Goal: Transaction & Acquisition: Purchase product/service

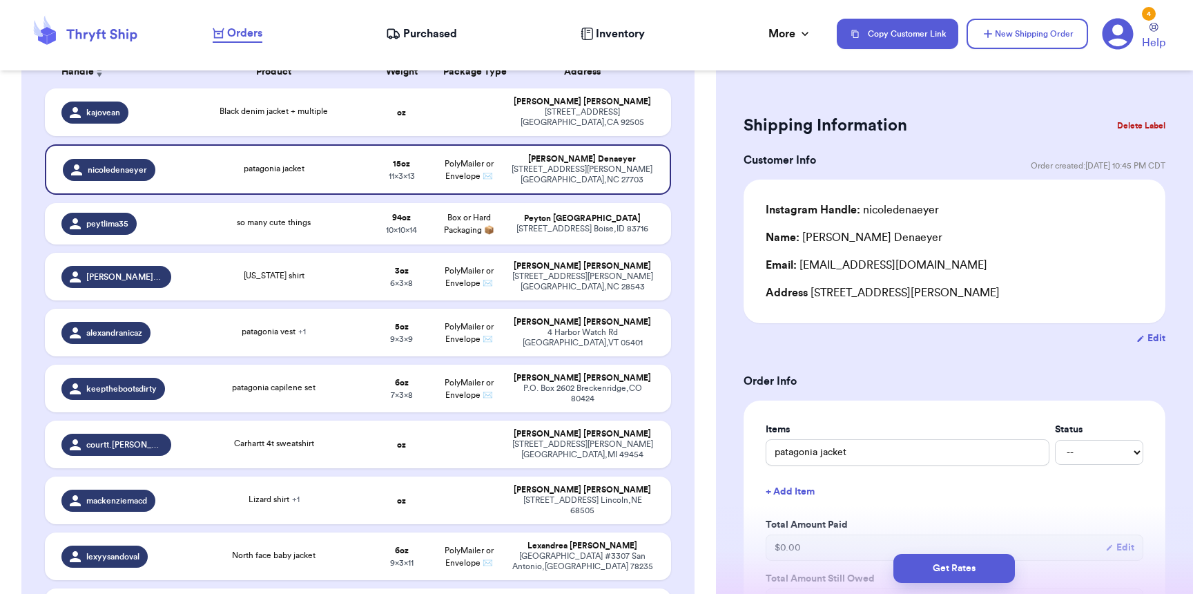
scroll to position [251, 0]
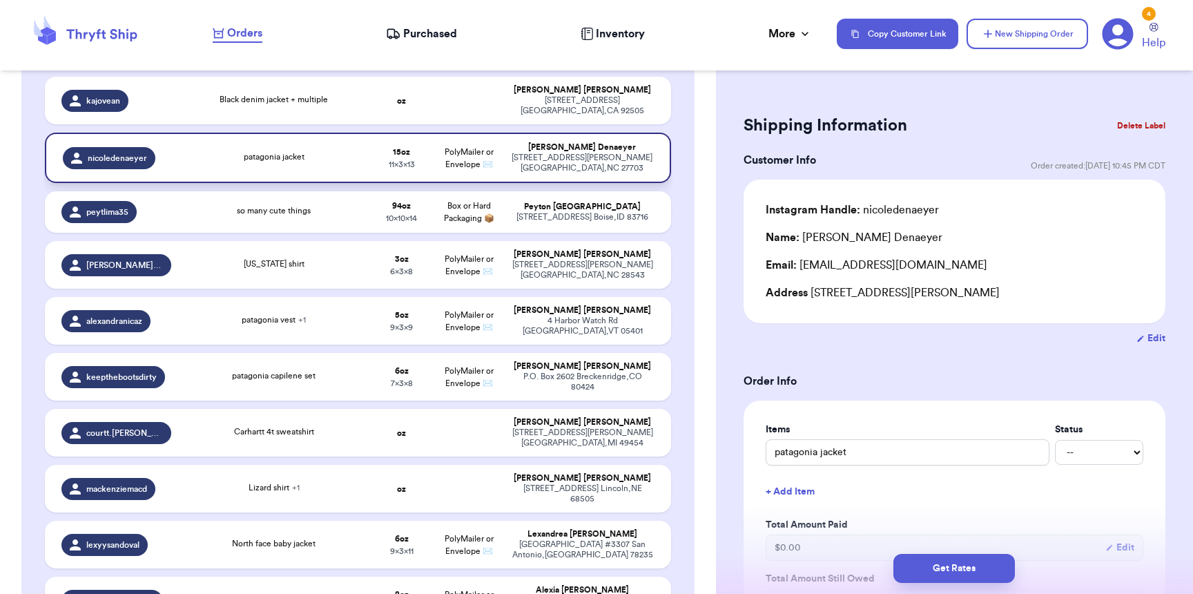
click at [511, 150] on div "[PERSON_NAME]" at bounding box center [582, 147] width 142 height 10
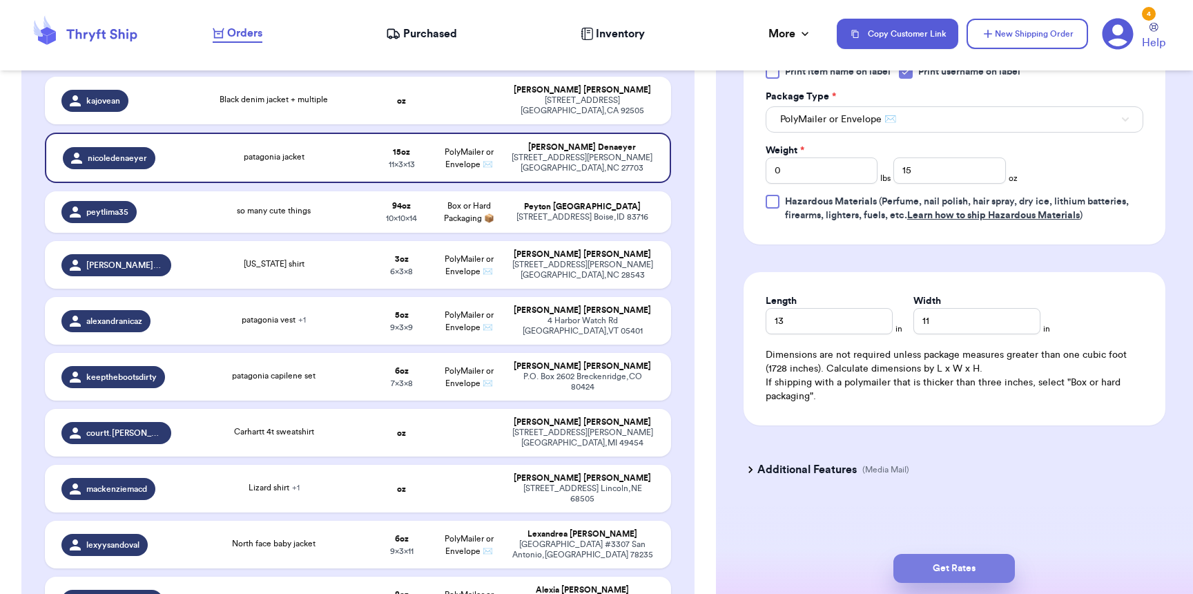
click at [966, 581] on button "Get Rates" at bounding box center [953, 568] width 121 height 29
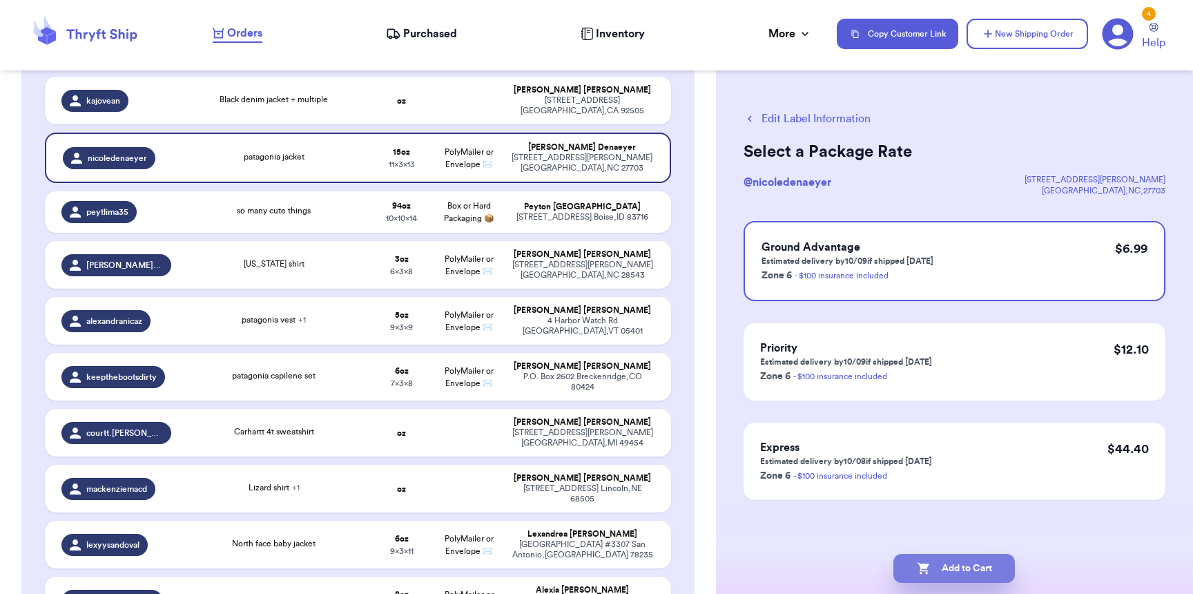
click at [970, 573] on button "Add to Cart" at bounding box center [953, 568] width 121 height 29
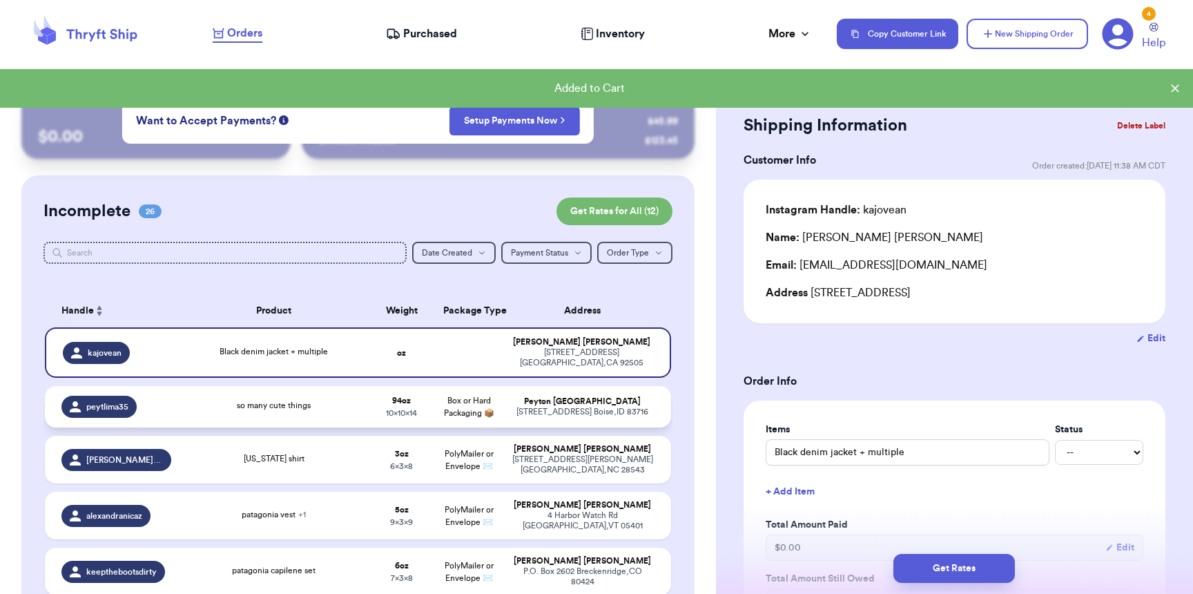
click at [538, 412] on div "[STREET_ADDRESS]" at bounding box center [583, 412] width 144 height 10
type input "so many cute things"
type input "5"
type input "14"
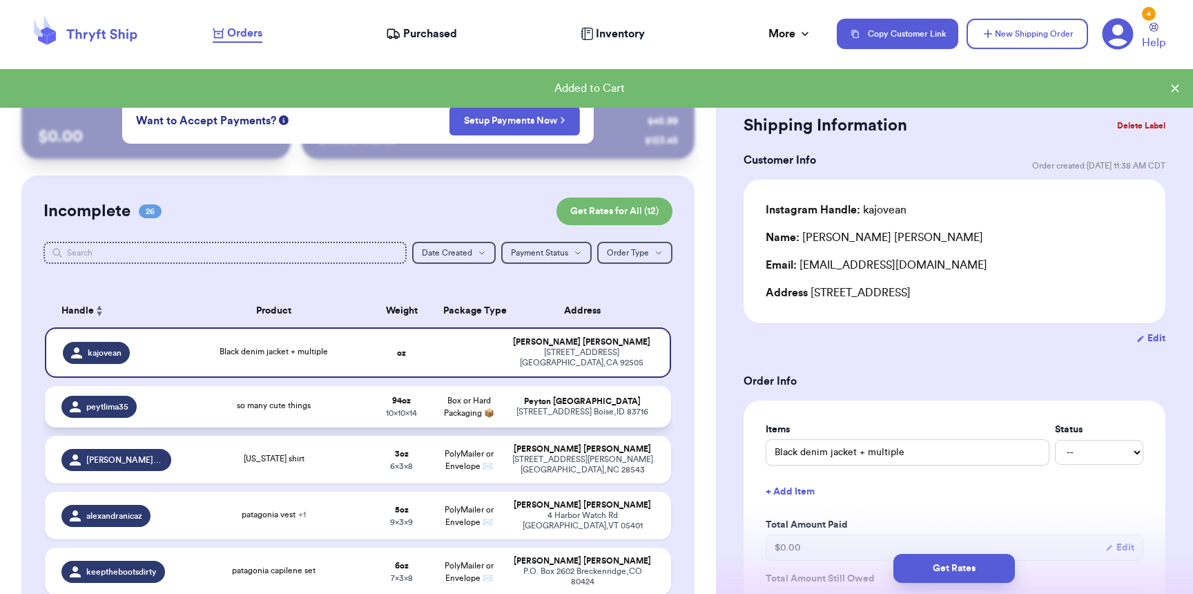
type input "10"
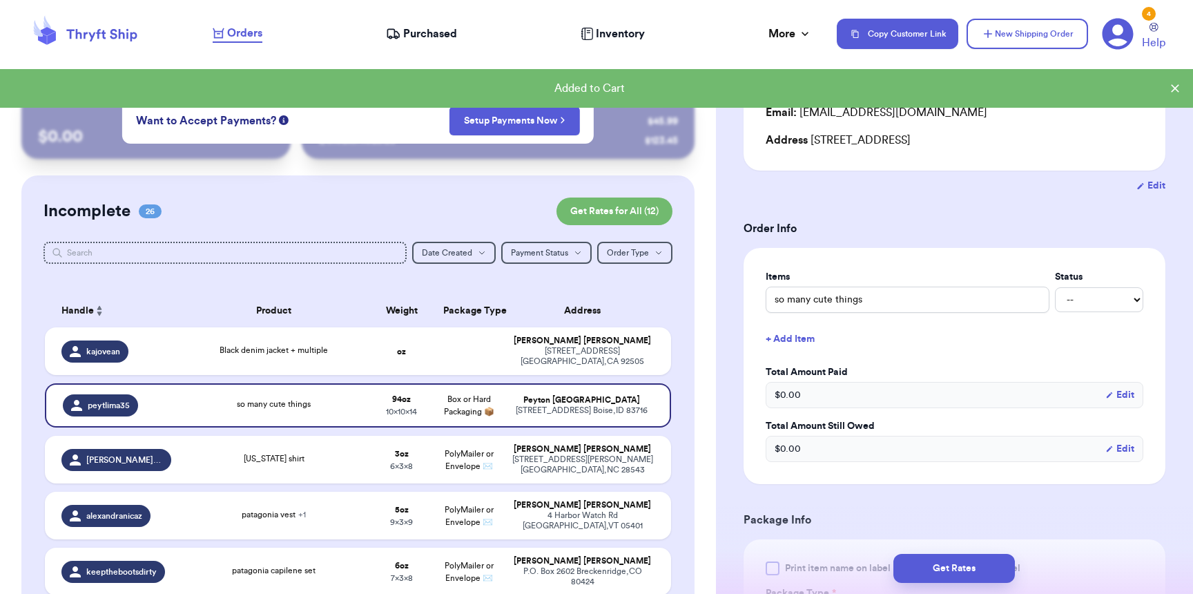
scroll to position [155, 0]
click at [950, 563] on button "Get Rates" at bounding box center [953, 568] width 121 height 29
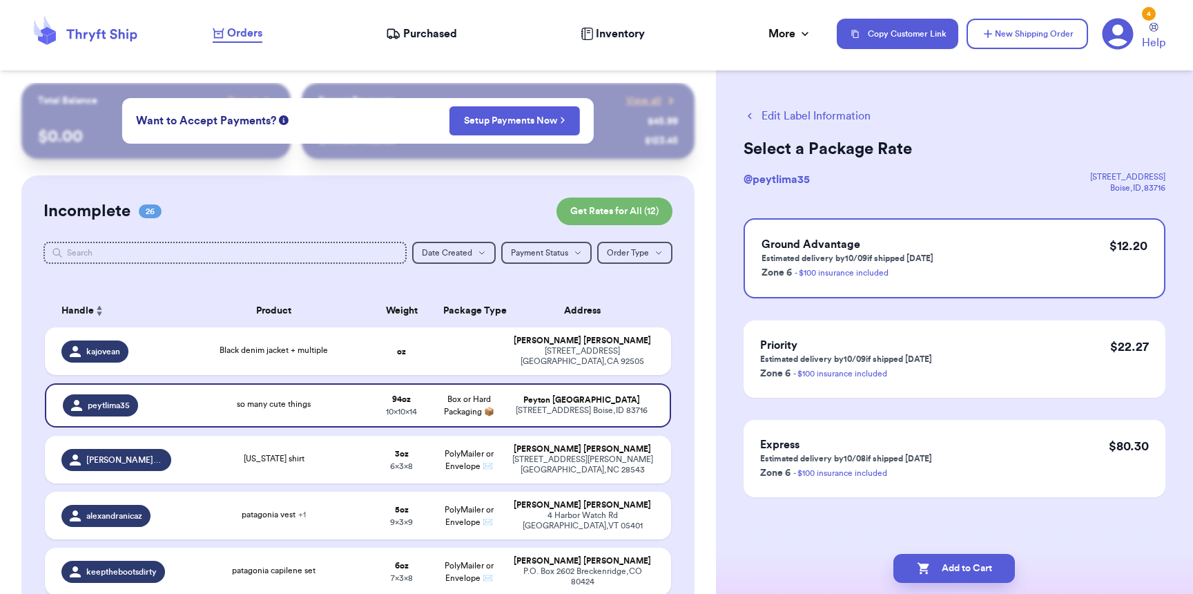
scroll to position [0, 0]
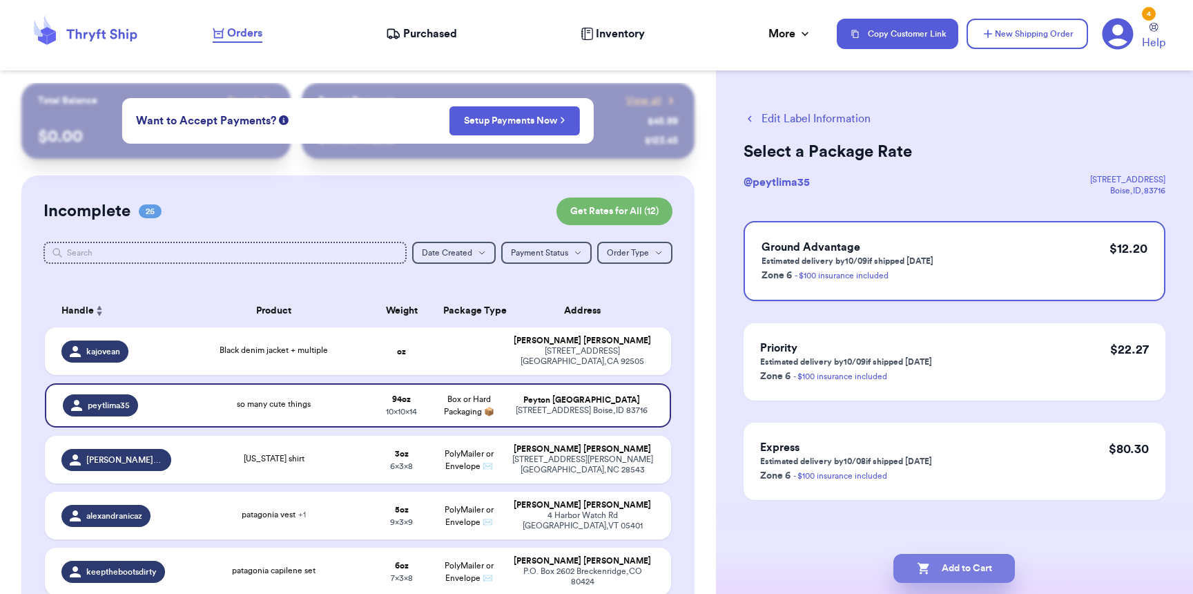
click at [951, 568] on button "Add to Cart" at bounding box center [953, 568] width 121 height 29
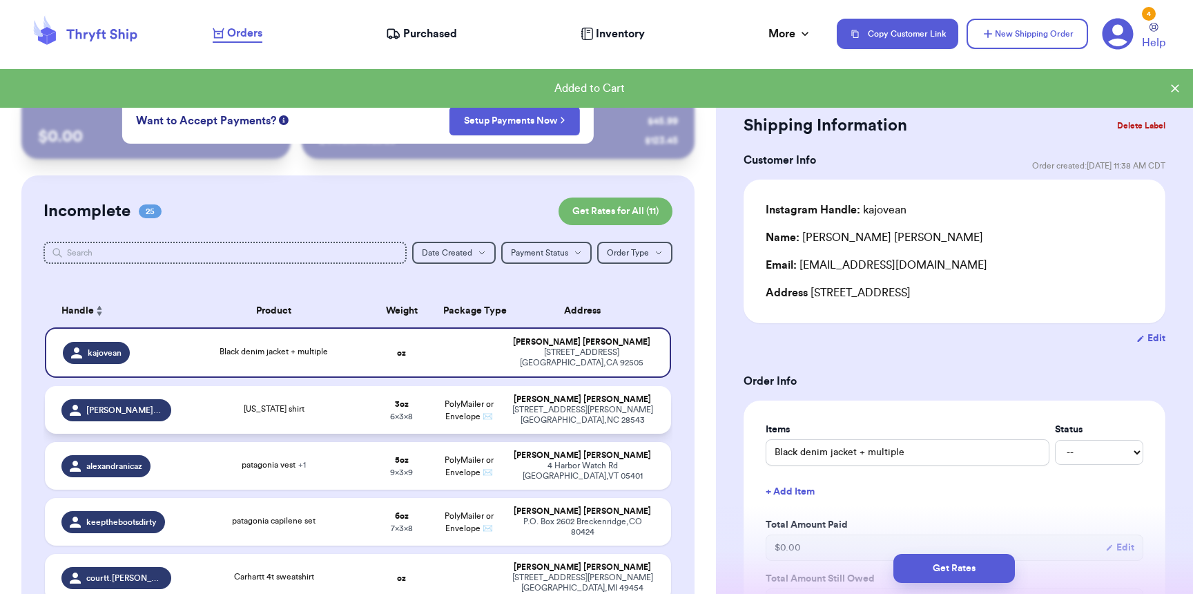
click at [518, 429] on td "[PERSON_NAME] [STREET_ADDRESS][PERSON_NAME]" at bounding box center [587, 410] width 168 height 48
type input "[US_STATE] shirt"
type input "3"
type input "8"
type input "6"
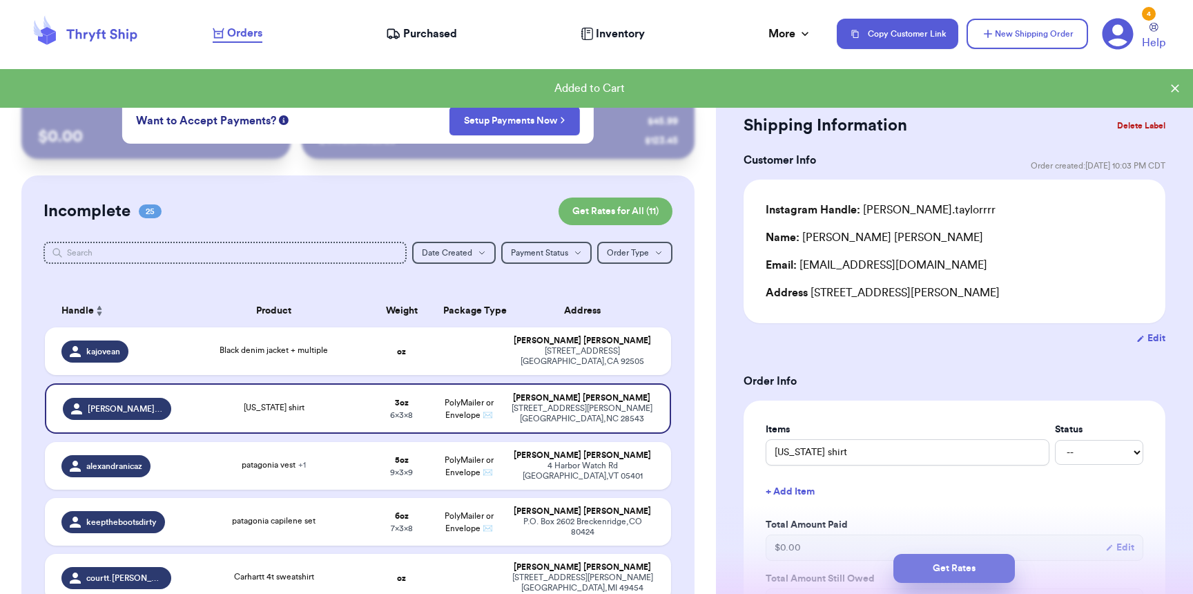
click at [985, 566] on button "Get Rates" at bounding box center [953, 568] width 121 height 29
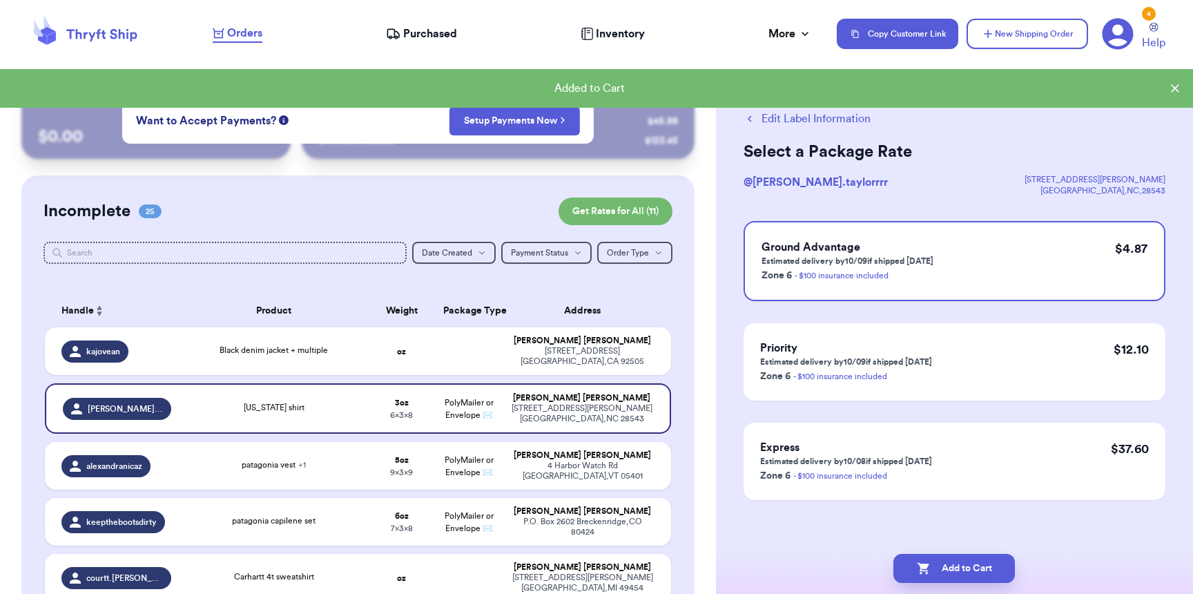
click at [985, 566] on button "Add to Cart" at bounding box center [953, 568] width 121 height 29
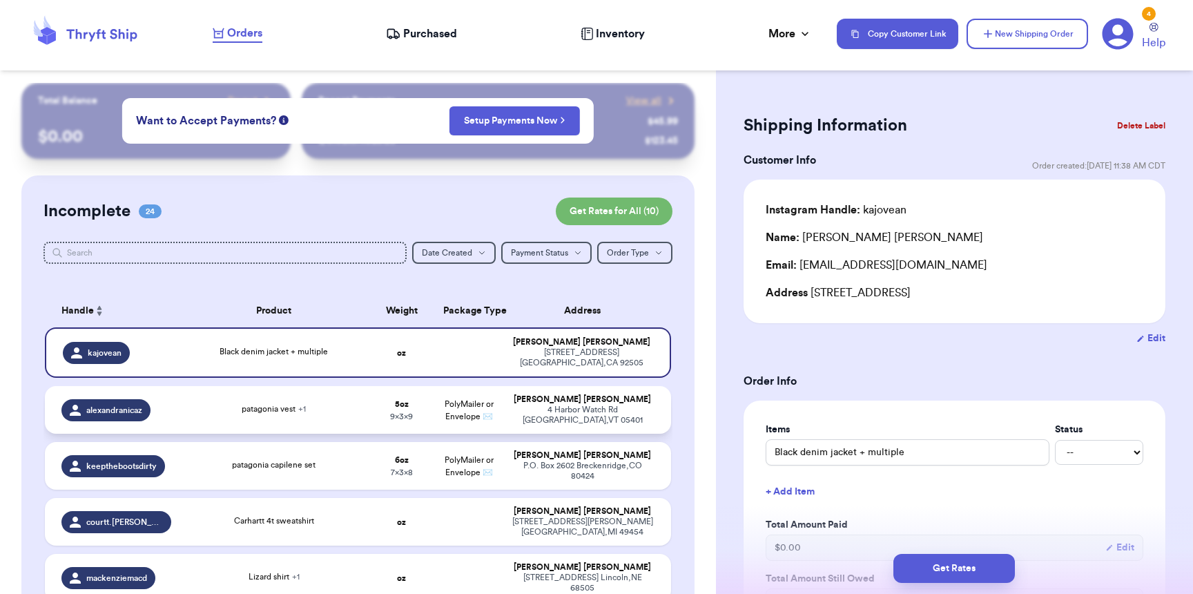
click at [486, 418] on td "PolyMailer or Envelope ✉️" at bounding box center [468, 410] width 67 height 48
type input "patagonia vest"
type input "5"
type input "9"
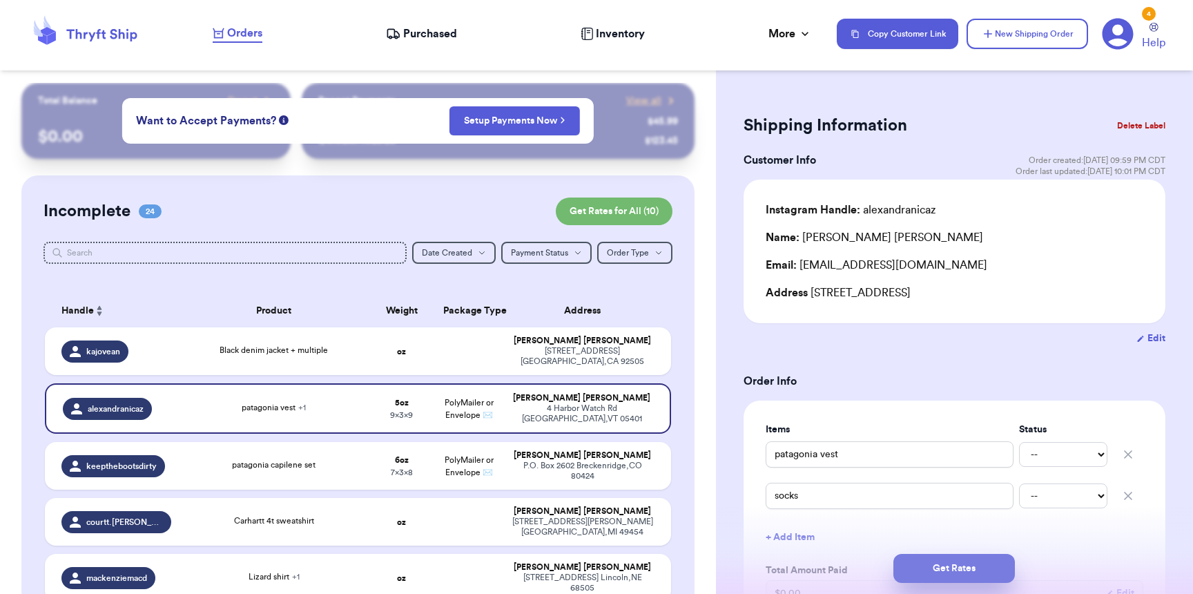
click at [951, 574] on button "Get Rates" at bounding box center [953, 568] width 121 height 29
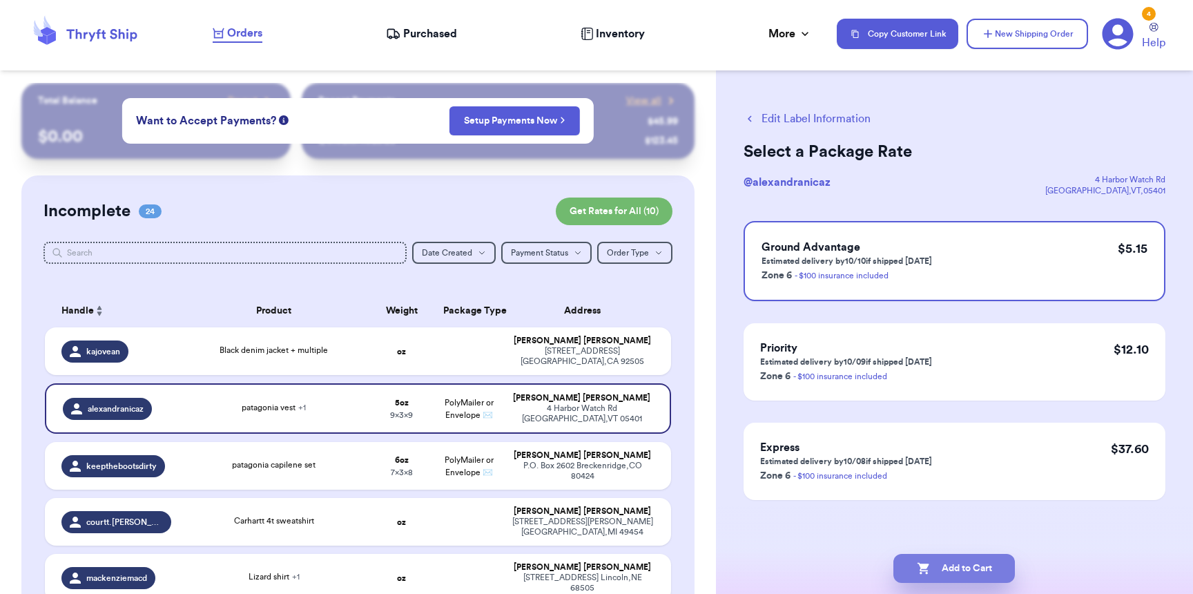
click at [953, 572] on button "Add to Cart" at bounding box center [953, 568] width 121 height 29
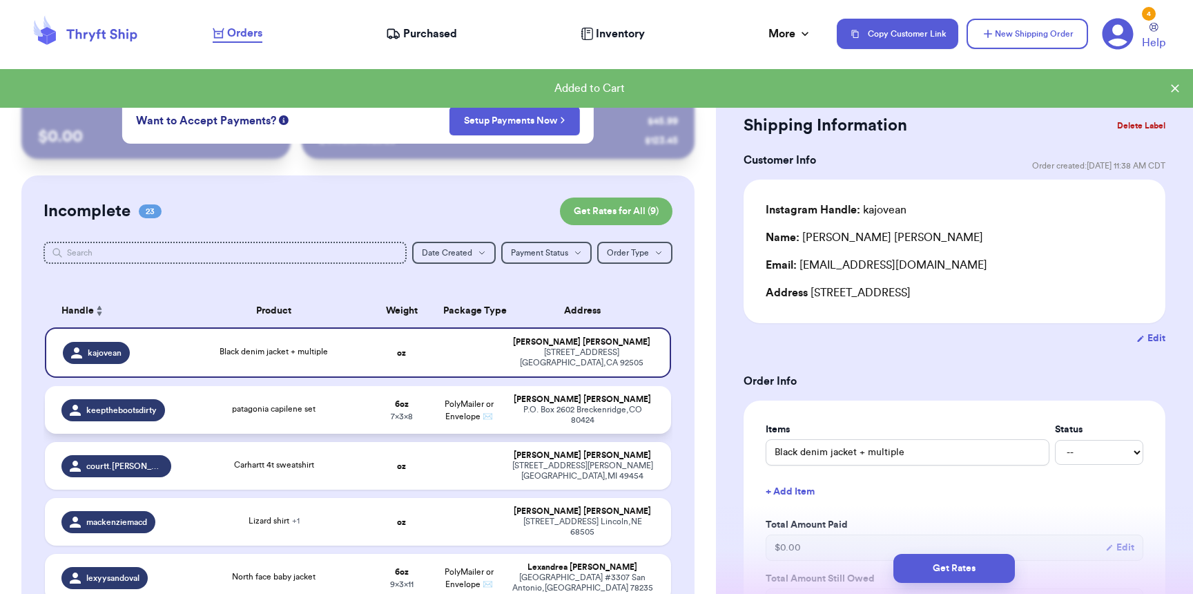
click at [529, 416] on div "P.O. [STREET_ADDRESS]" at bounding box center [583, 415] width 144 height 21
type input "patagonia capilene set"
type input "6"
type input "8"
type input "7"
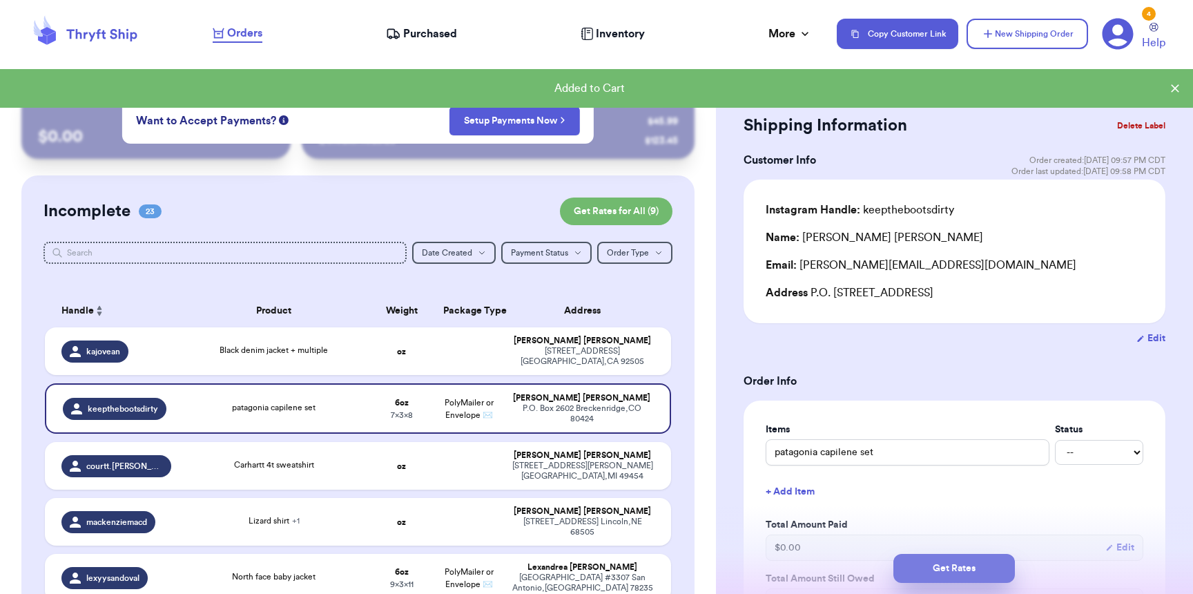
click at [949, 577] on button "Get Rates" at bounding box center [953, 568] width 121 height 29
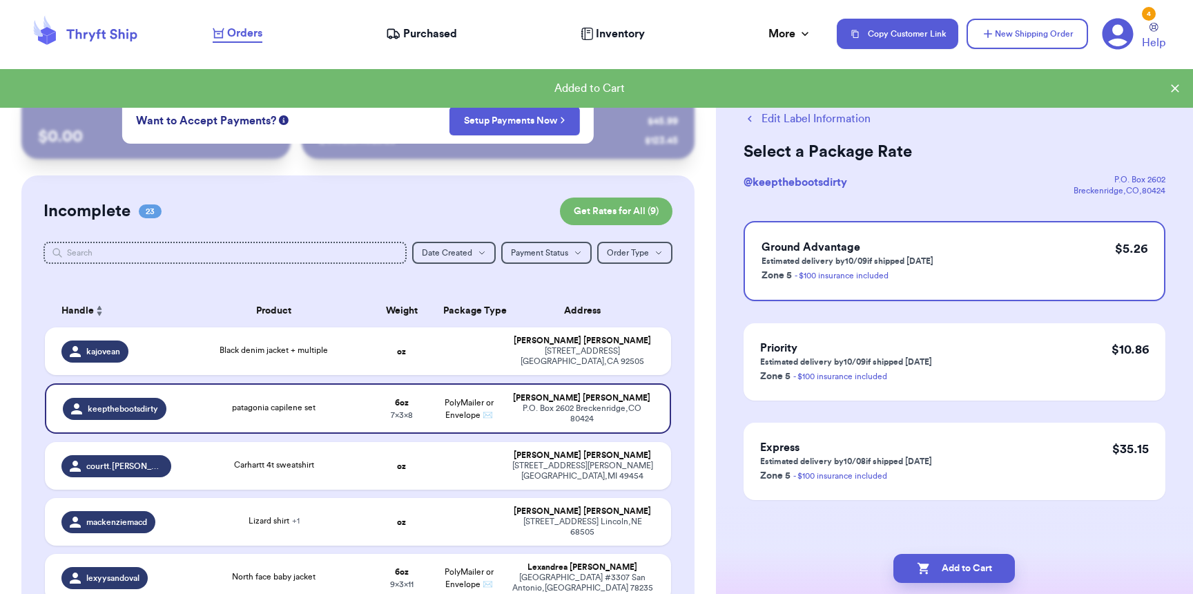
click at [949, 577] on button "Add to Cart" at bounding box center [953, 568] width 121 height 29
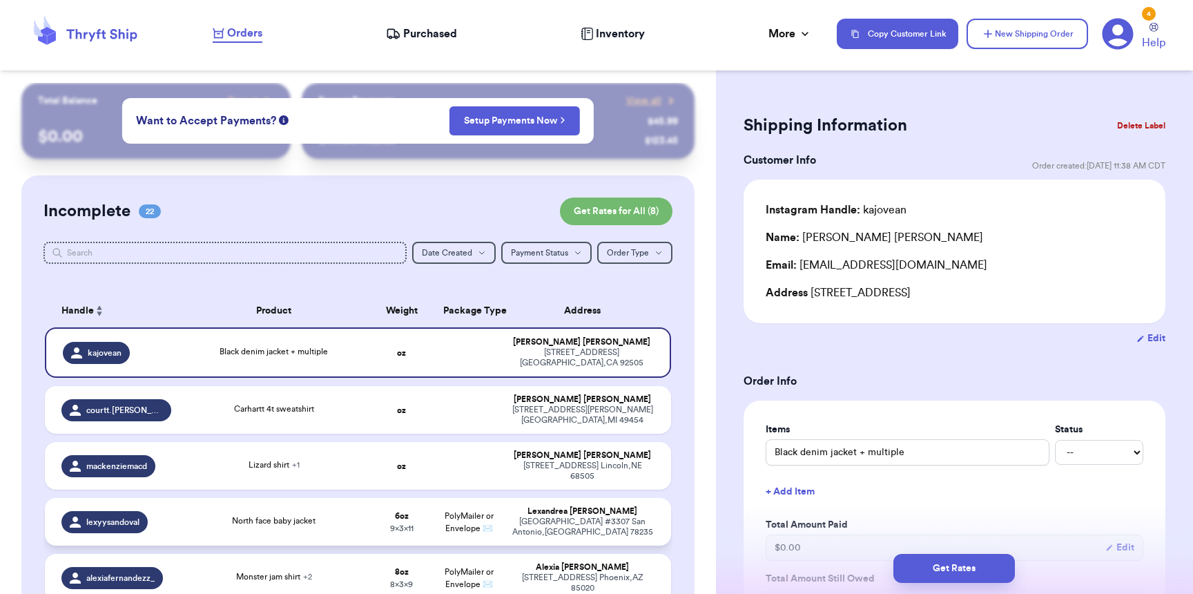
click at [459, 515] on span "PolyMailer or Envelope ✉️" at bounding box center [469, 522] width 49 height 21
type input "North face baby jacket"
type input "6"
type input "11"
type input "9"
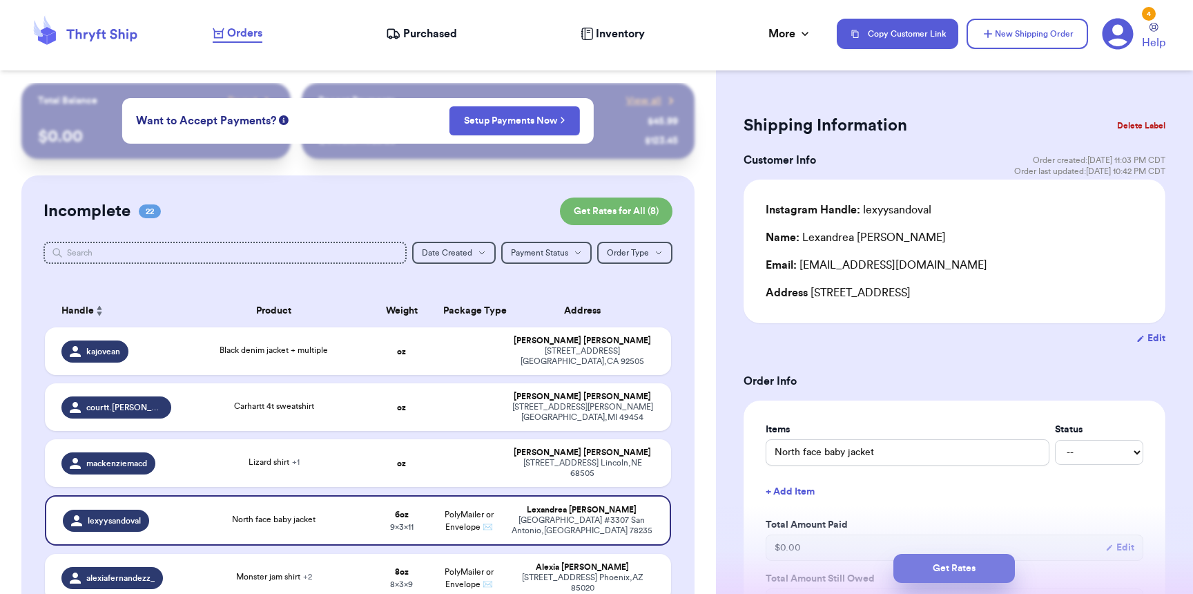
click at [974, 576] on button "Get Rates" at bounding box center [953, 568] width 121 height 29
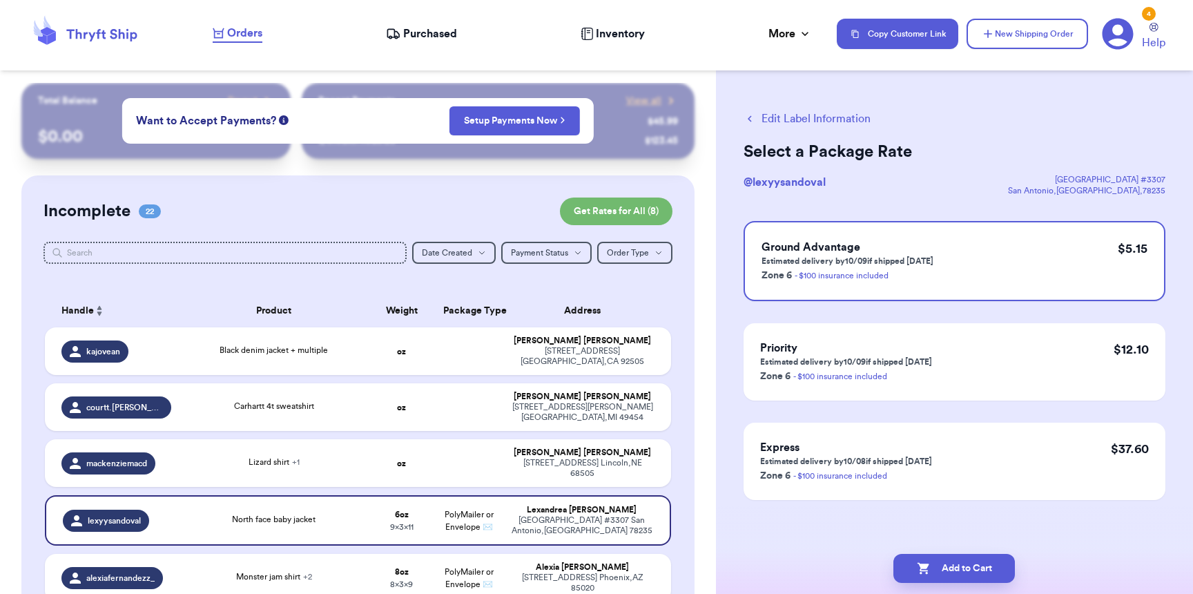
click at [974, 576] on button "Add to Cart" at bounding box center [953, 568] width 121 height 29
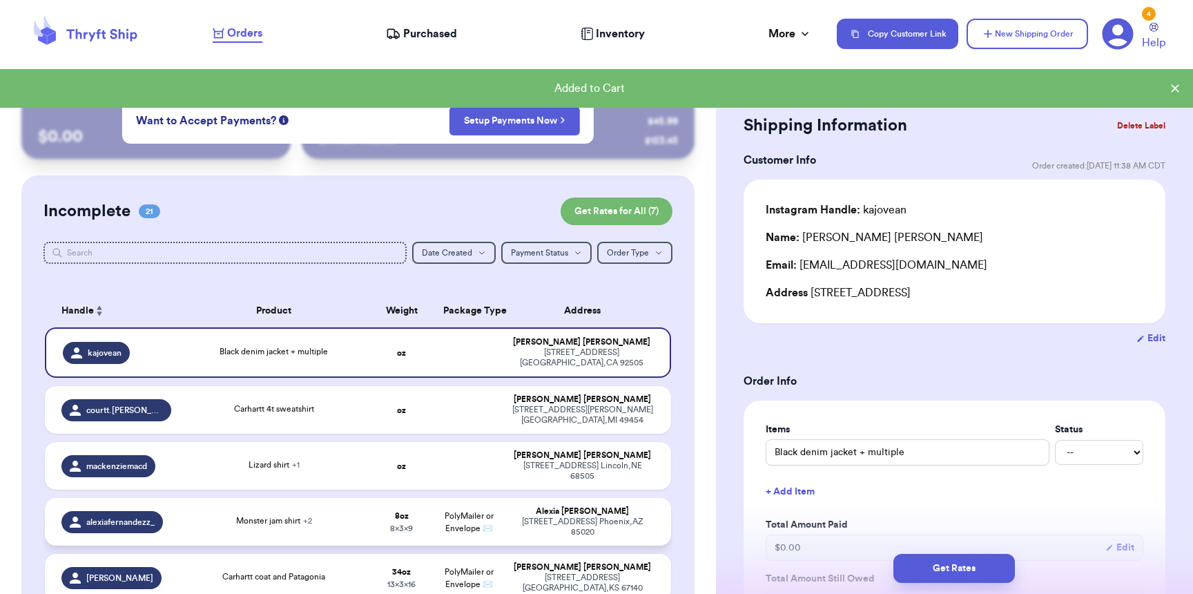
click at [481, 518] on span "PolyMailer or Envelope ✉️" at bounding box center [469, 522] width 49 height 21
type input "Monster jam shirt"
type input "8"
type input "9"
type input "8"
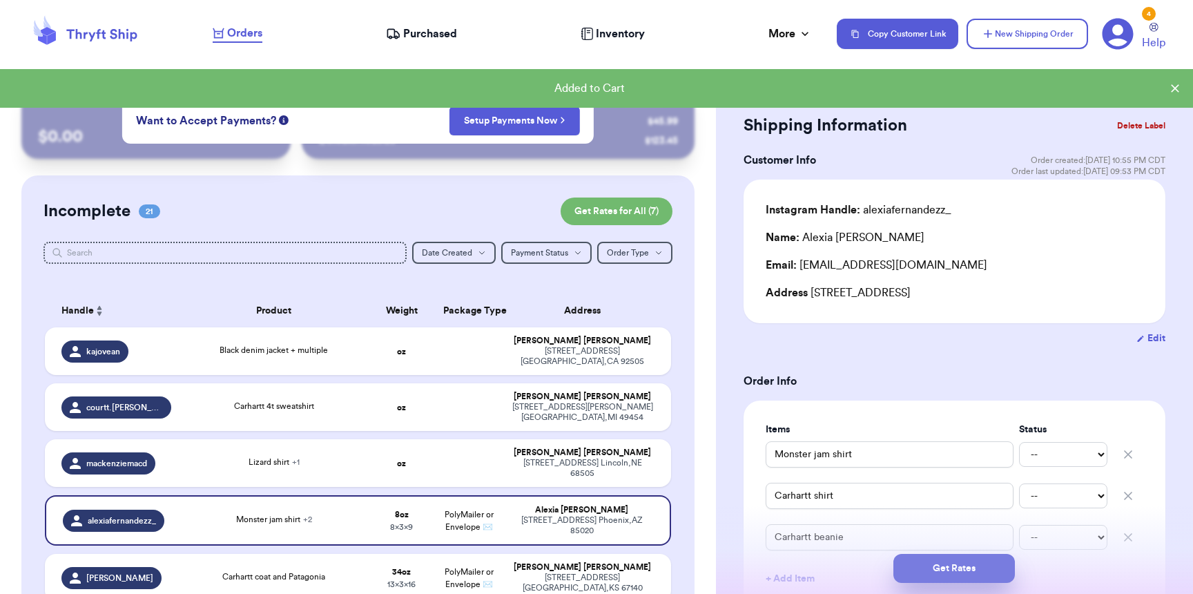
click at [1006, 571] on button "Get Rates" at bounding box center [953, 568] width 121 height 29
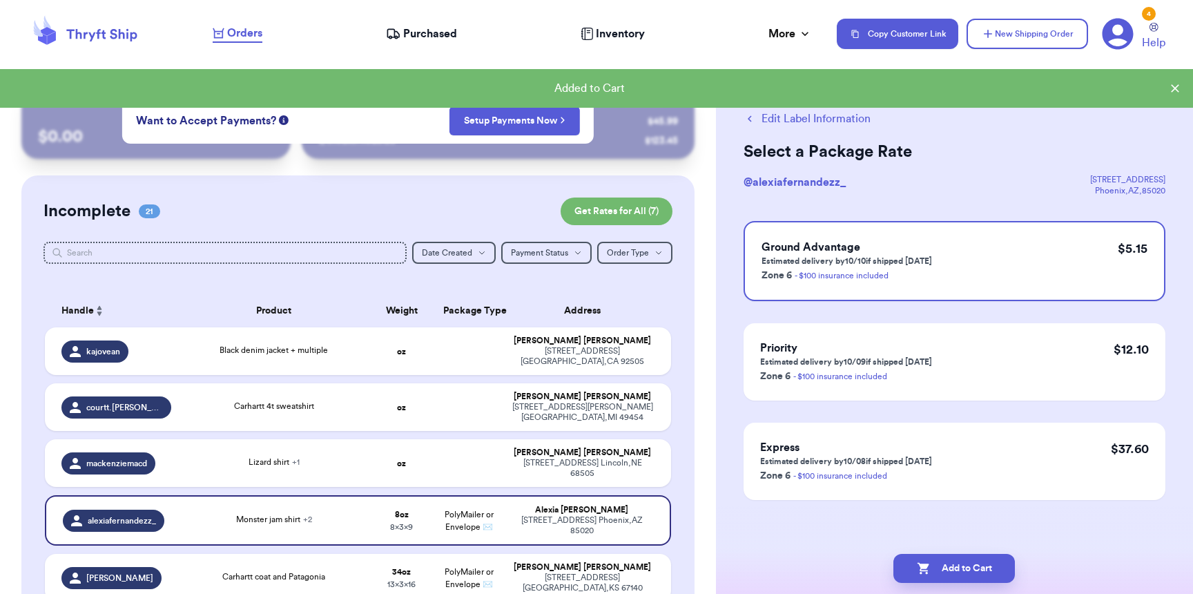
click at [1006, 572] on button "Add to Cart" at bounding box center [953, 568] width 121 height 29
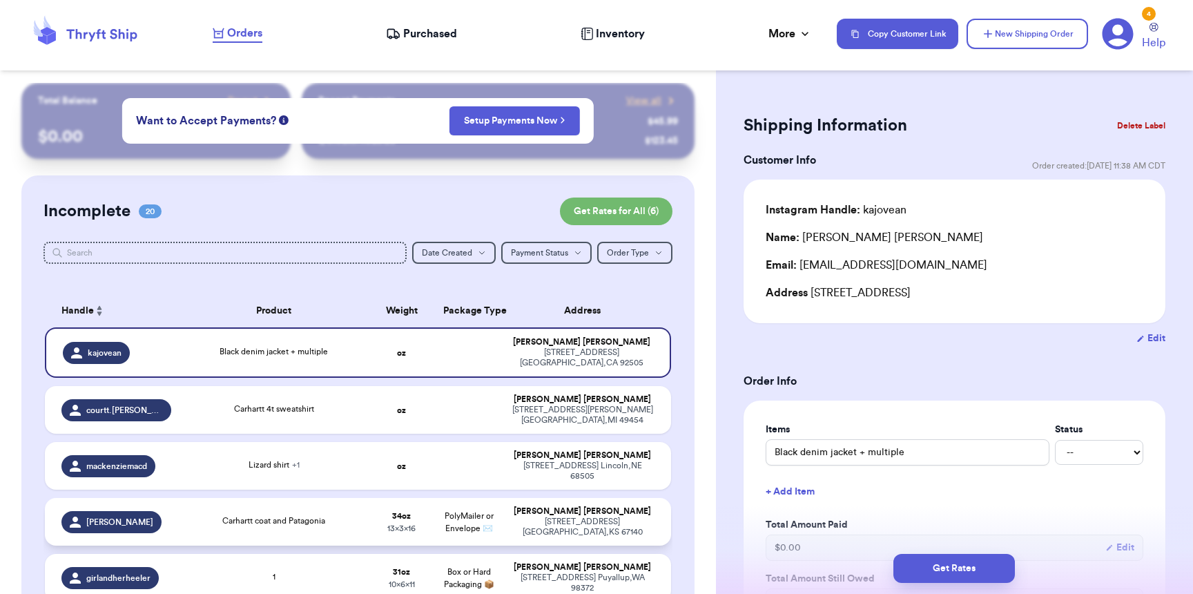
click at [445, 514] on span "PolyMailer or Envelope ✉️" at bounding box center [469, 522] width 49 height 21
type input "Carhartt coat and Patagonia"
type input "2"
type input "16"
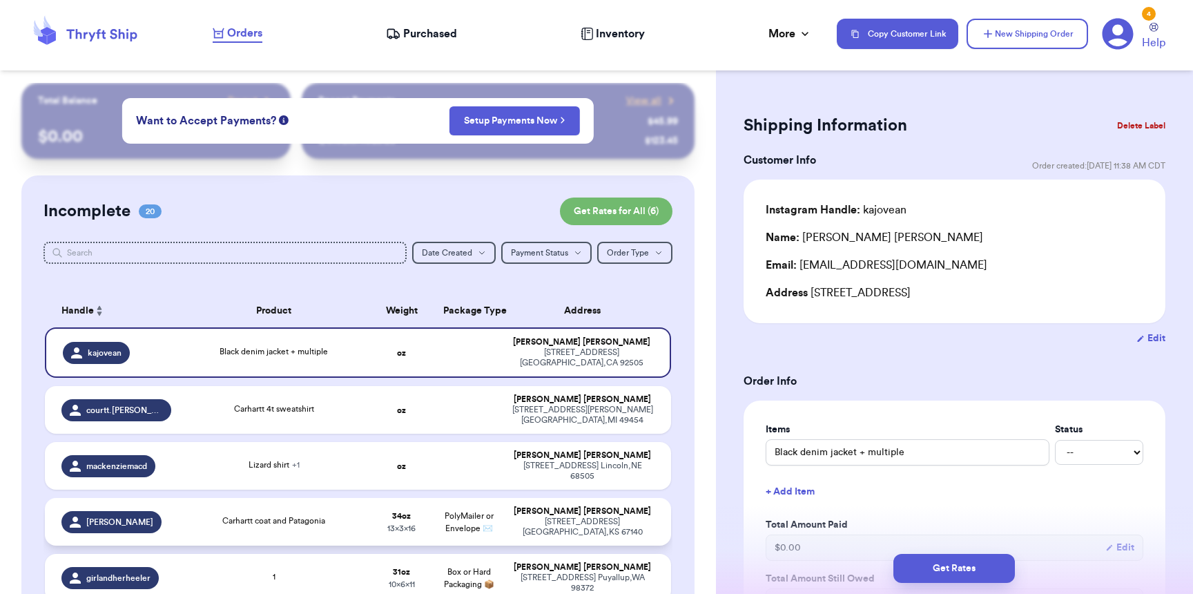
type input "13"
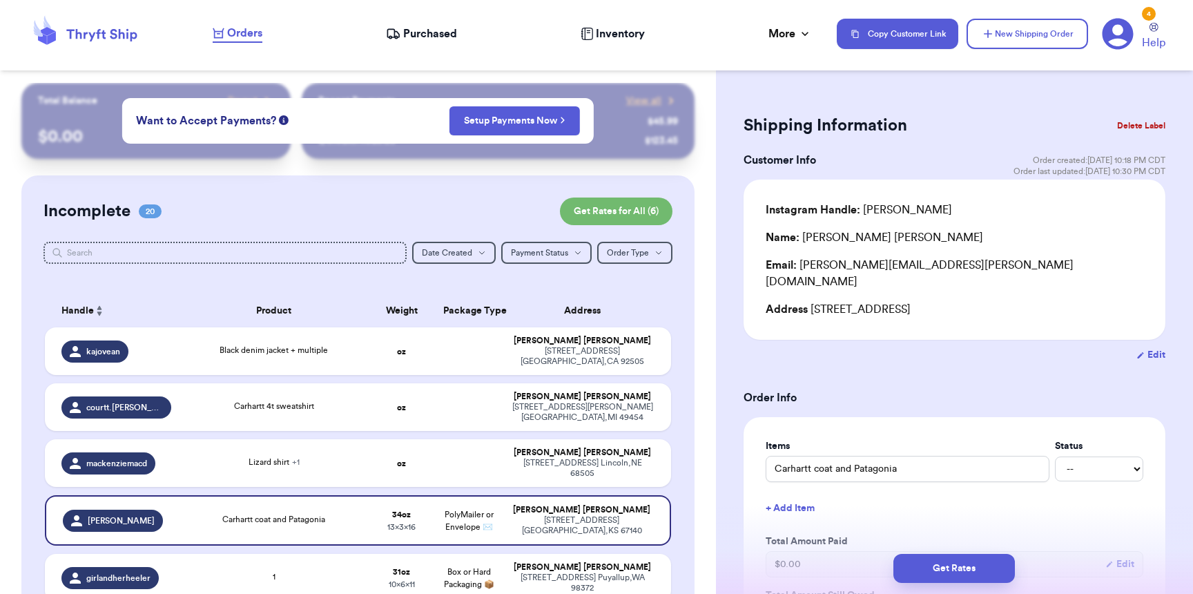
click at [965, 585] on div "Get Rates" at bounding box center [954, 568] width 477 height 51
click at [967, 578] on button "Get Rates" at bounding box center [953, 568] width 121 height 29
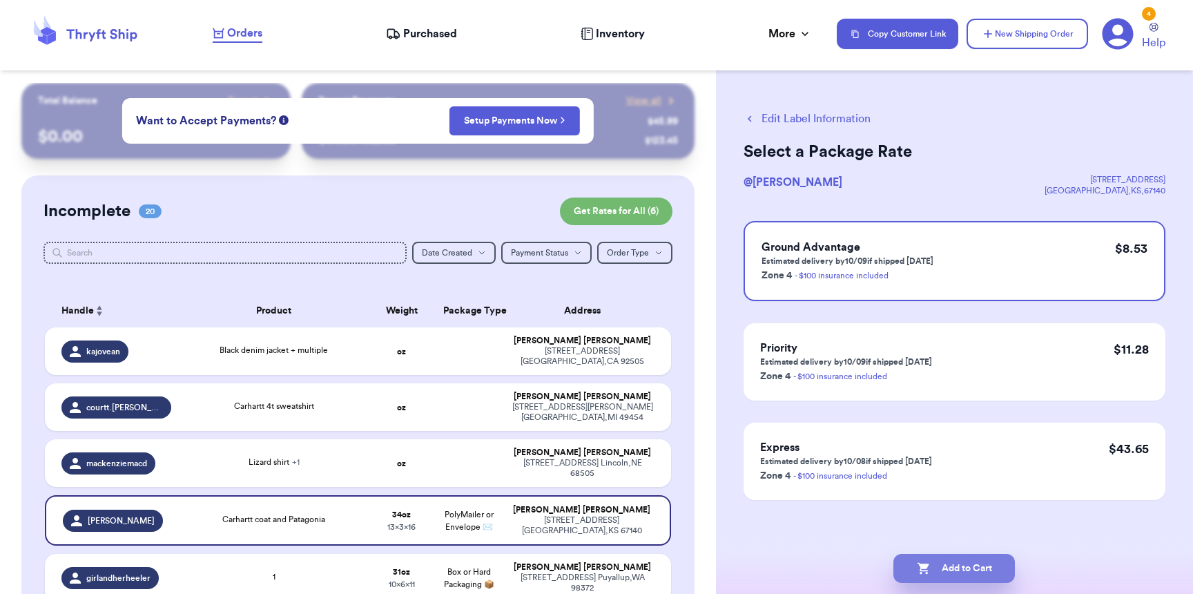
click at [967, 574] on button "Add to Cart" at bounding box center [953, 568] width 121 height 29
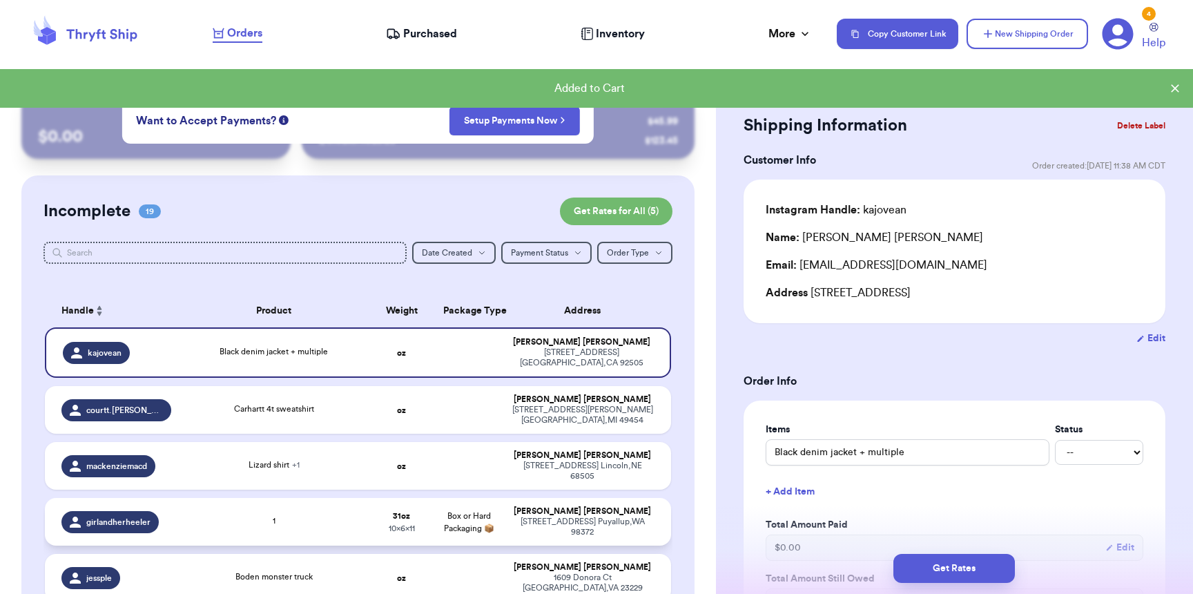
click at [511, 516] on div "[STREET_ADDRESS]" at bounding box center [583, 526] width 144 height 21
type input "1"
type input "15"
type input "11"
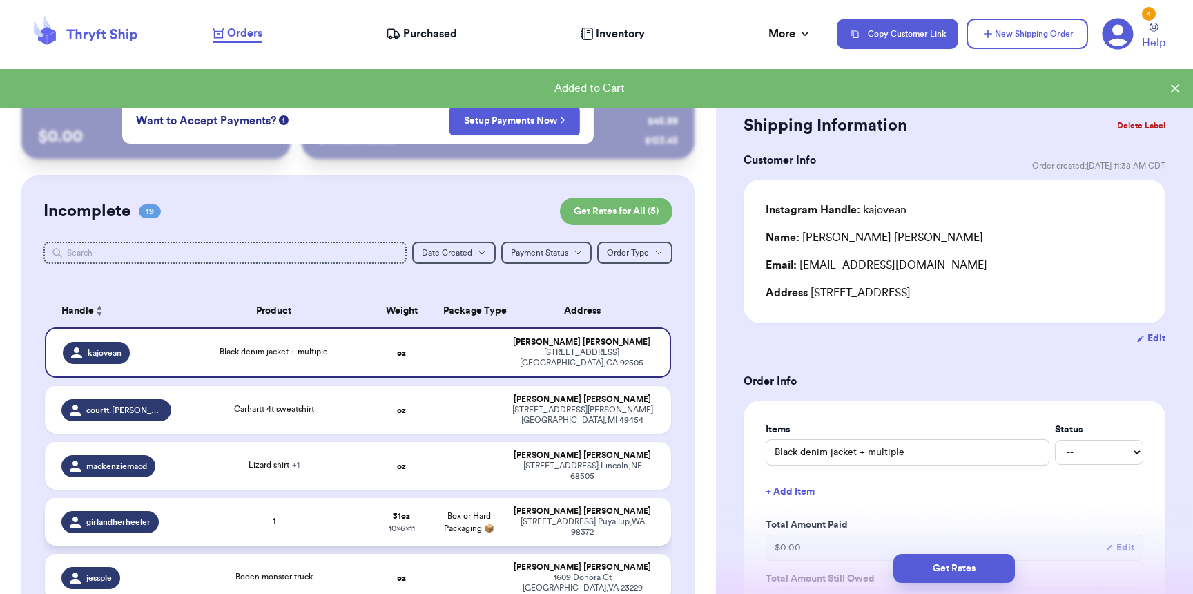
type input "10"
type input "6"
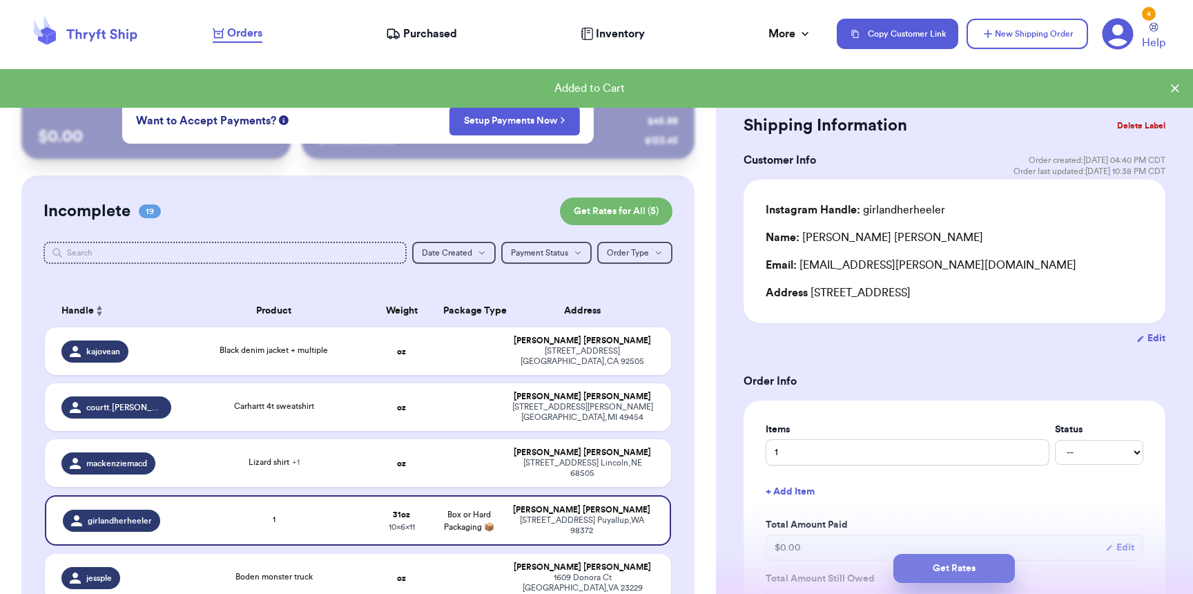
click at [983, 572] on button "Get Rates" at bounding box center [953, 568] width 121 height 29
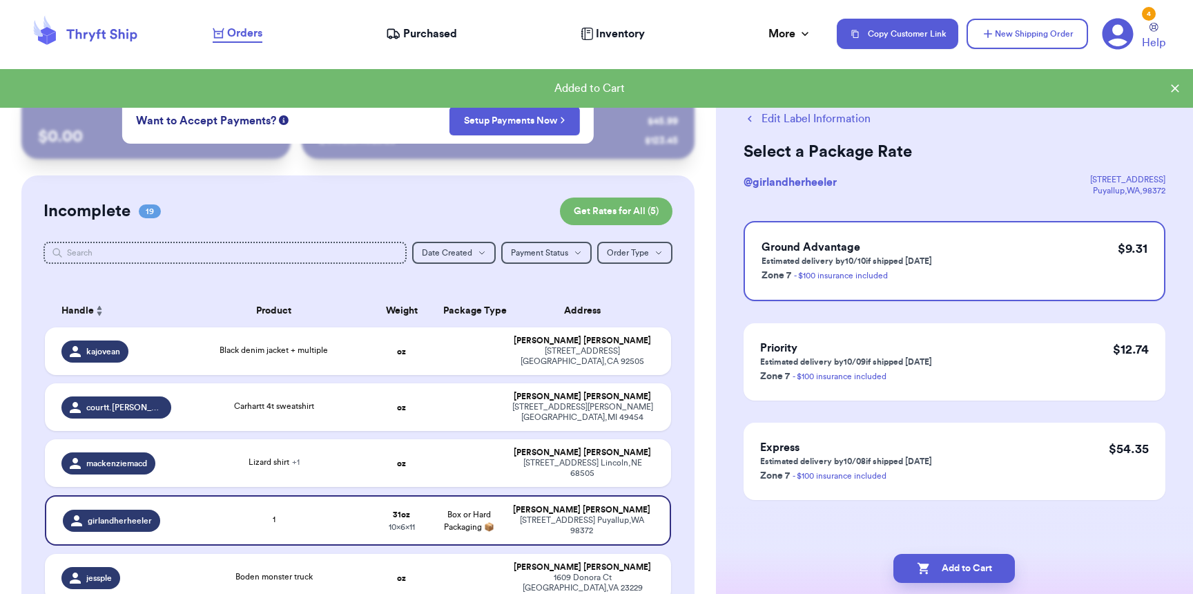
click at [983, 572] on button "Add to Cart" at bounding box center [953, 568] width 121 height 29
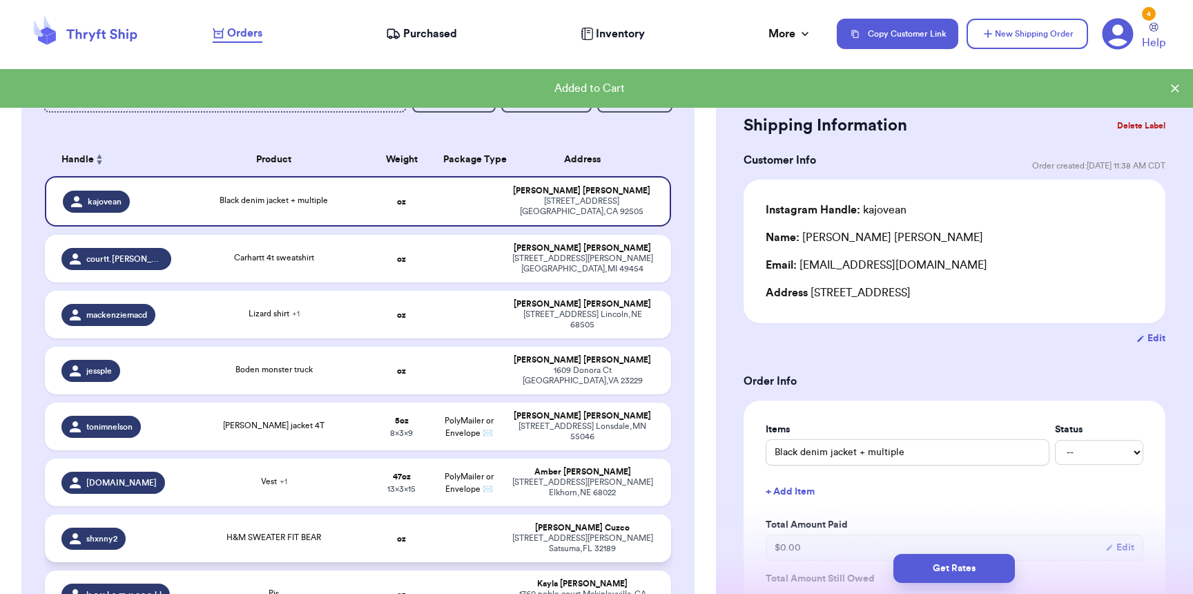
scroll to position [164, 0]
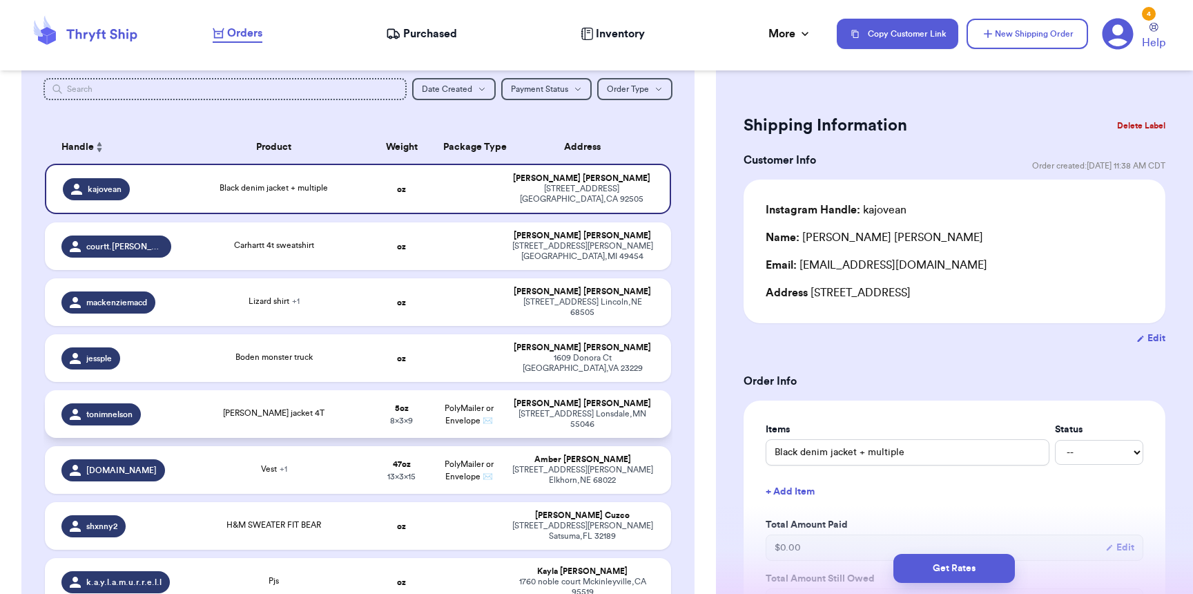
click at [445, 404] on span "PolyMailer or Envelope ✉️" at bounding box center [469, 414] width 49 height 21
type input "[PERSON_NAME] jacket 4T"
type input "5"
type input "9"
type input "8"
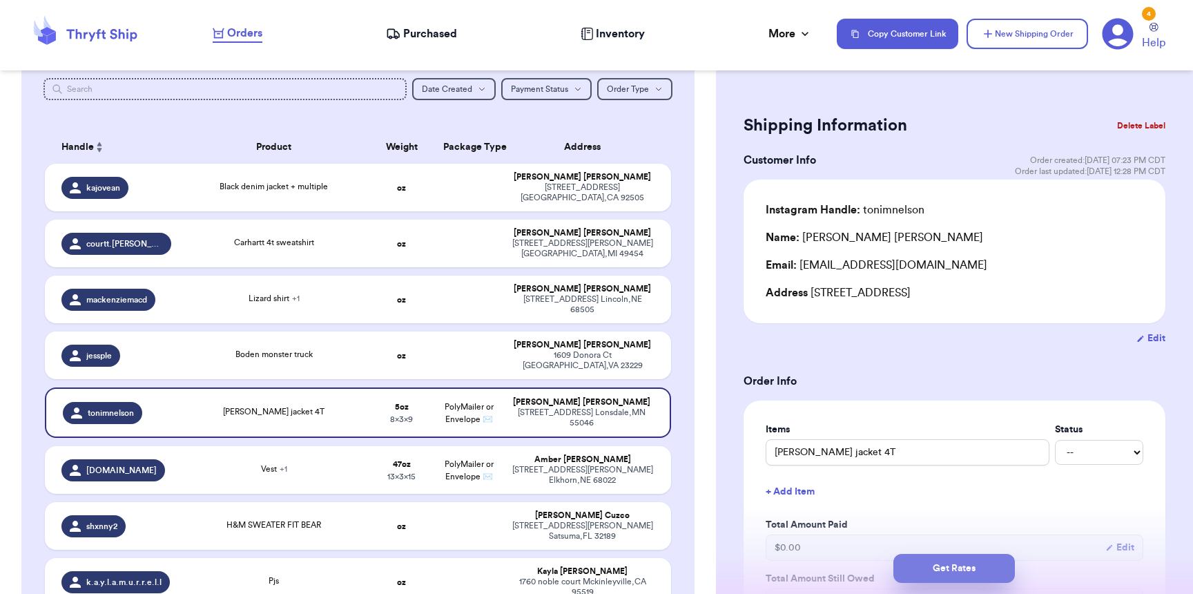
click at [948, 560] on button "Get Rates" at bounding box center [953, 568] width 121 height 29
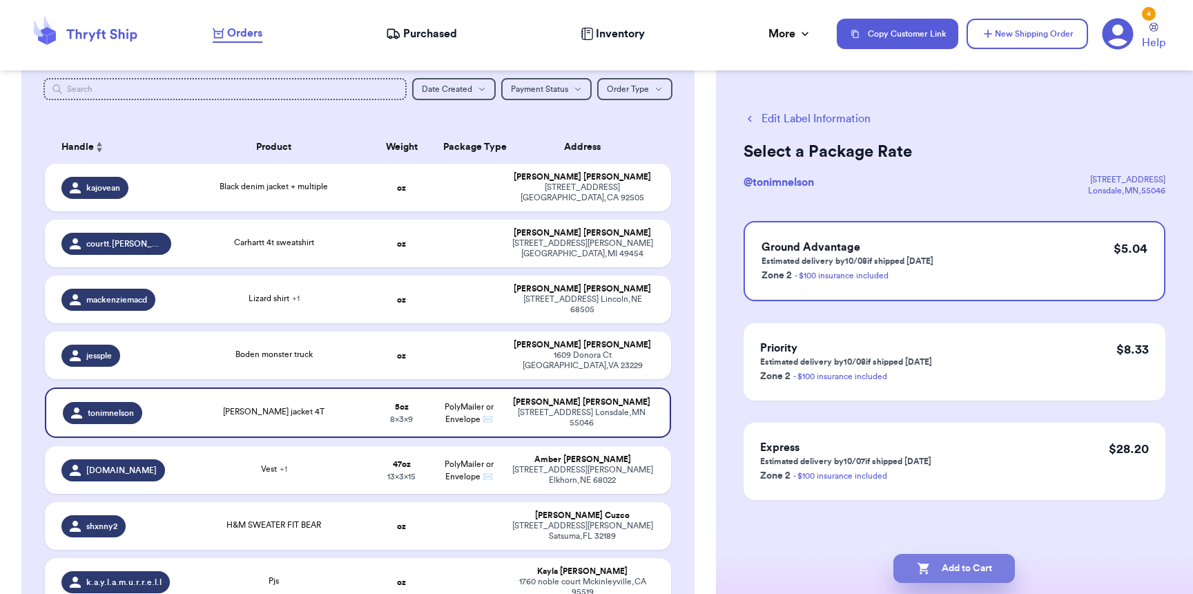
click at [949, 570] on button "Add to Cart" at bounding box center [953, 568] width 121 height 29
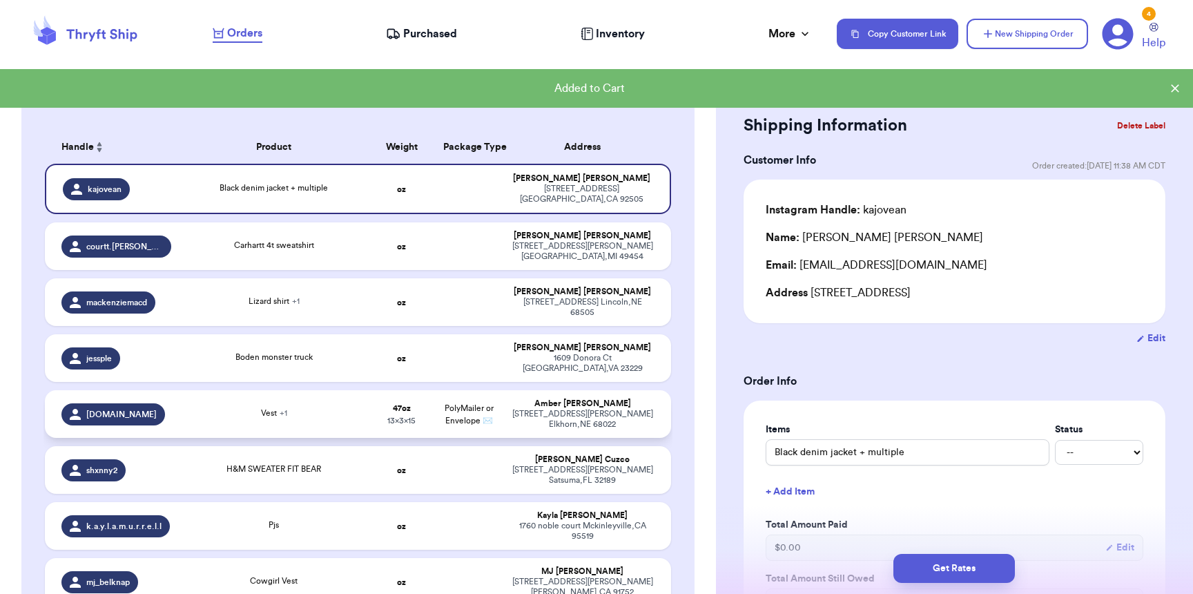
click at [516, 398] on div "[PERSON_NAME]" at bounding box center [583, 403] width 144 height 10
type input "Vest"
type input "2"
type input "15"
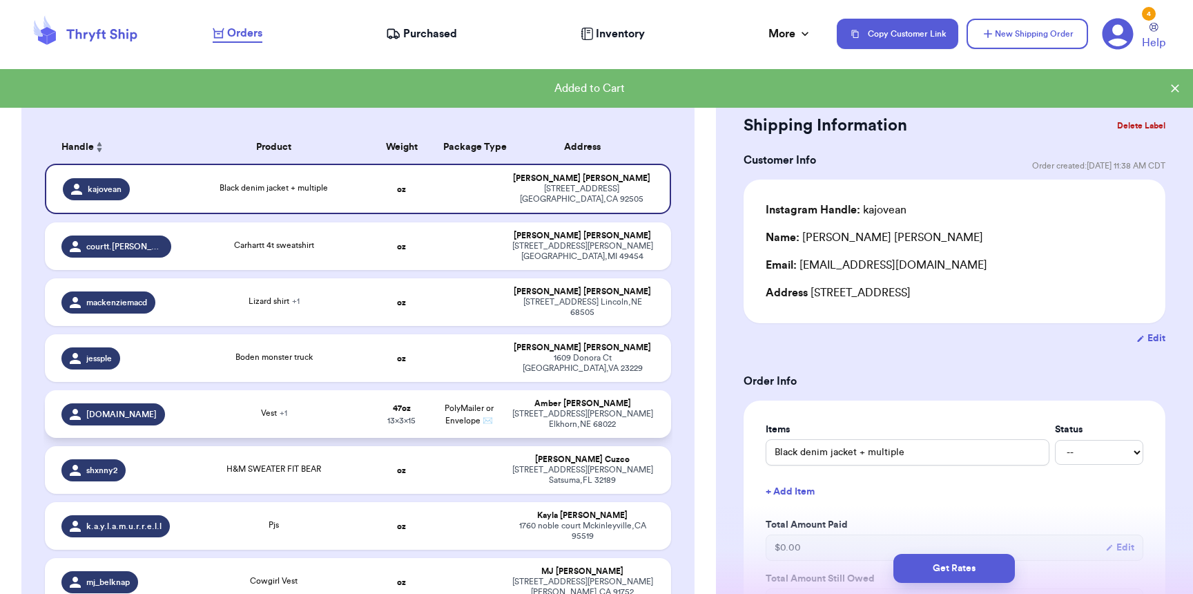
type input "13"
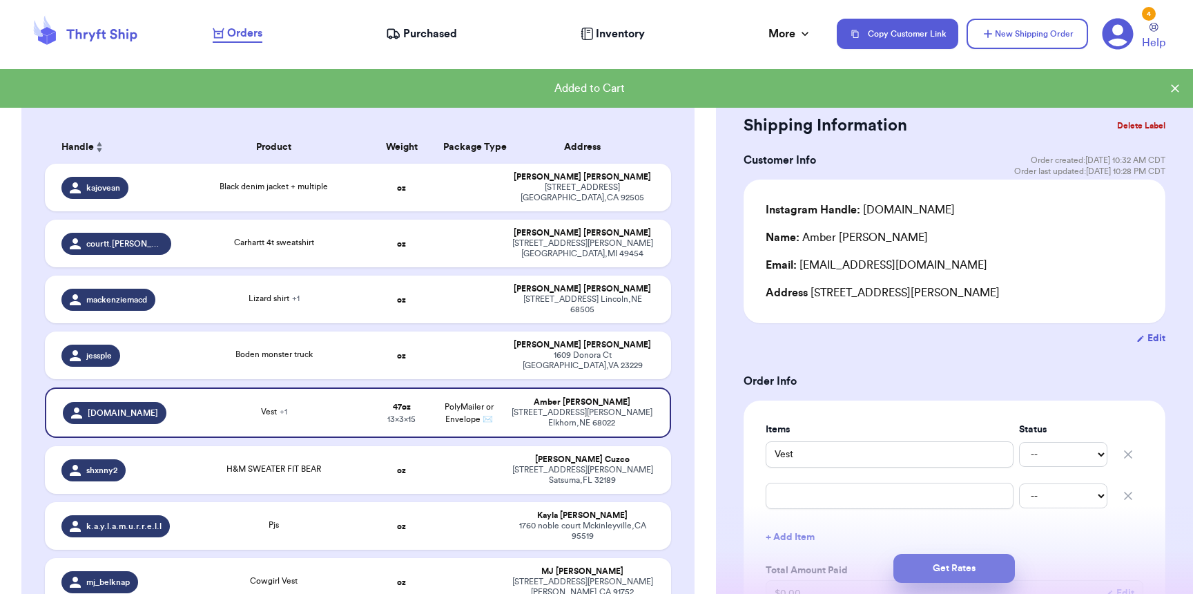
click at [944, 567] on button "Get Rates" at bounding box center [953, 568] width 121 height 29
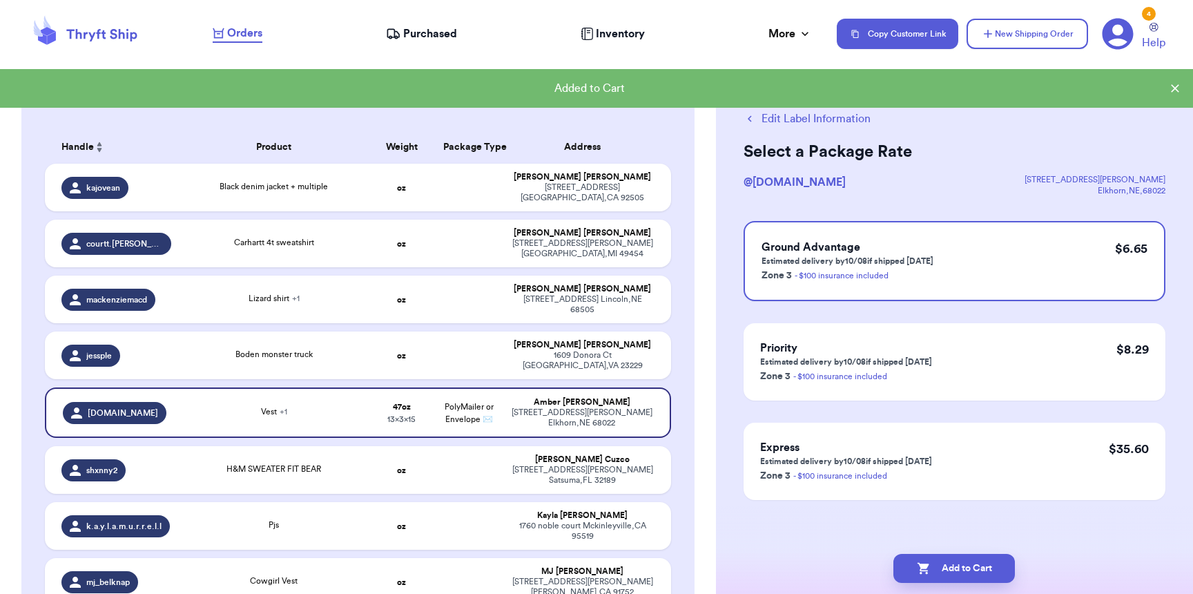
click at [944, 567] on button "Add to Cart" at bounding box center [953, 568] width 121 height 29
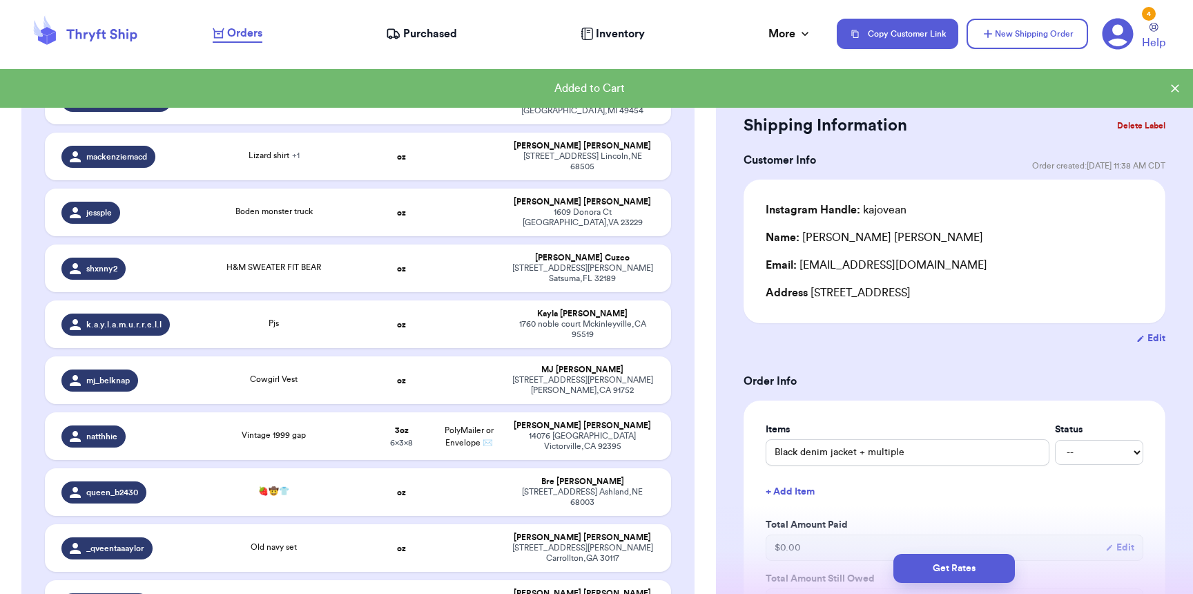
scroll to position [313, 0]
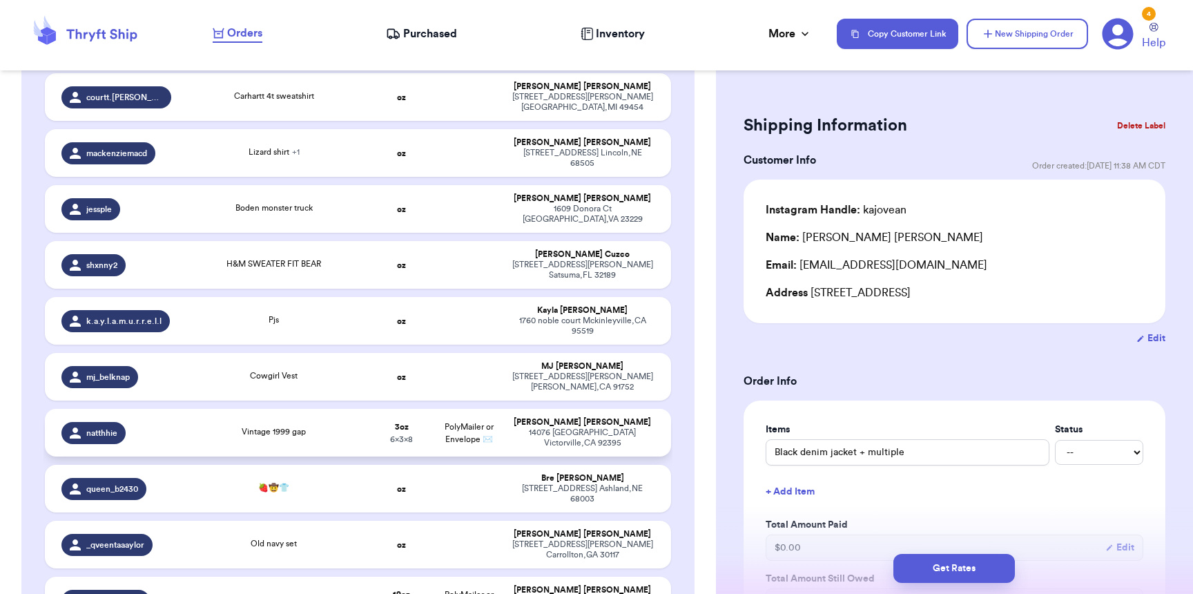
click at [515, 427] on div "[STREET_ADDRESS]" at bounding box center [583, 437] width 144 height 21
type input "Vintage 1999 gap"
type input "3"
type input "8"
type input "6"
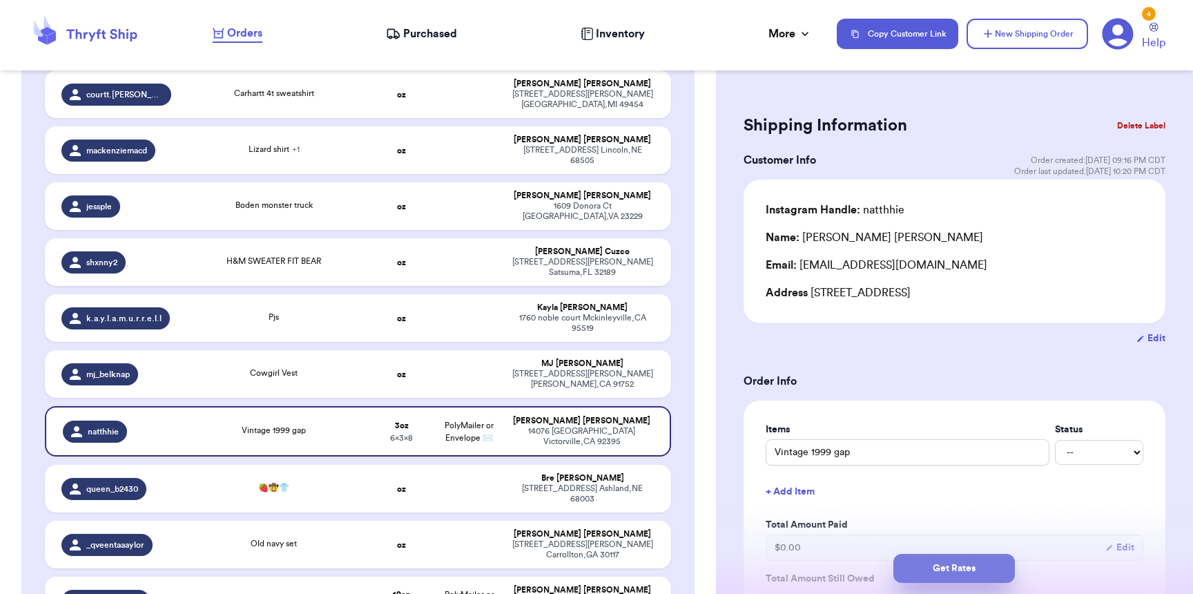
click at [919, 565] on button "Get Rates" at bounding box center [953, 568] width 121 height 29
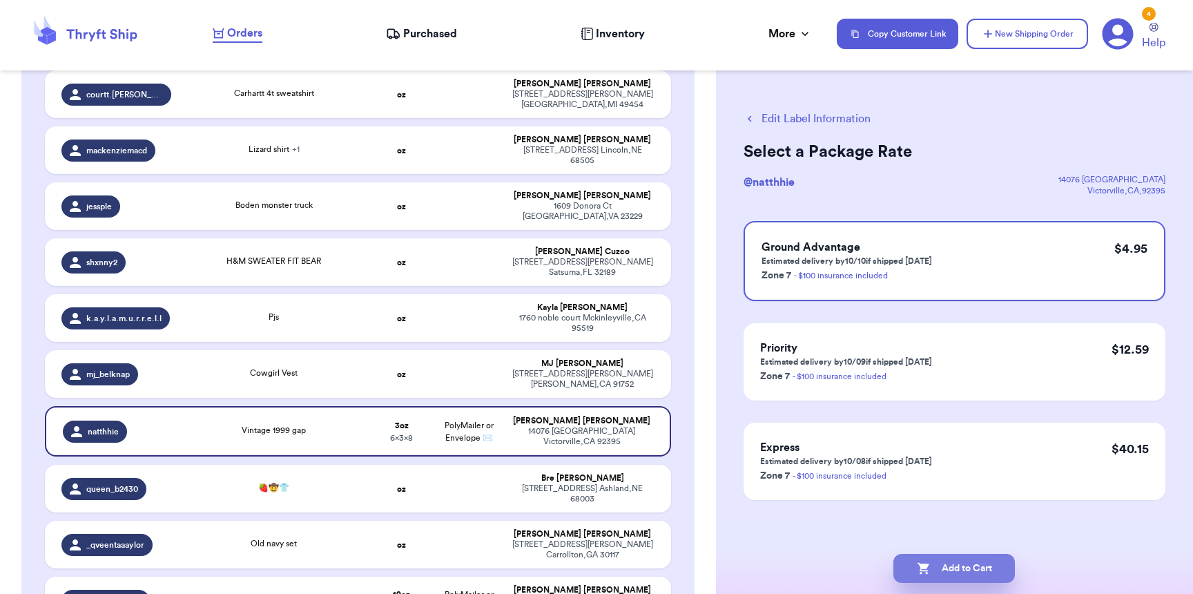
click at [923, 567] on icon "button" at bounding box center [923, 569] width 12 height 12
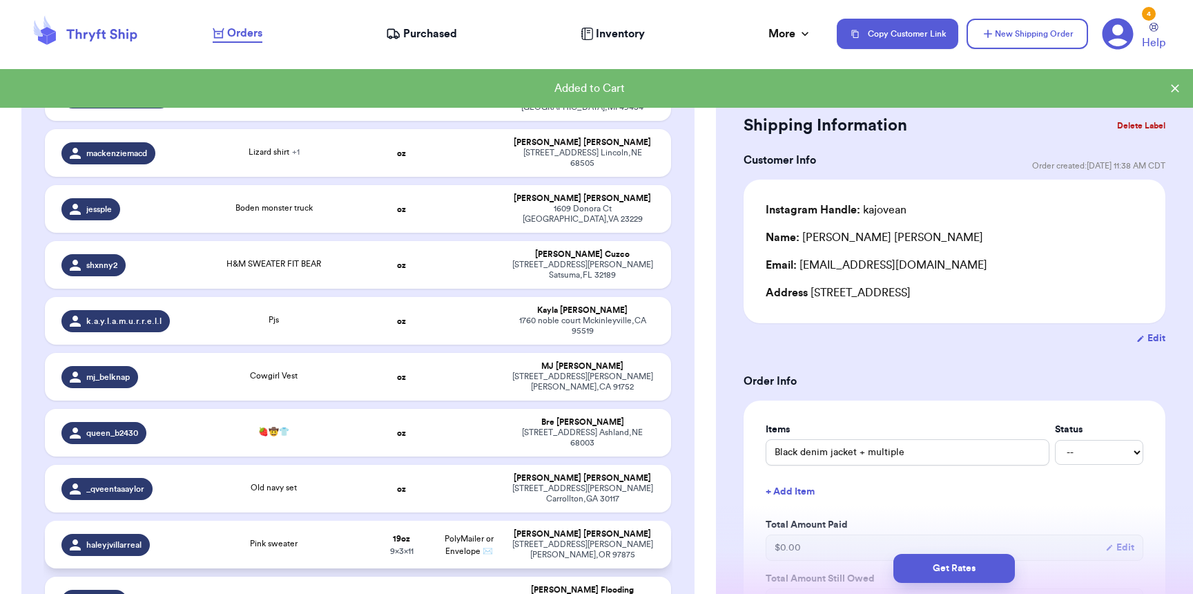
click at [482, 534] on span "PolyMailer or Envelope ✉️" at bounding box center [469, 544] width 49 height 21
type input "Pink sweater"
type input "1"
type input "3"
type input "11"
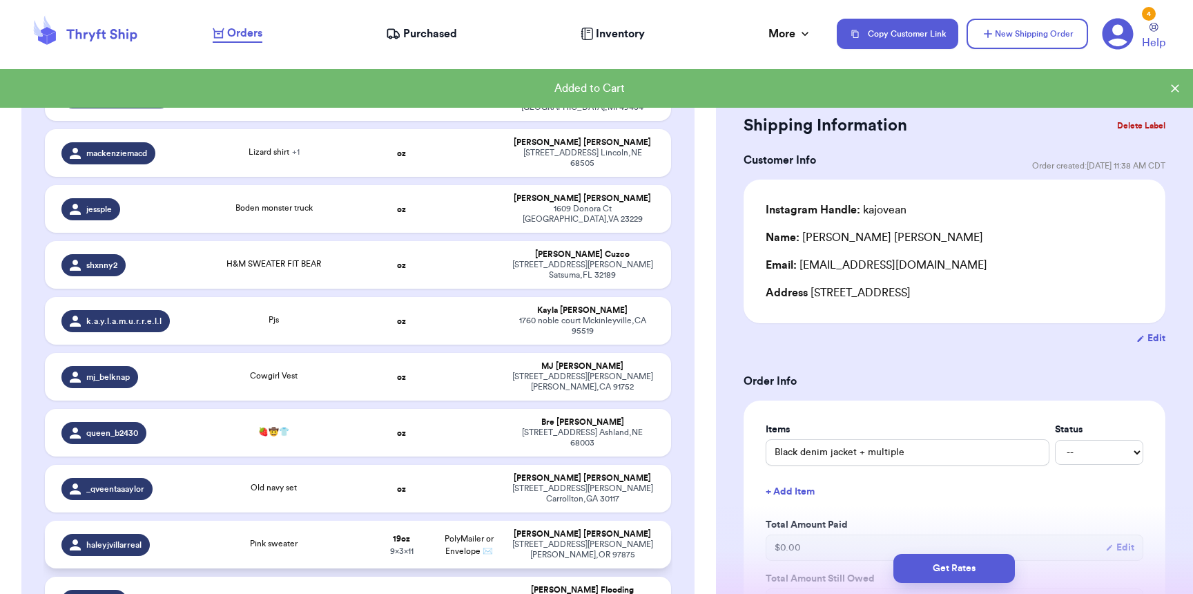
type input "9"
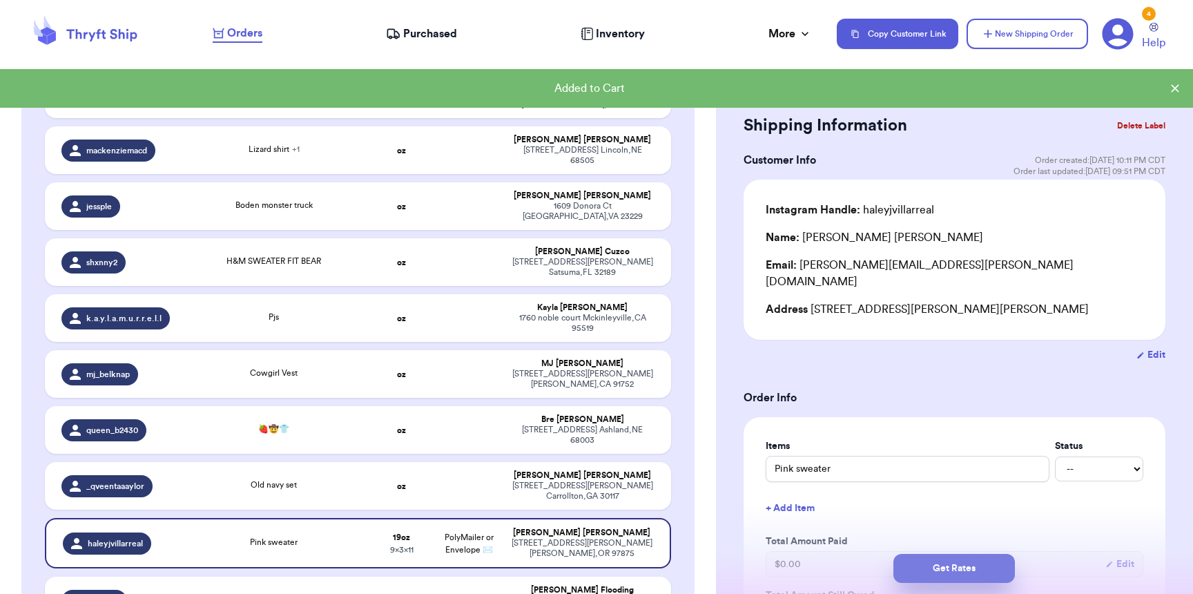
click at [944, 566] on button "Get Rates" at bounding box center [953, 568] width 121 height 29
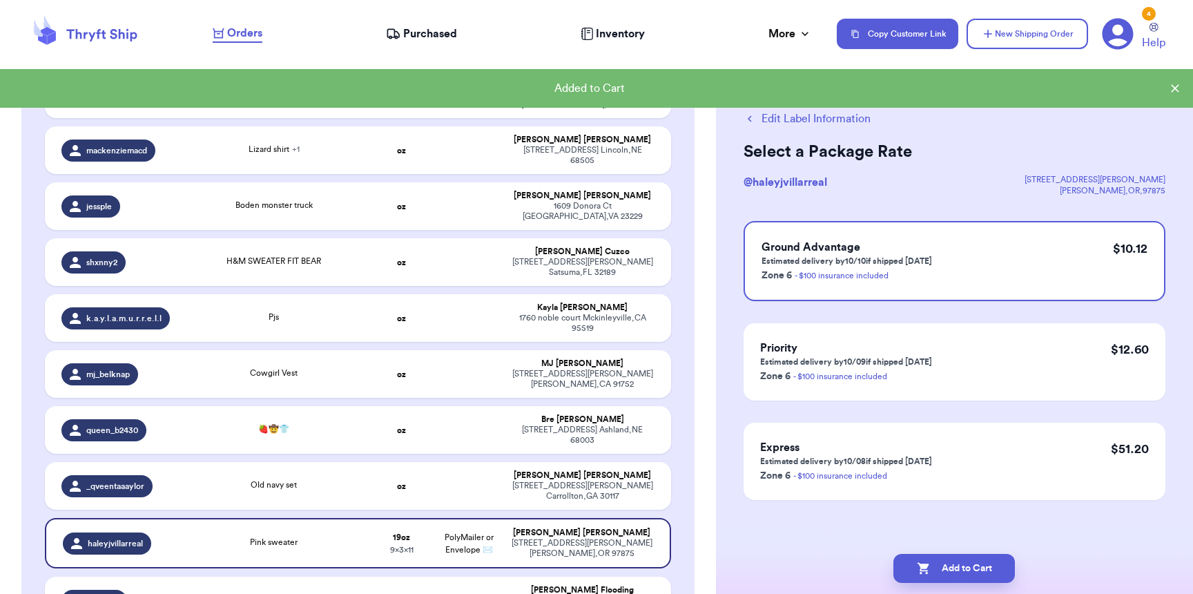
click at [944, 566] on button "Add to Cart" at bounding box center [953, 568] width 121 height 29
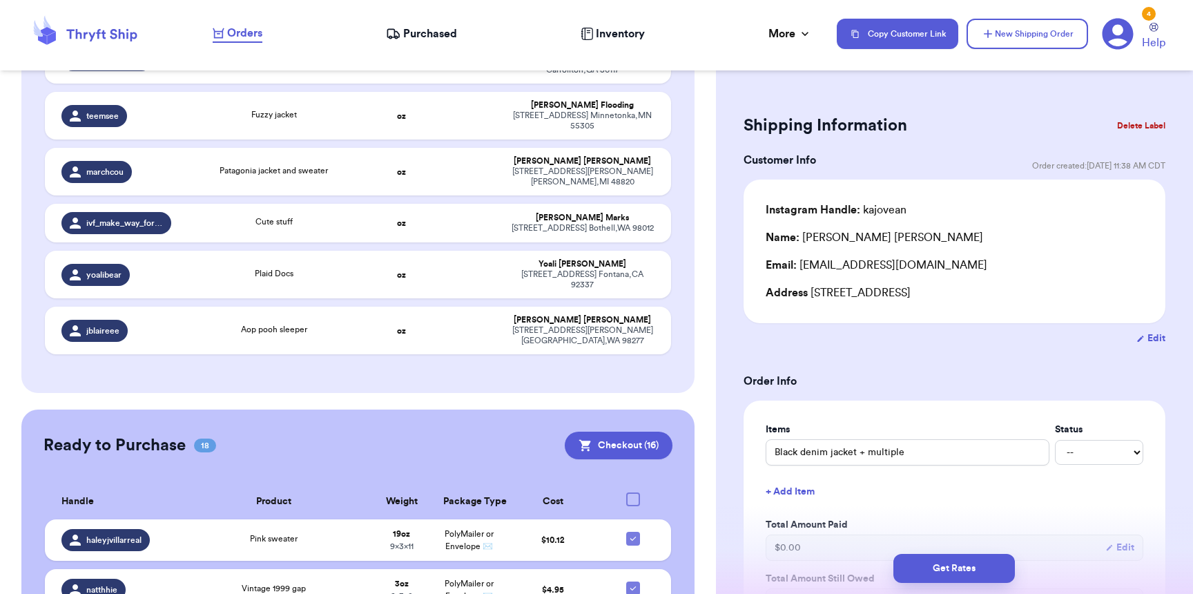
scroll to position [743, 0]
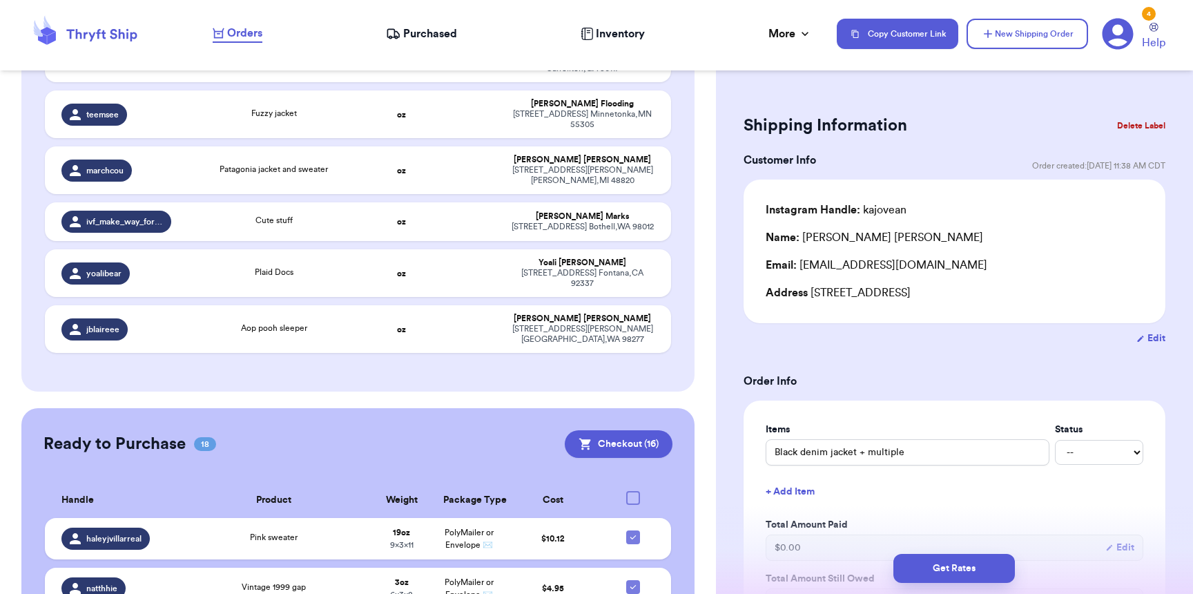
click at [626, 491] on div at bounding box center [633, 498] width 14 height 14
click at [632, 490] on input "checkbox" at bounding box center [632, 490] width 1 height 1
checkbox input "true"
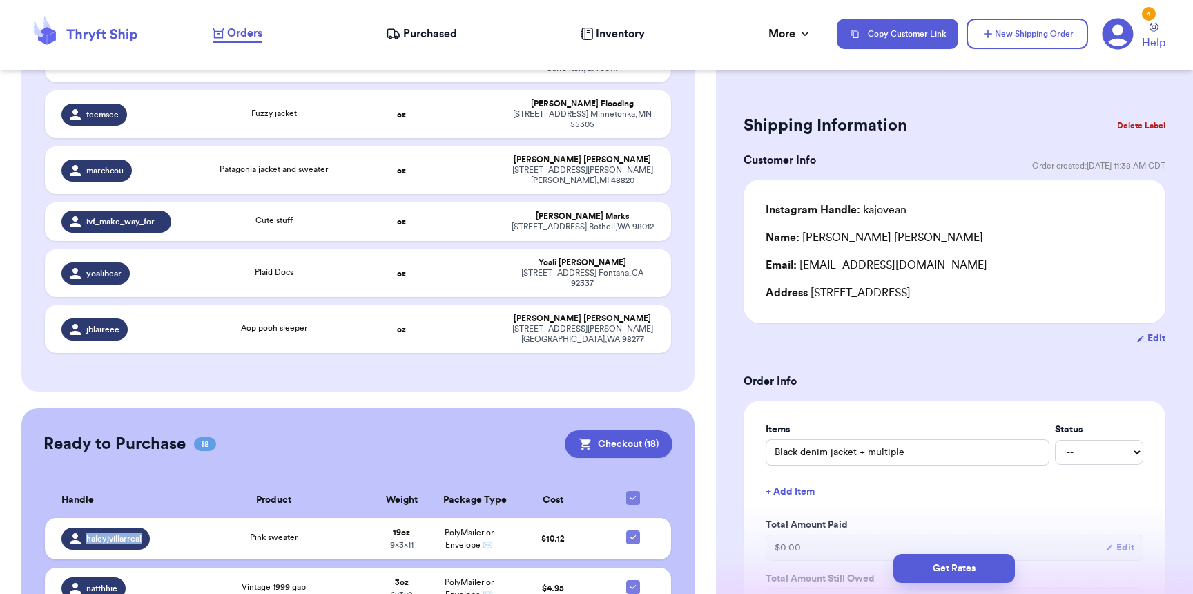
click at [627, 492] on icon at bounding box center [632, 497] width 11 height 11
click at [632, 490] on input "checkbox" at bounding box center [632, 490] width 1 height 1
checkbox input "false"
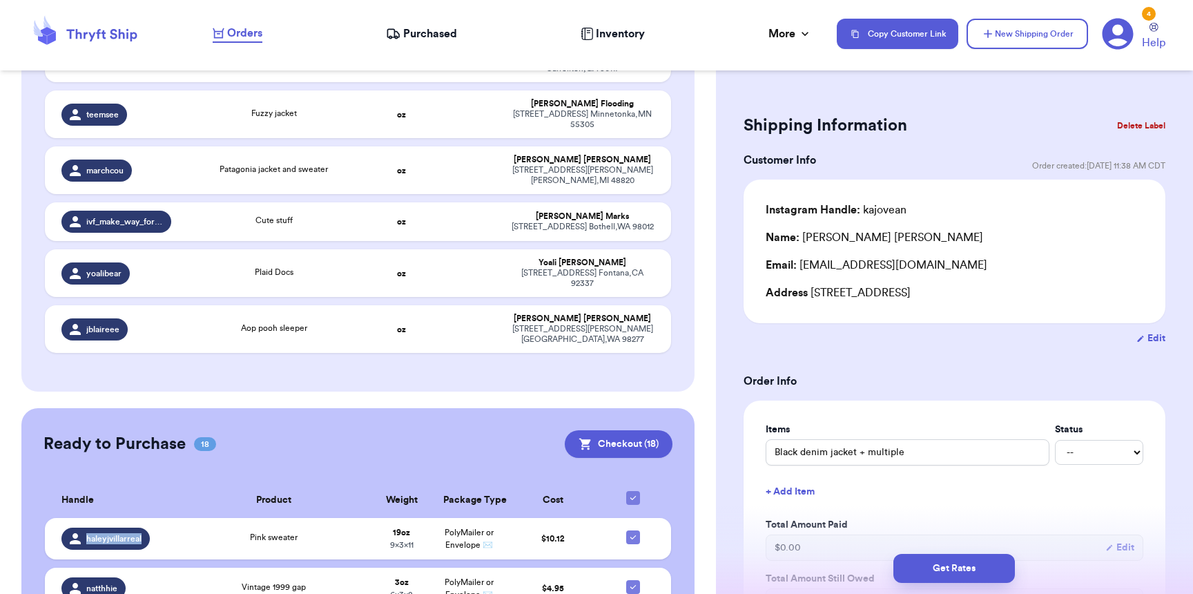
checkbox input "false"
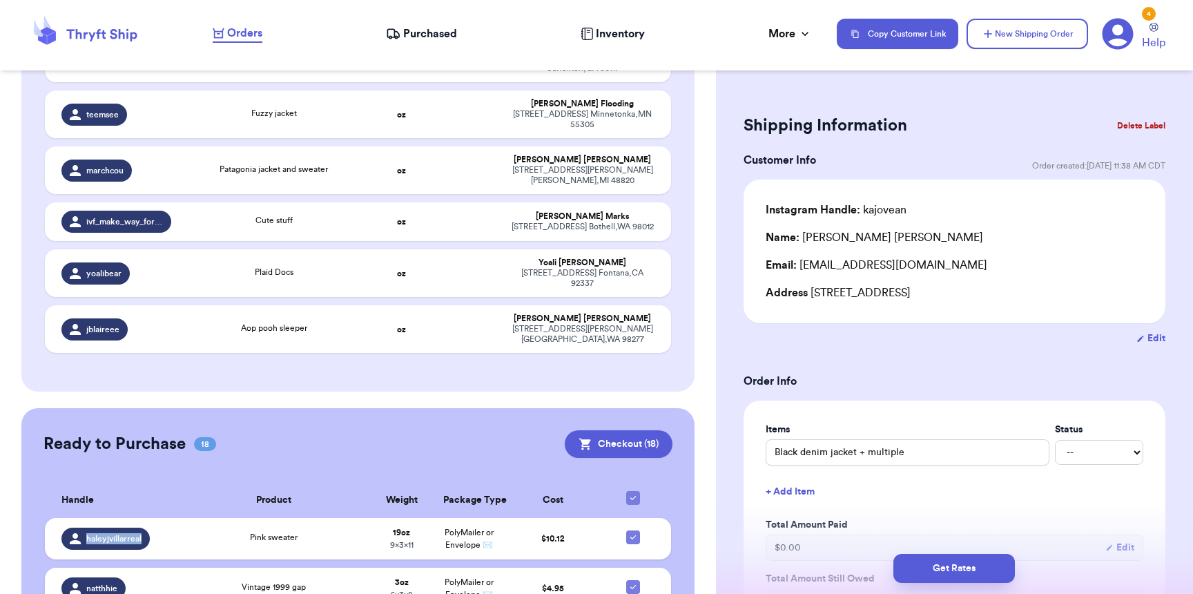
checkbox input "false"
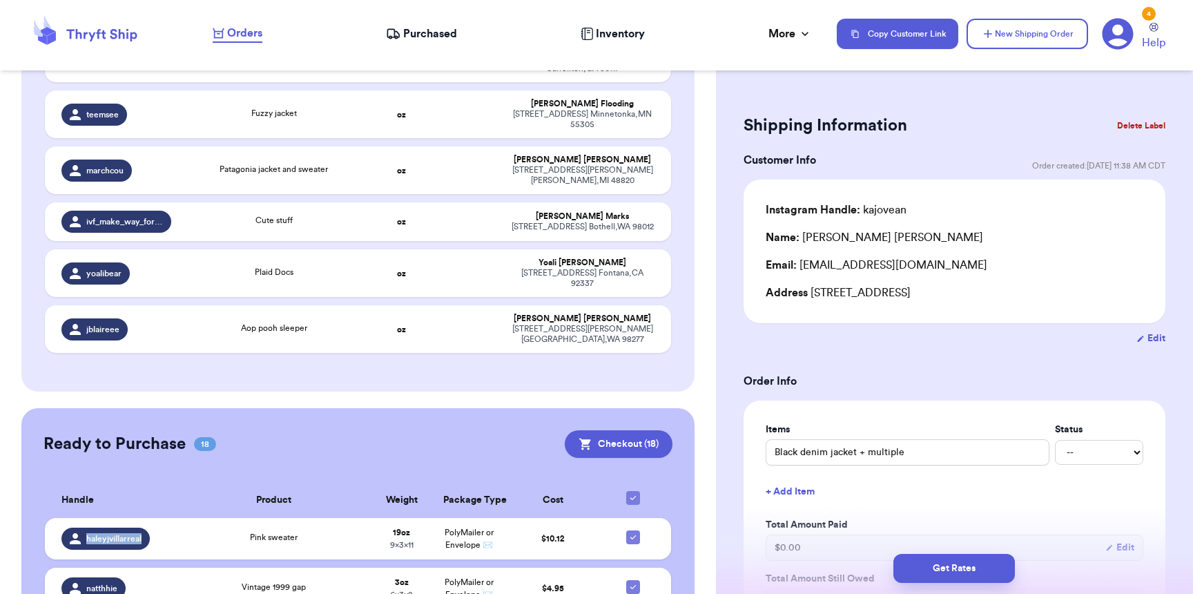
checkbox input "false"
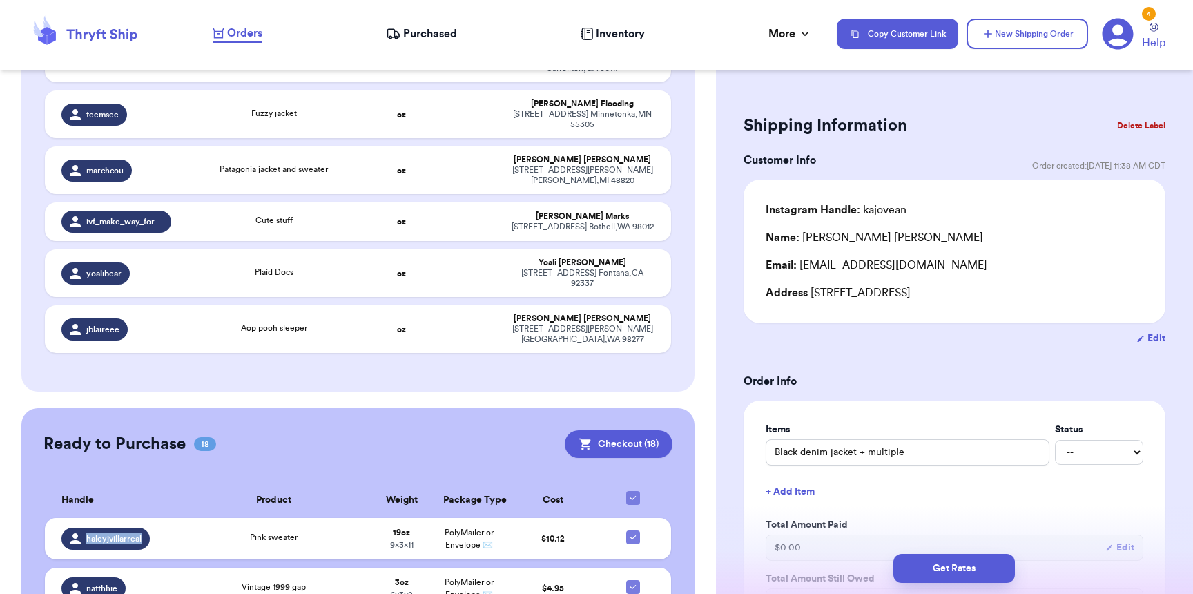
checkbox input "false"
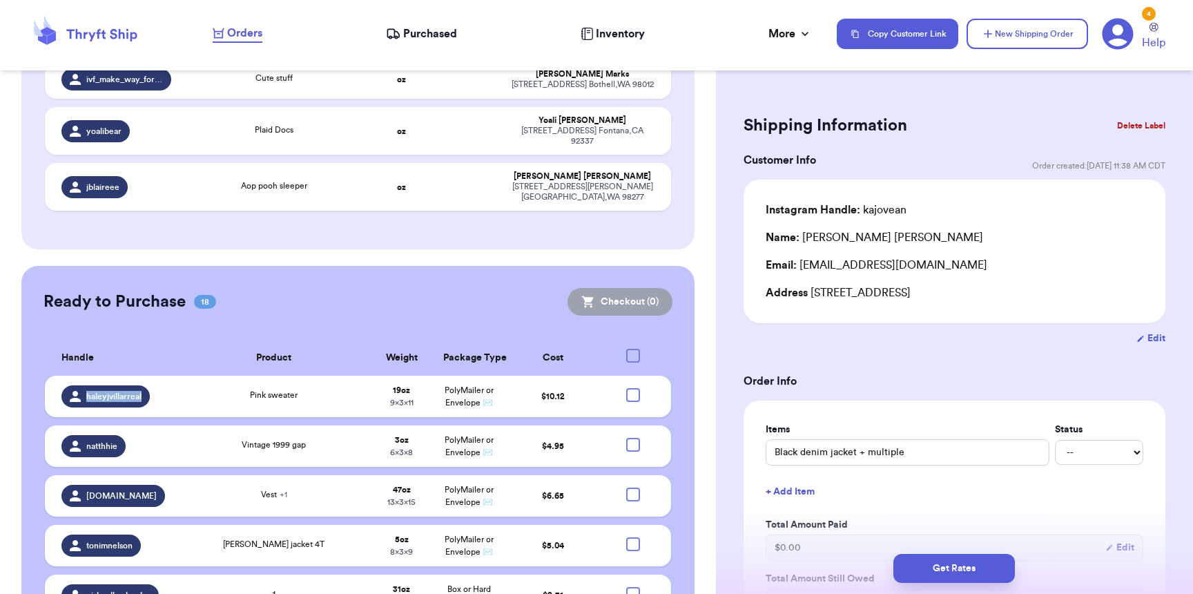
scroll to position [895, 0]
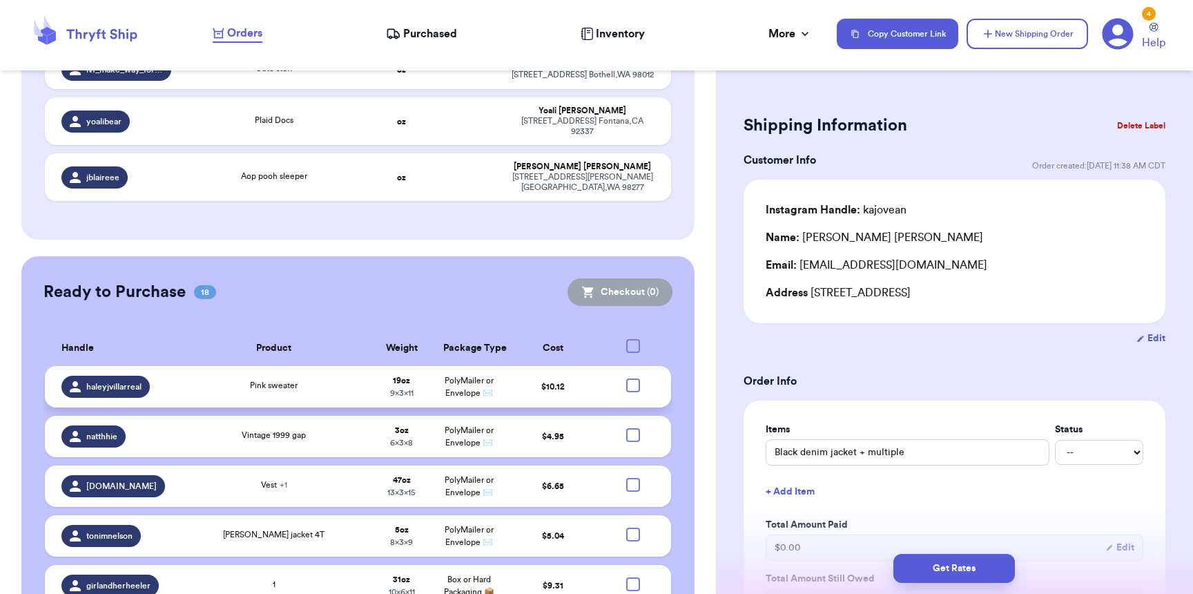
click at [626, 378] on div at bounding box center [633, 385] width 14 height 14
click at [632, 378] on input "checkbox" at bounding box center [632, 378] width 1 height 1
checkbox input "true"
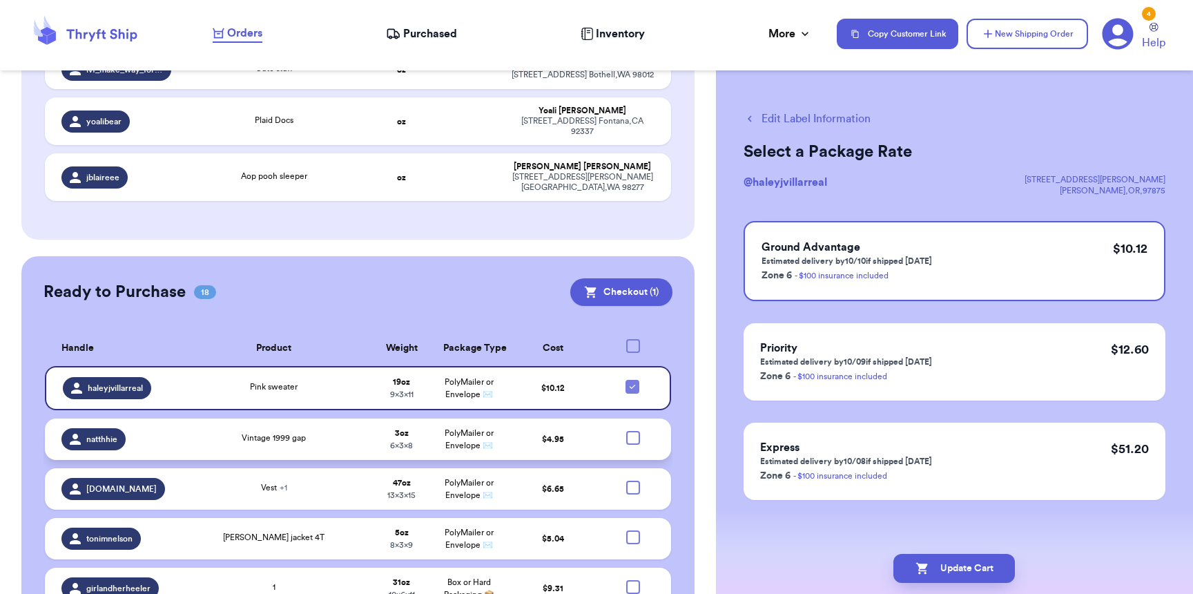
click at [629, 431] on div at bounding box center [633, 438] width 14 height 14
click at [632, 430] on input "checkbox" at bounding box center [632, 430] width 1 height 1
checkbox input "true"
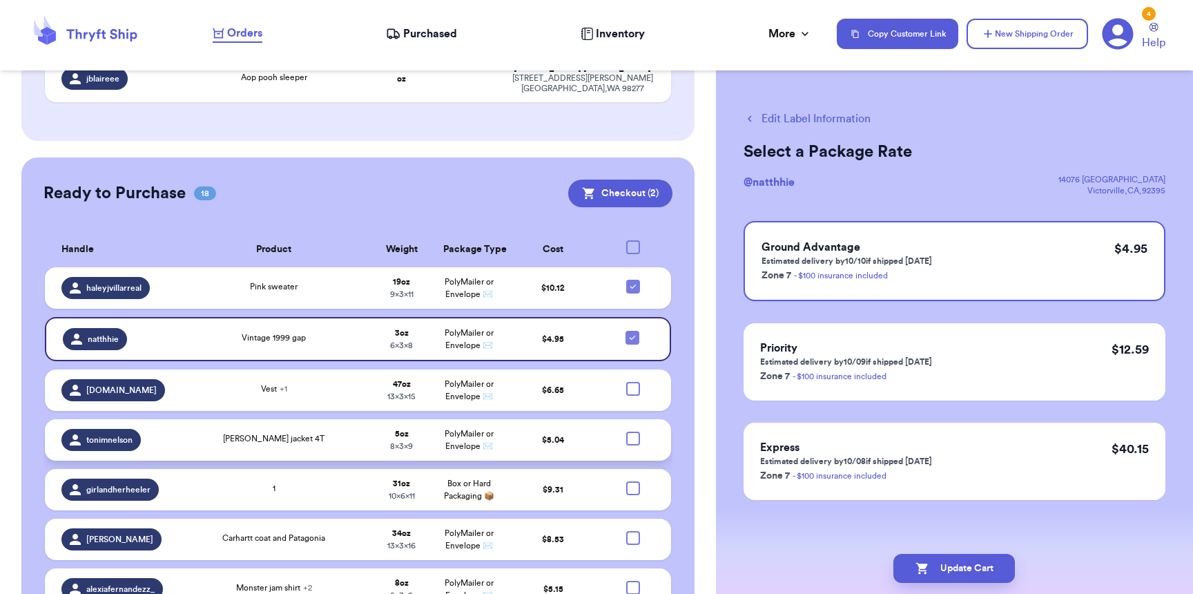
scroll to position [994, 0]
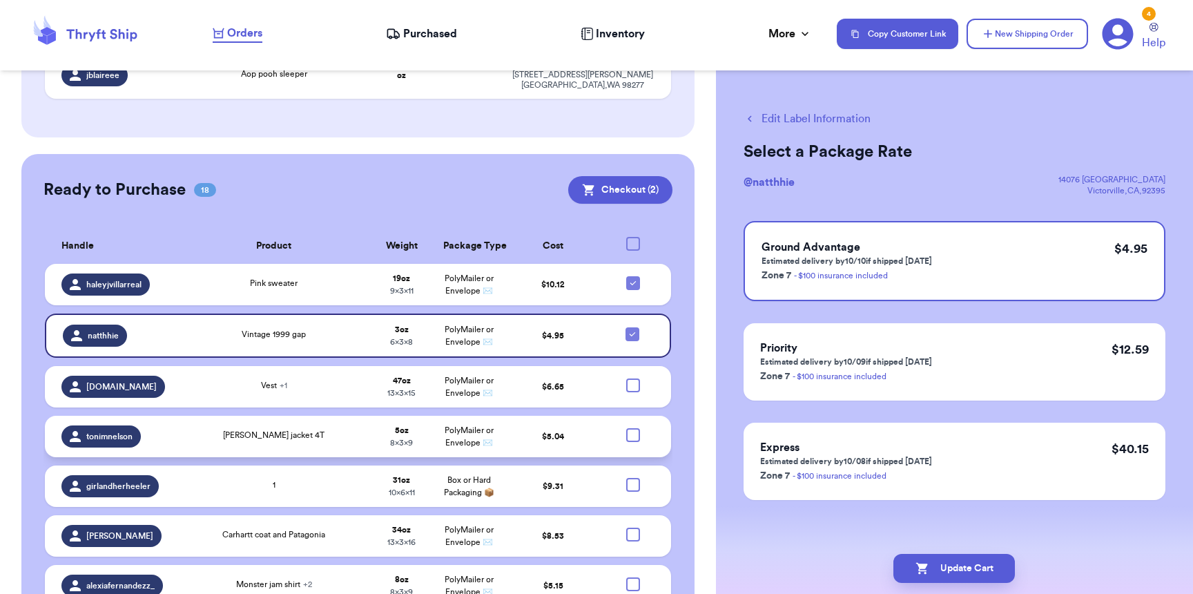
click at [626, 428] on div at bounding box center [633, 435] width 14 height 14
click at [632, 427] on input "checkbox" at bounding box center [632, 427] width 1 height 1
checkbox input "true"
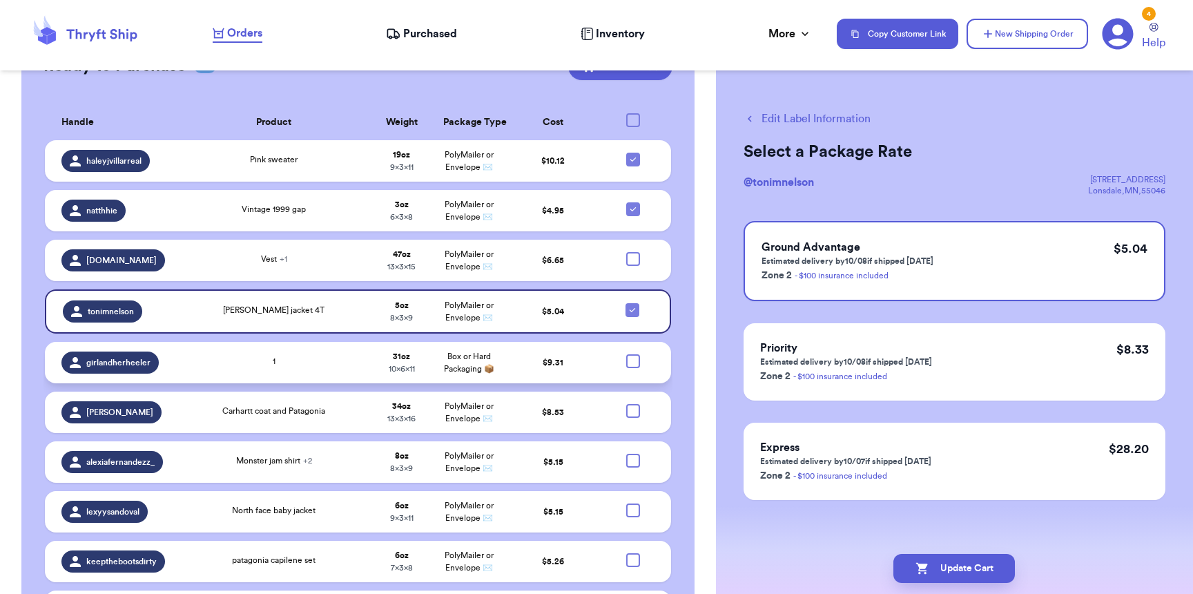
scroll to position [1123, 0]
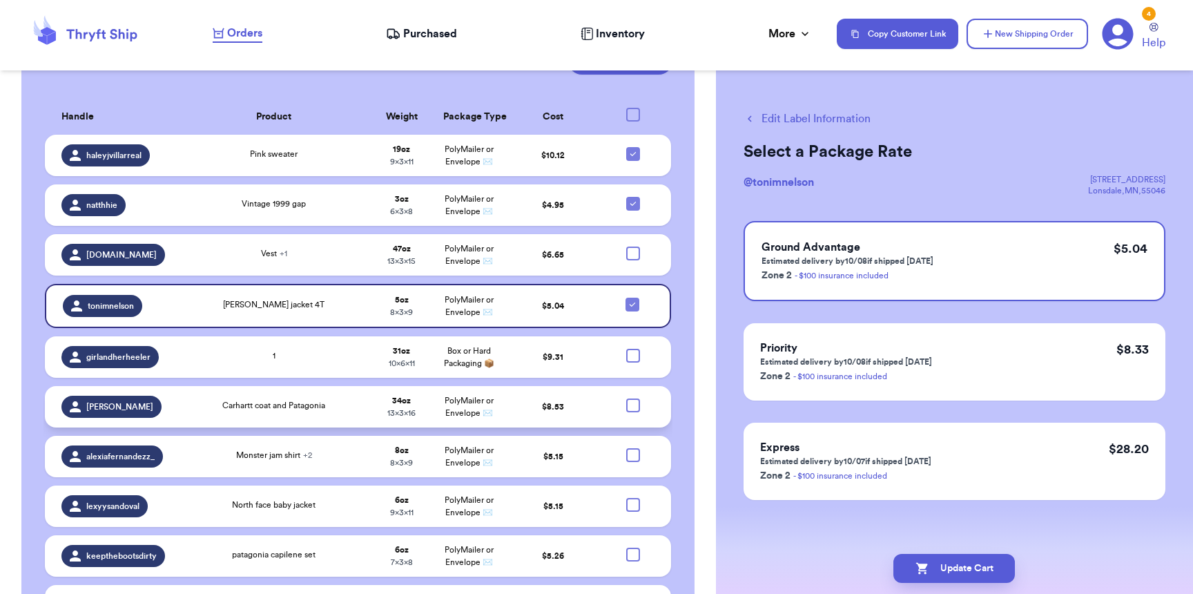
click at [629, 386] on td at bounding box center [637, 406] width 68 height 41
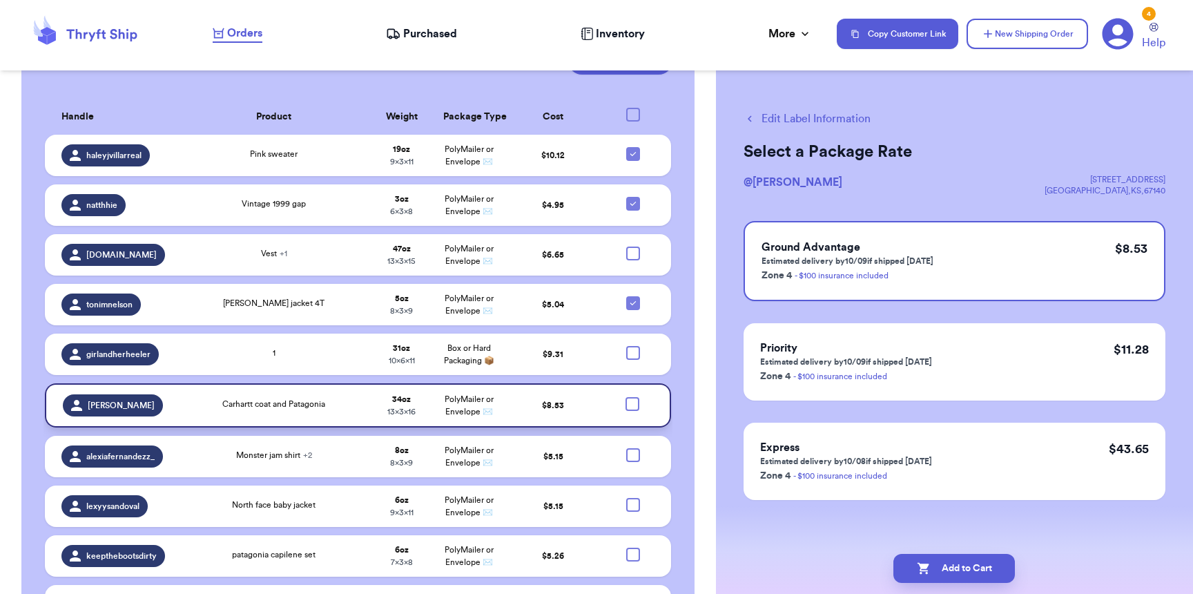
click at [626, 397] on div at bounding box center [632, 404] width 14 height 14
click at [632, 396] on input "checkbox" at bounding box center [632, 396] width 1 height 1
checkbox input "true"
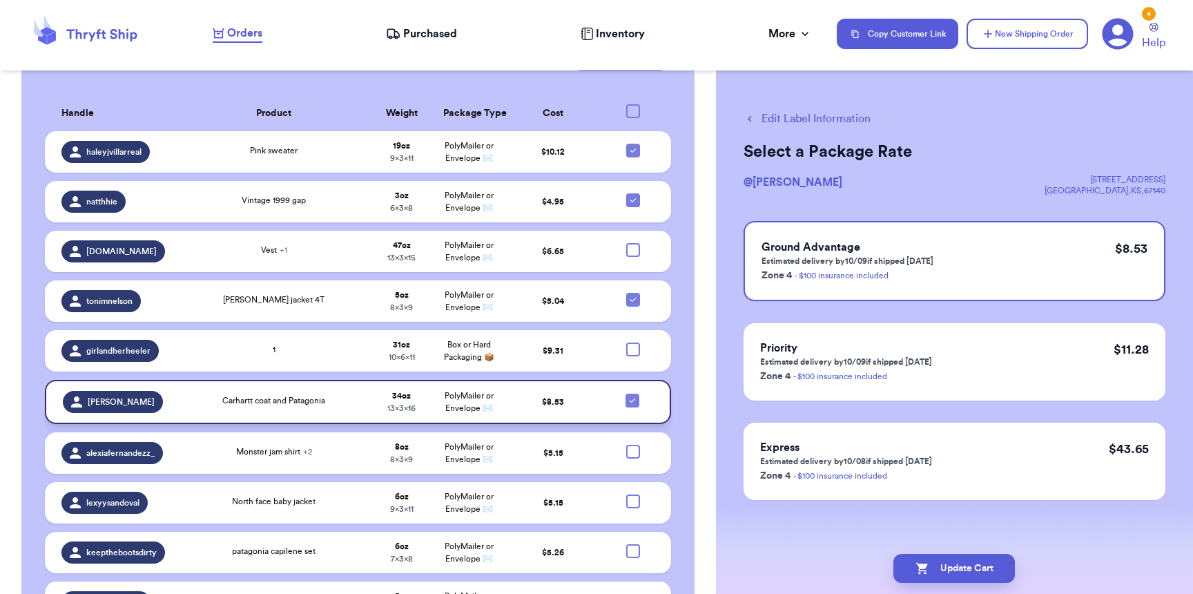
scroll to position [1141, 0]
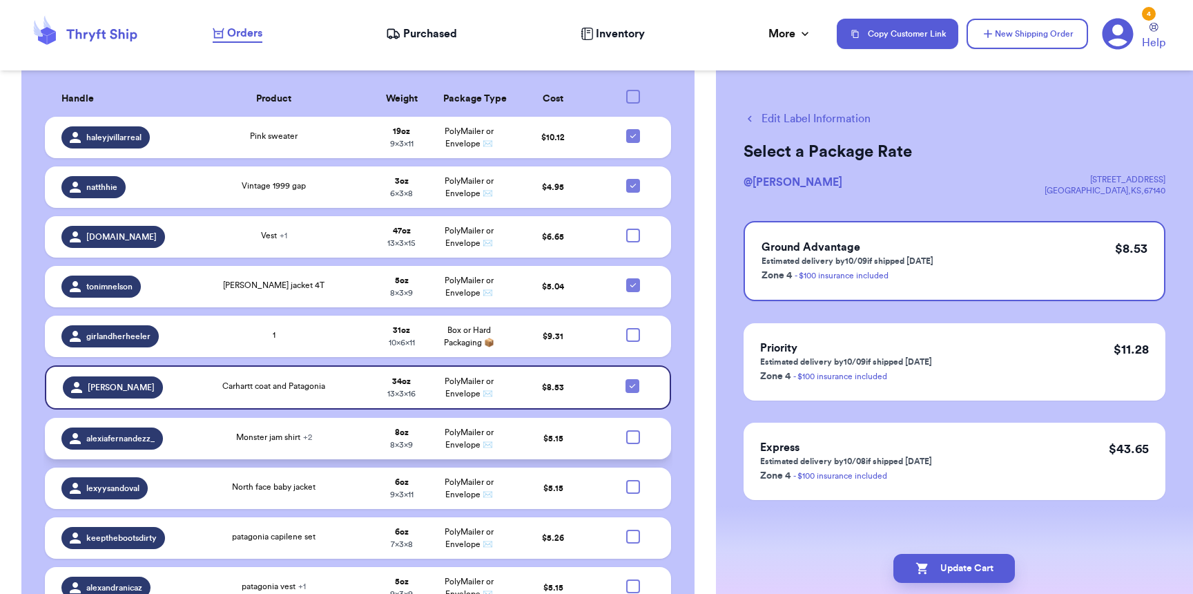
click at [626, 430] on div at bounding box center [633, 437] width 14 height 14
click at [632, 429] on input "checkbox" at bounding box center [632, 429] width 1 height 1
checkbox input "true"
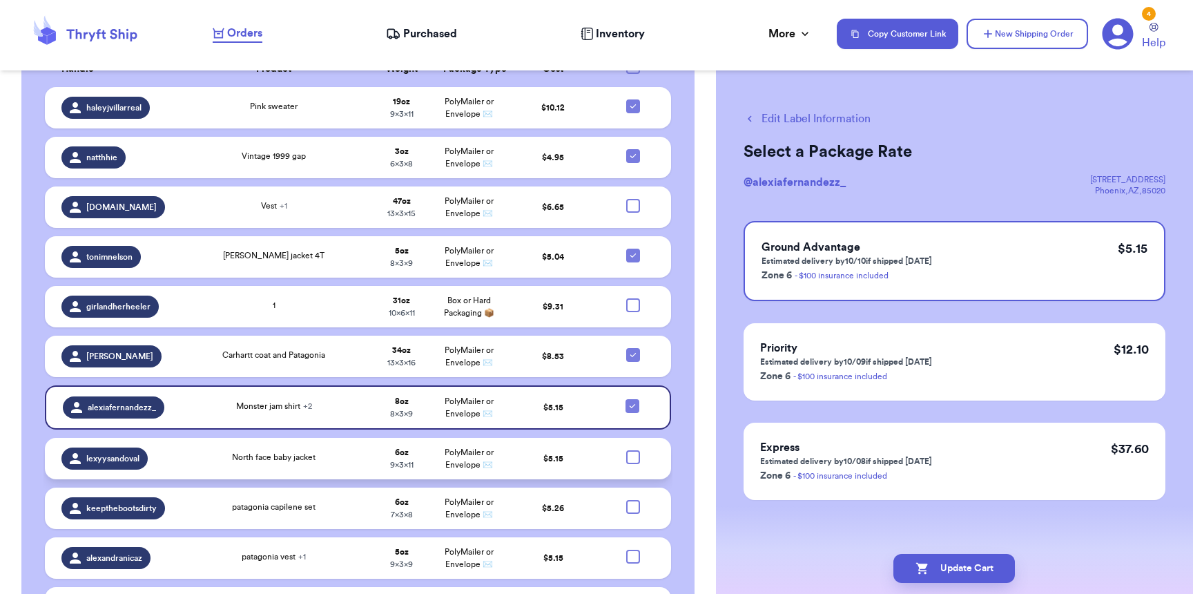
scroll to position [1171, 0]
click at [626, 449] on div at bounding box center [633, 456] width 14 height 14
click at [632, 449] on input "checkbox" at bounding box center [632, 449] width 1 height 1
checkbox input "true"
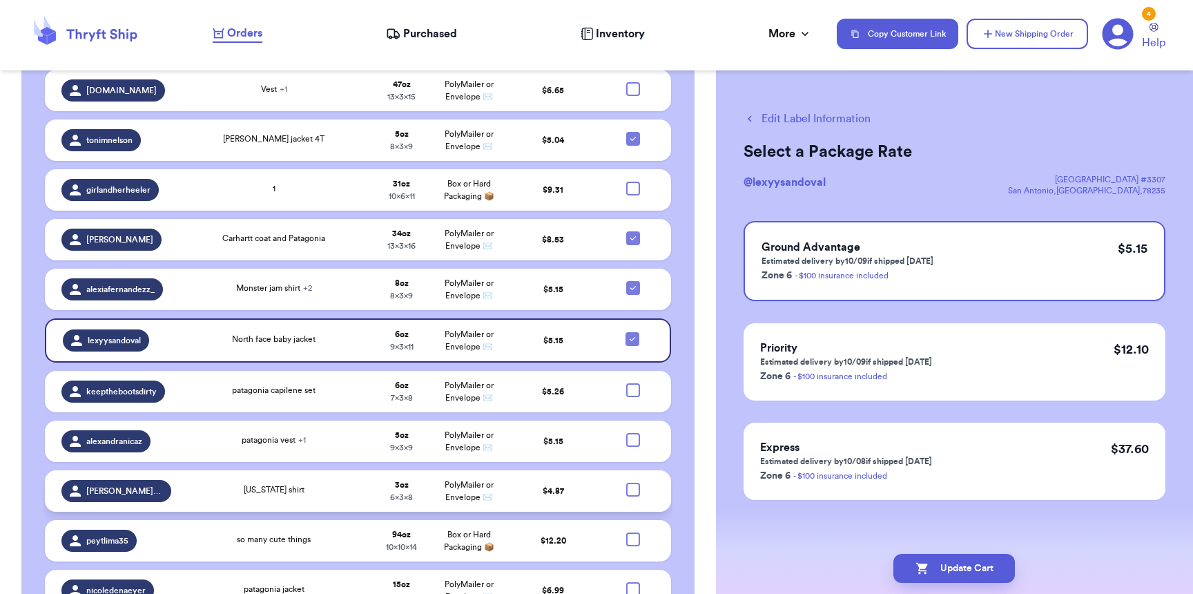
scroll to position [1334, 0]
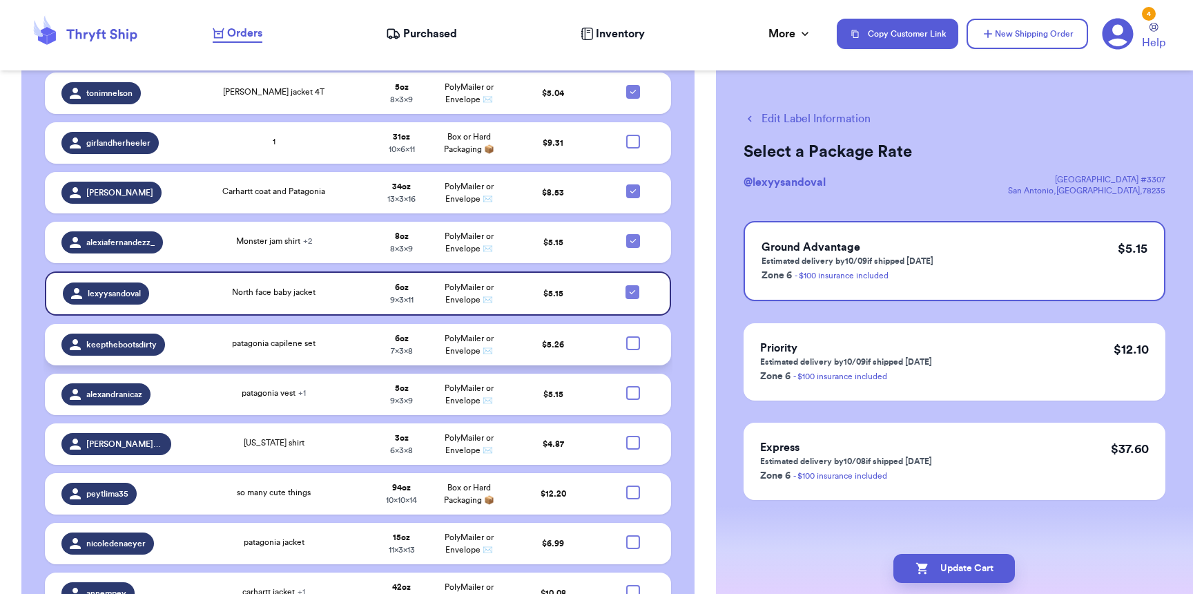
click at [630, 336] on div at bounding box center [633, 343] width 14 height 14
click at [632, 335] on input "checkbox" at bounding box center [632, 335] width 1 height 1
checkbox input "true"
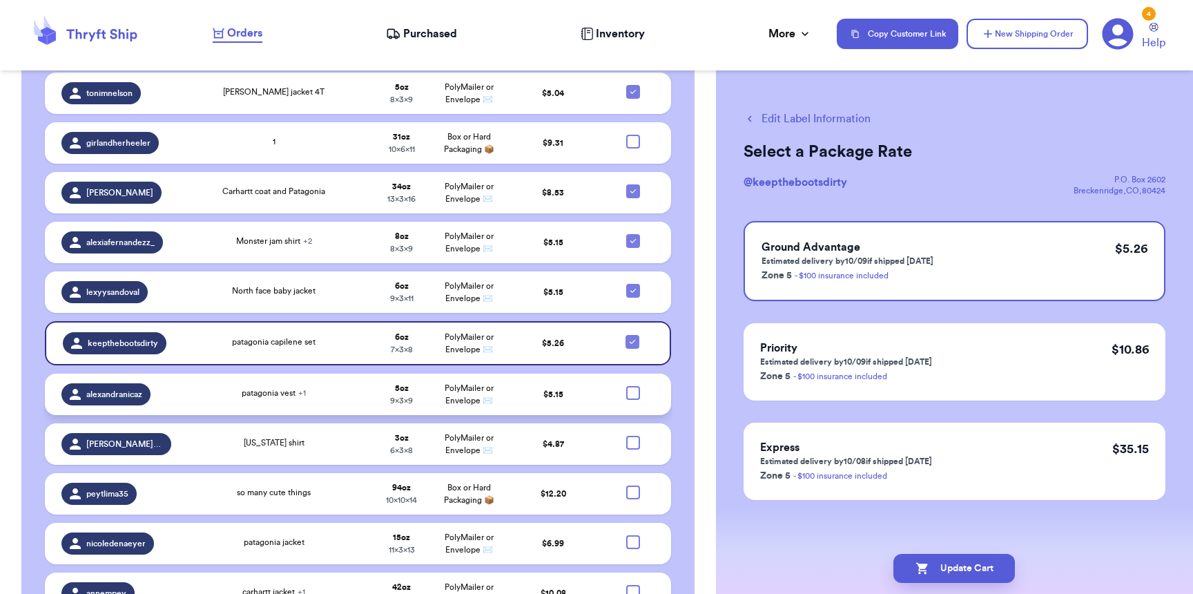
click at [626, 386] on div at bounding box center [633, 393] width 14 height 14
click at [632, 385] on input "checkbox" at bounding box center [632, 385] width 1 height 1
checkbox input "true"
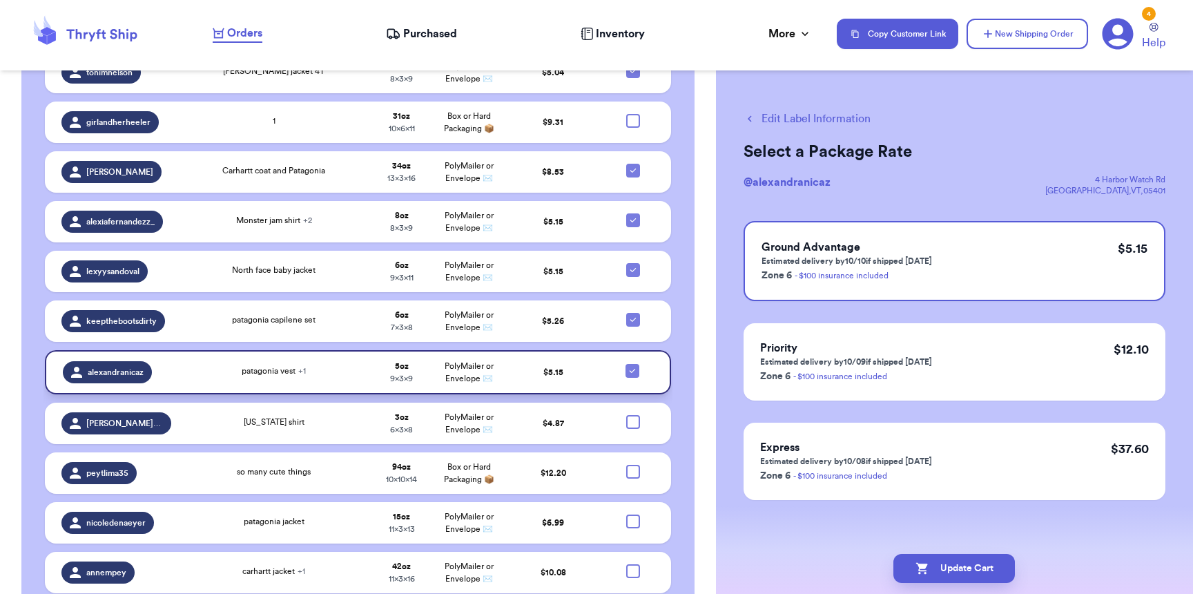
scroll to position [1360, 0]
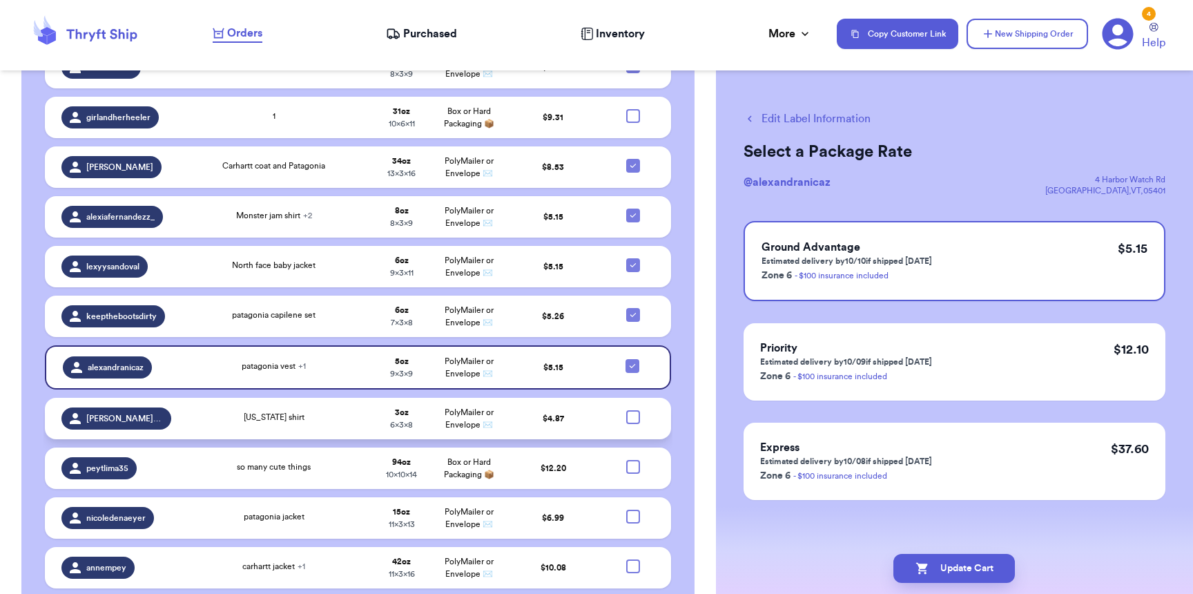
click at [626, 410] on div at bounding box center [633, 417] width 14 height 14
click at [632, 409] on input "checkbox" at bounding box center [632, 409] width 1 height 1
checkbox input "true"
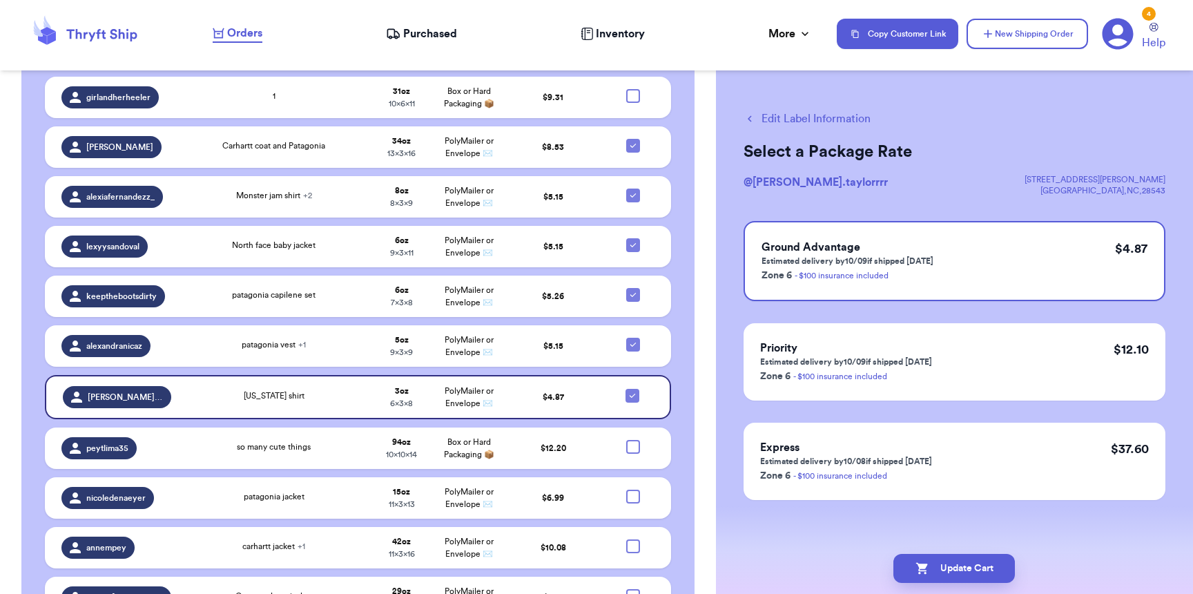
scroll to position [1389, 0]
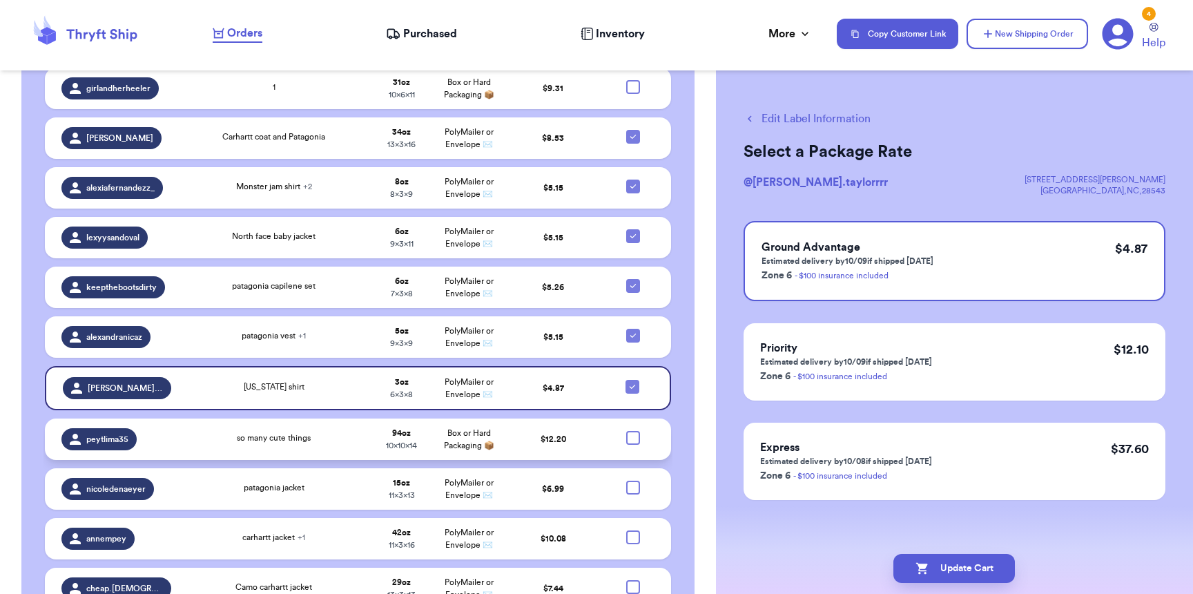
click at [626, 431] on div at bounding box center [633, 438] width 14 height 14
click at [632, 430] on input "checkbox" at bounding box center [632, 430] width 1 height 1
checkbox input "true"
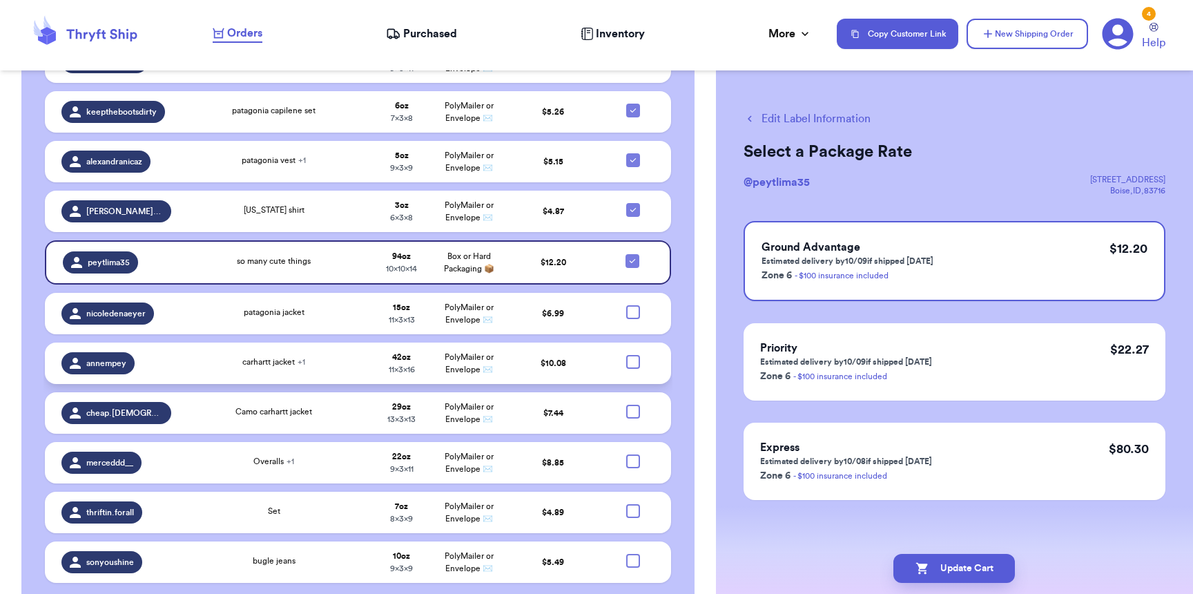
scroll to position [1569, 0]
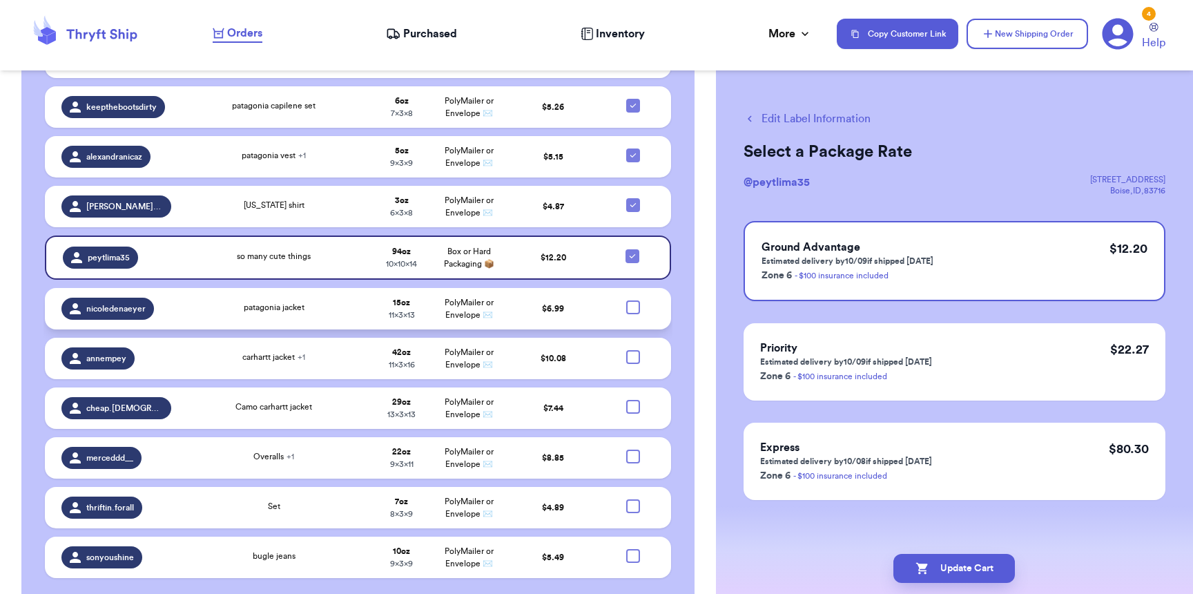
click at [626, 300] on div at bounding box center [633, 307] width 14 height 14
click at [632, 300] on input "checkbox" at bounding box center [632, 300] width 1 height 1
checkbox input "true"
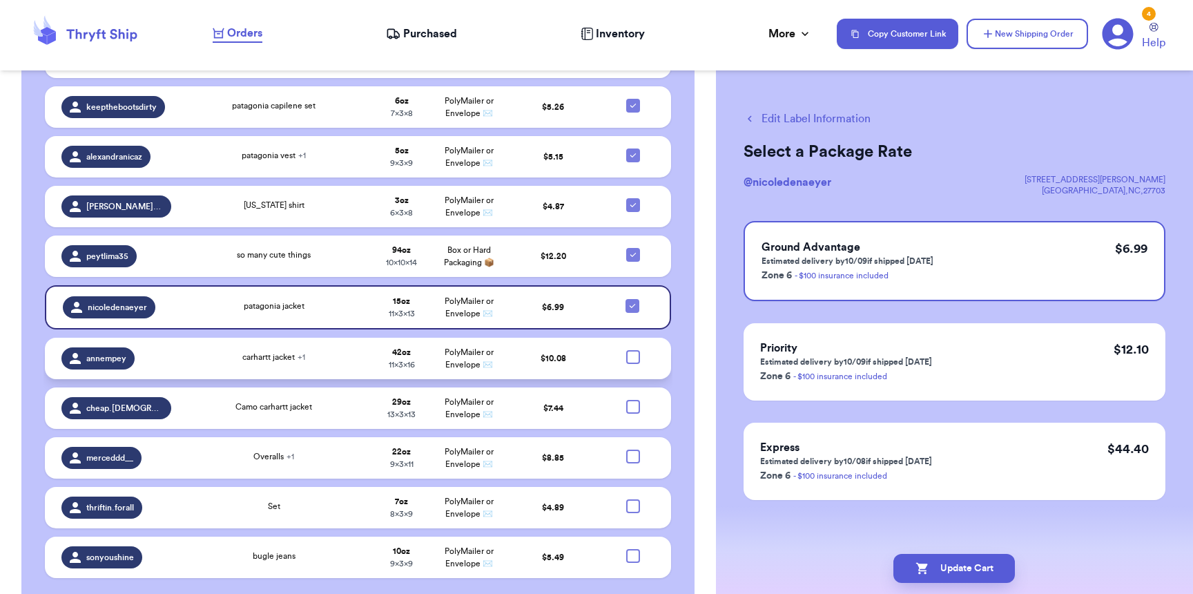
click at [626, 350] on div at bounding box center [633, 357] width 14 height 14
click at [632, 349] on input "checkbox" at bounding box center [632, 349] width 1 height 1
checkbox input "true"
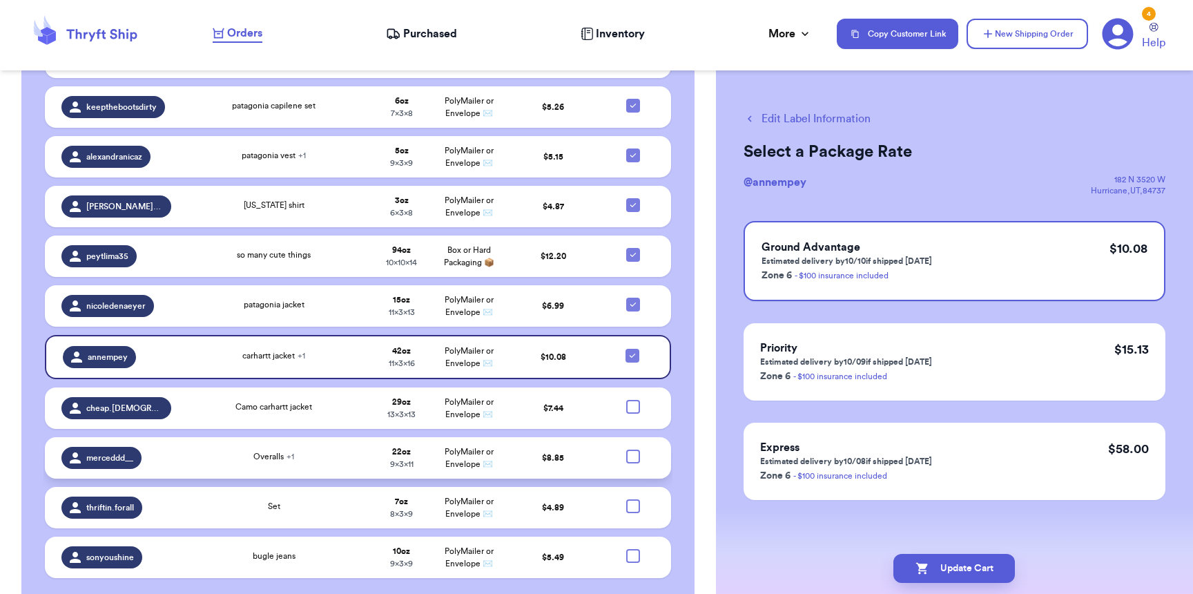
click at [626, 449] on div at bounding box center [633, 456] width 14 height 14
click at [632, 449] on input "checkbox" at bounding box center [632, 449] width 1 height 1
checkbox input "true"
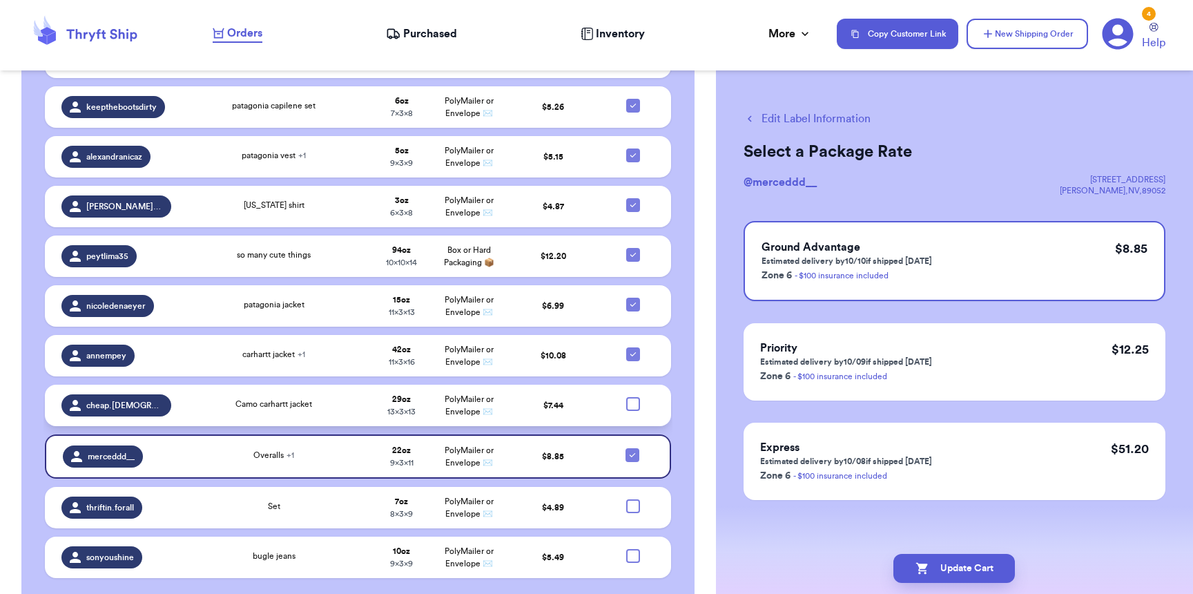
click at [627, 397] on div at bounding box center [633, 404] width 14 height 14
click at [632, 396] on input "checkbox" at bounding box center [632, 396] width 1 height 1
checkbox input "true"
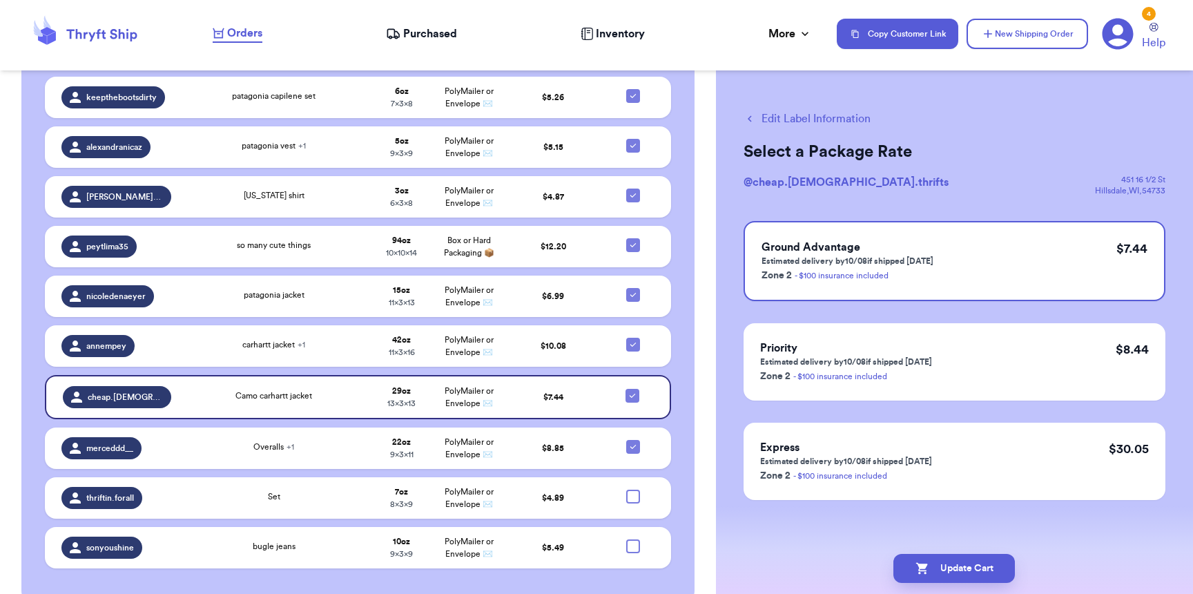
scroll to position [882, 0]
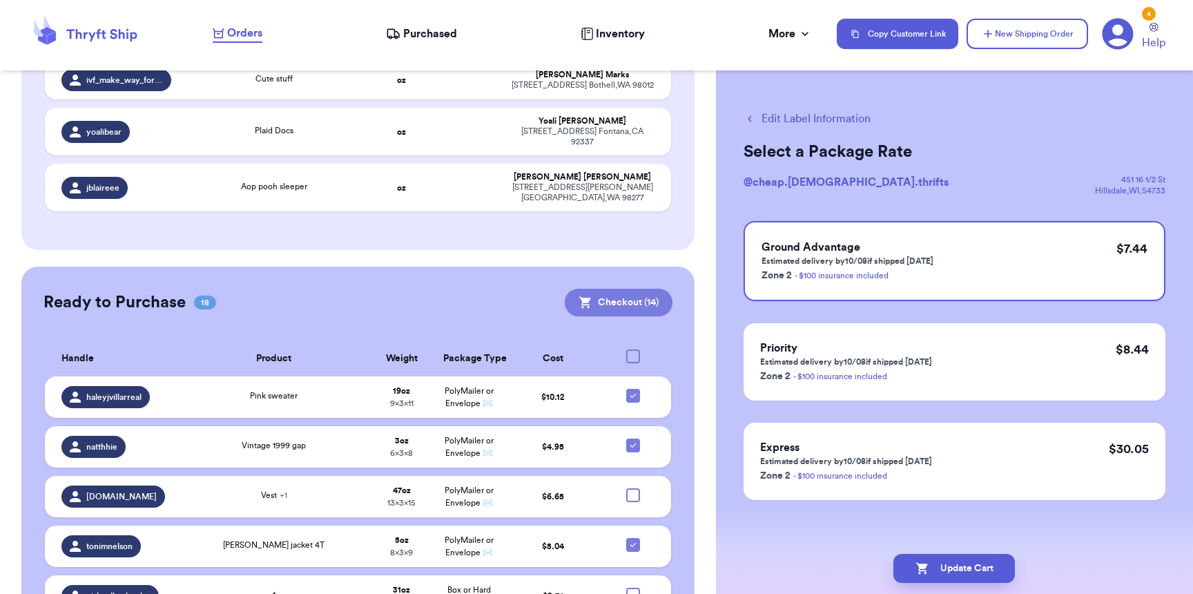
click at [623, 289] on button "Checkout ( 14 )" at bounding box center [619, 303] width 108 height 28
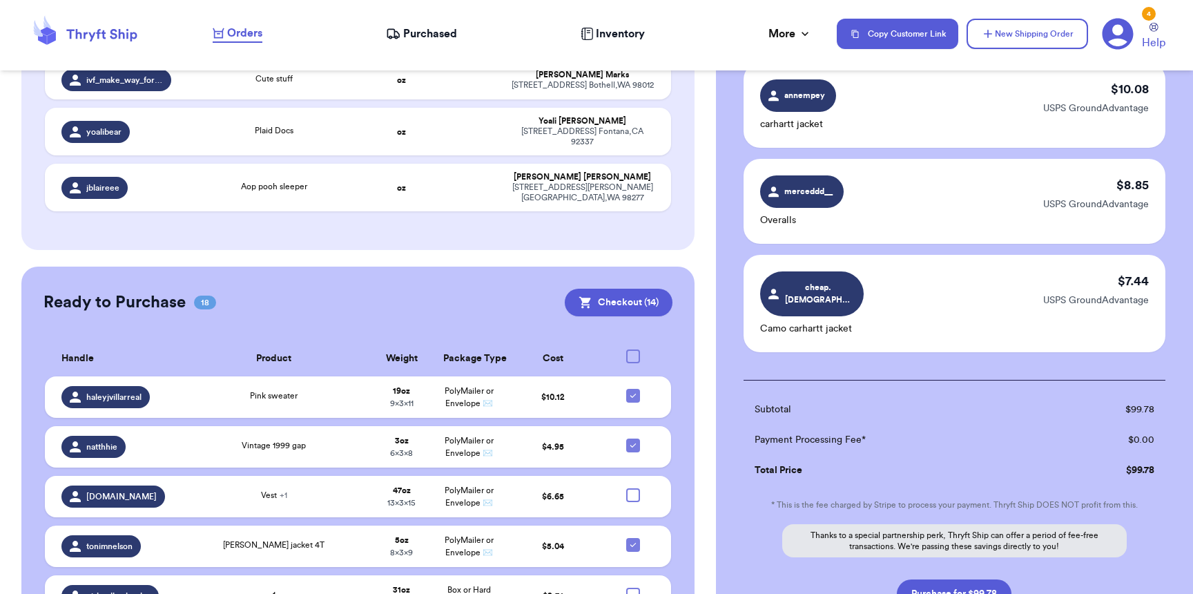
scroll to position [1263, 0]
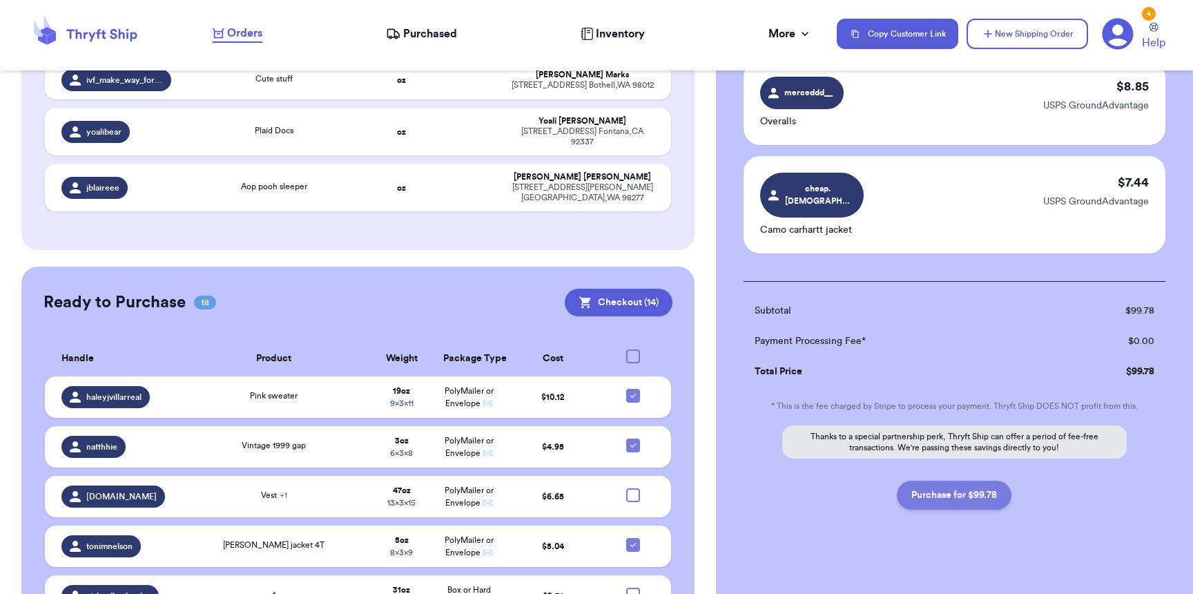
click at [950, 485] on button "Purchase for $99.78" at bounding box center [954, 494] width 115 height 29
checkbox input "false"
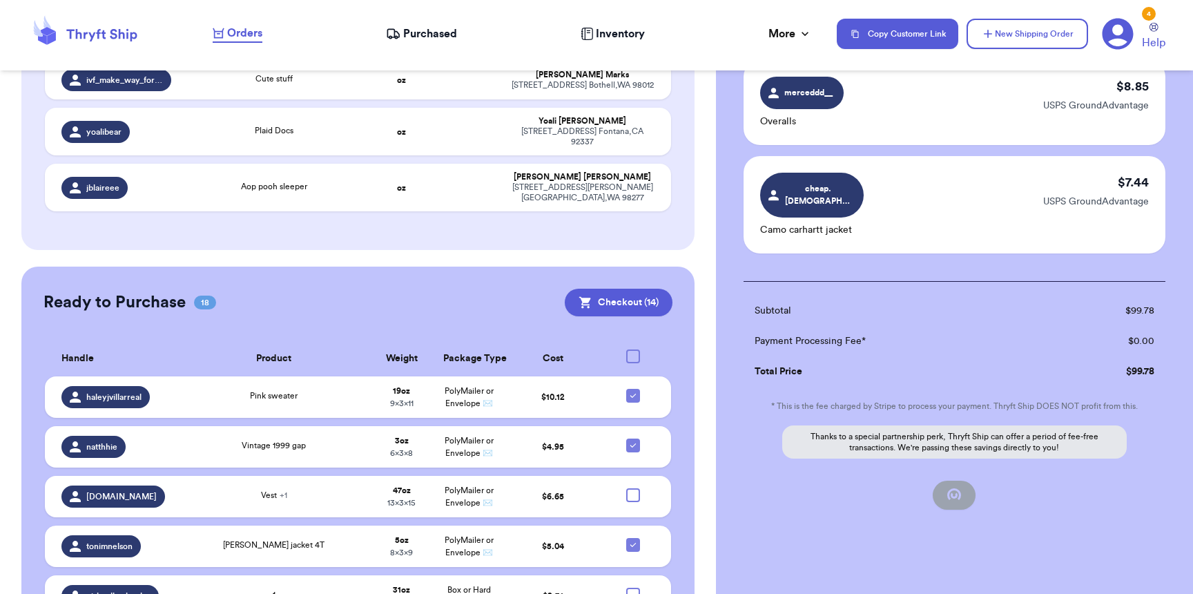
checkbox input "false"
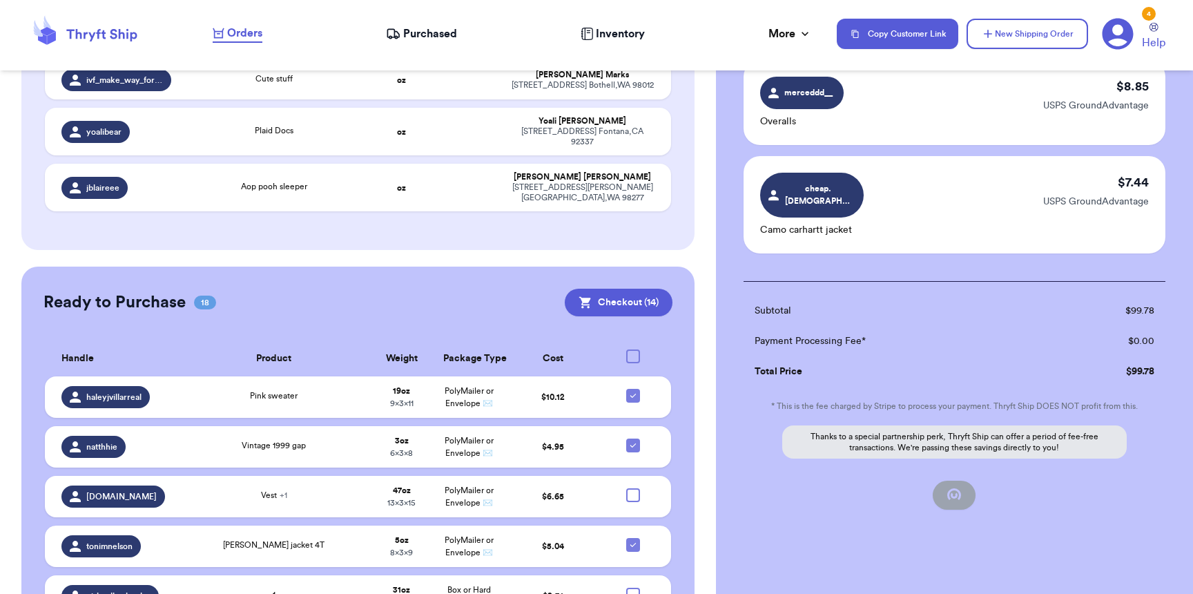
checkbox input "false"
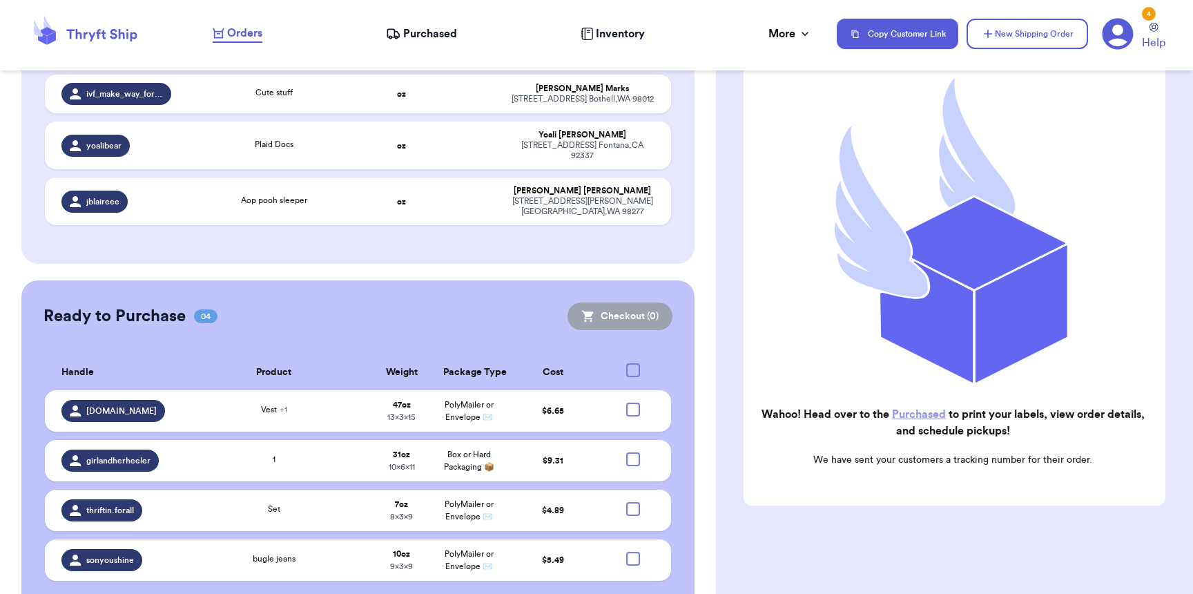
scroll to position [191, 0]
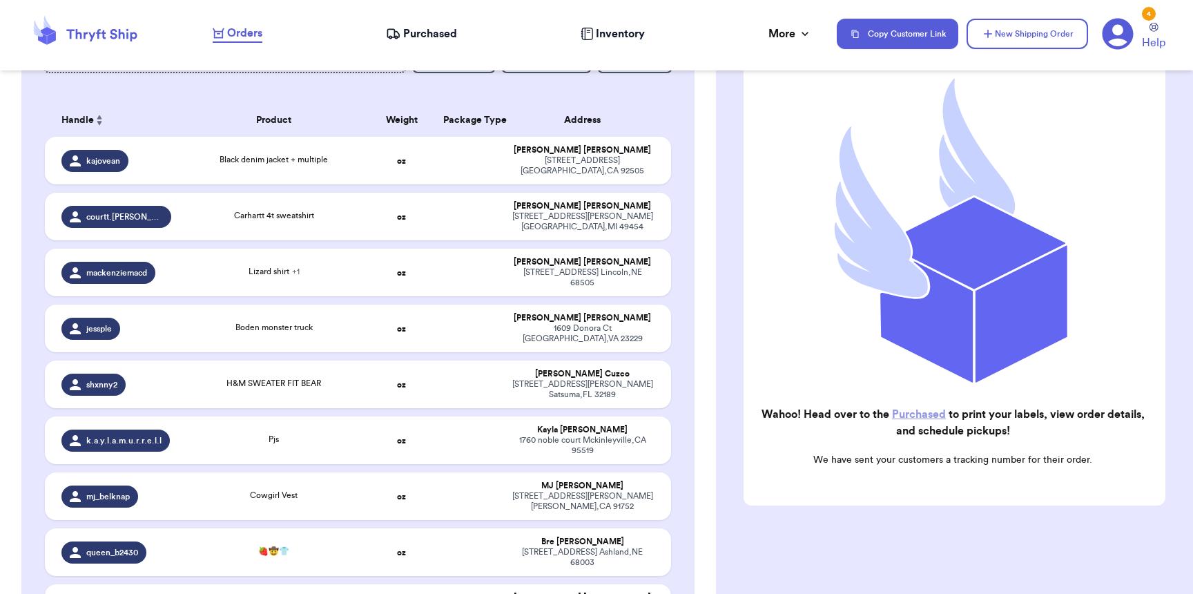
click at [408, 28] on span "Purchased" at bounding box center [430, 34] width 54 height 17
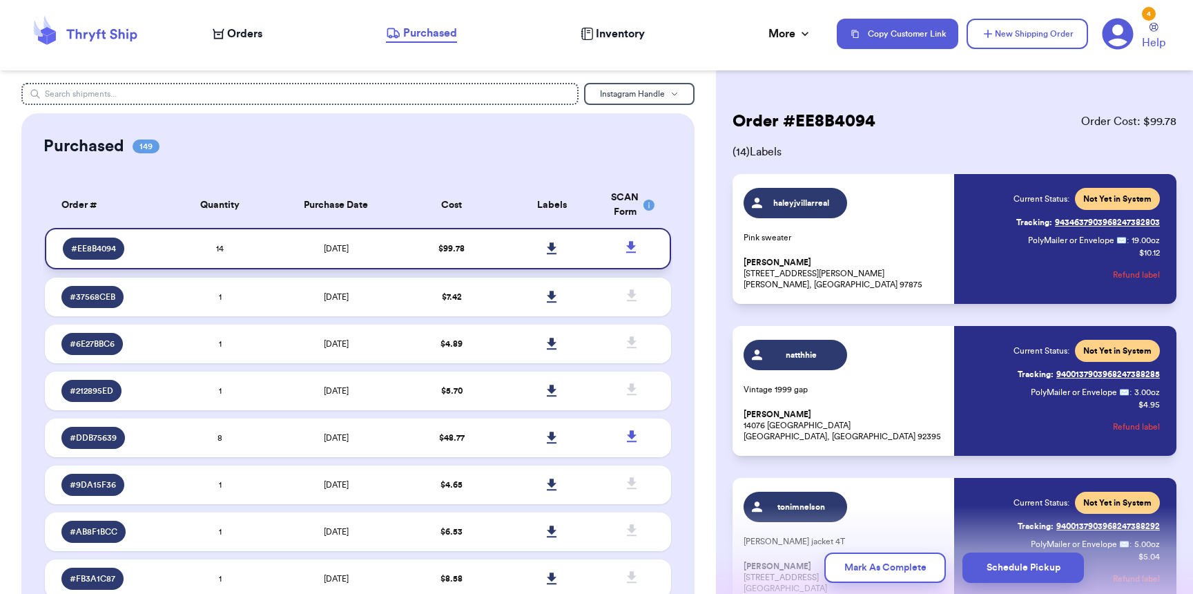
click at [547, 247] on icon at bounding box center [552, 248] width 10 height 12
click at [260, 38] on span "Orders" at bounding box center [244, 34] width 35 height 17
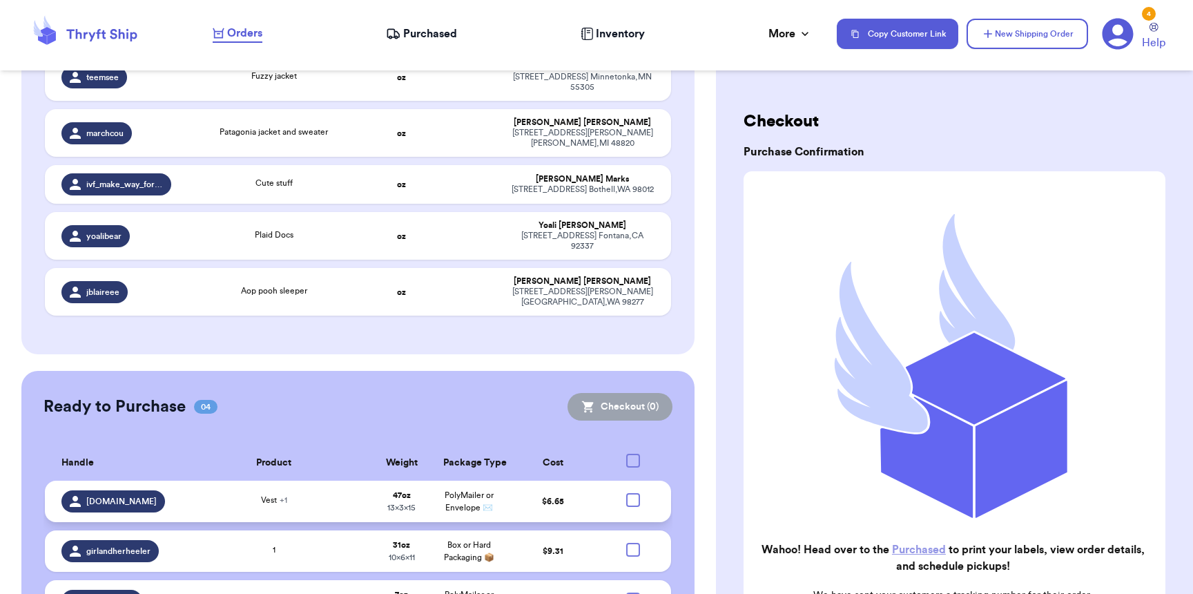
scroll to position [819, 0]
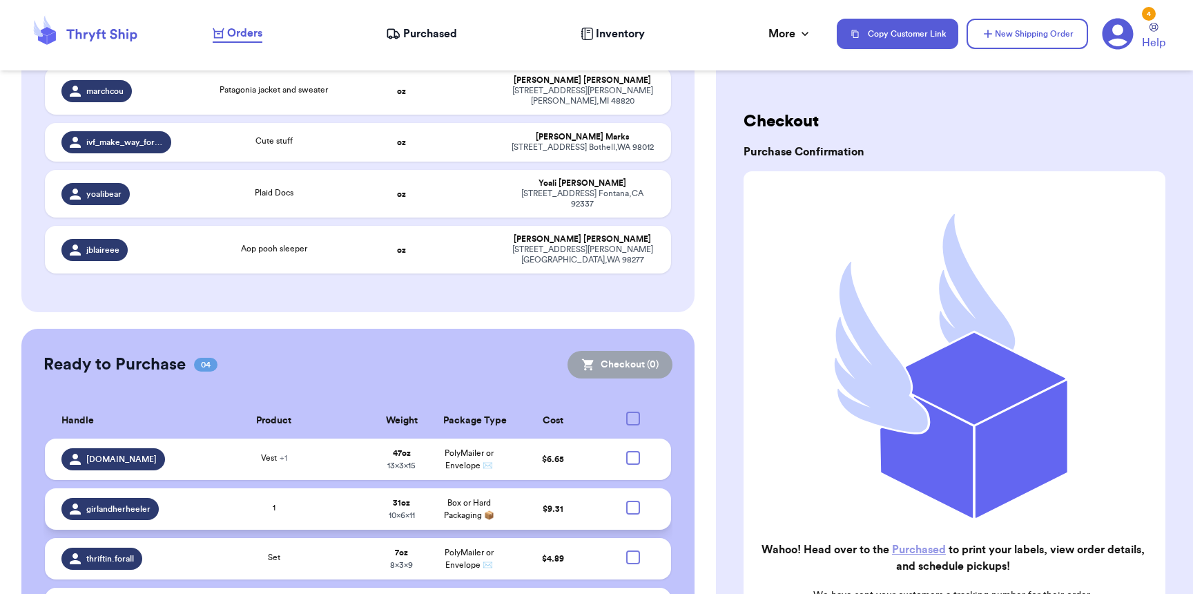
click at [628, 500] on div at bounding box center [633, 507] width 14 height 14
click at [632, 500] on input "checkbox" at bounding box center [632, 500] width 1 height 1
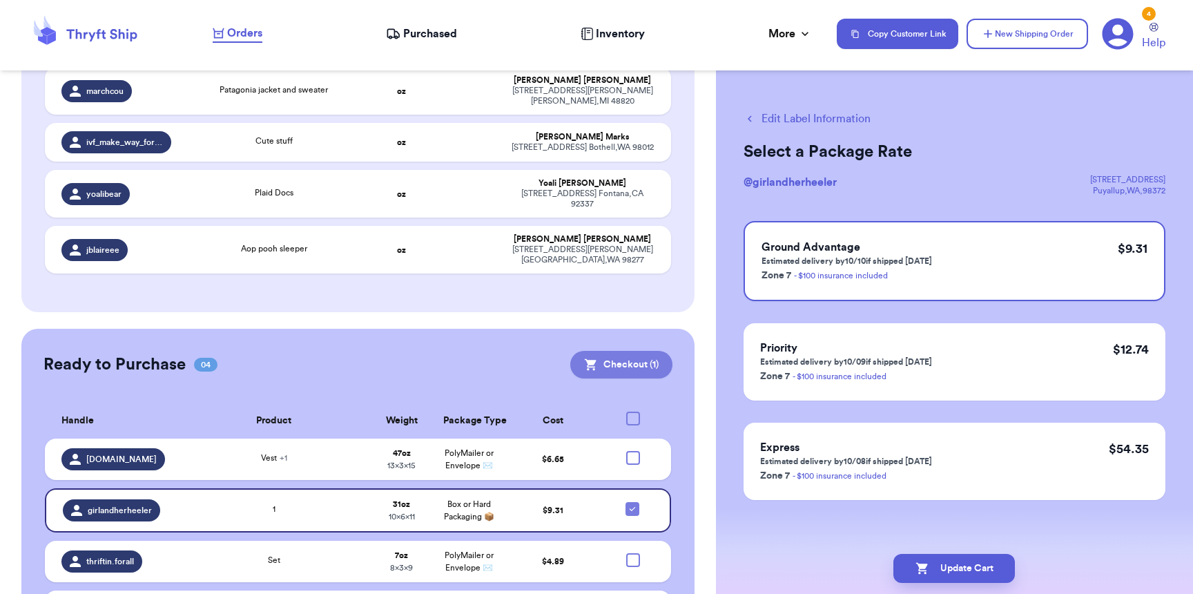
click at [630, 351] on button "Checkout ( 1 )" at bounding box center [621, 365] width 102 height 28
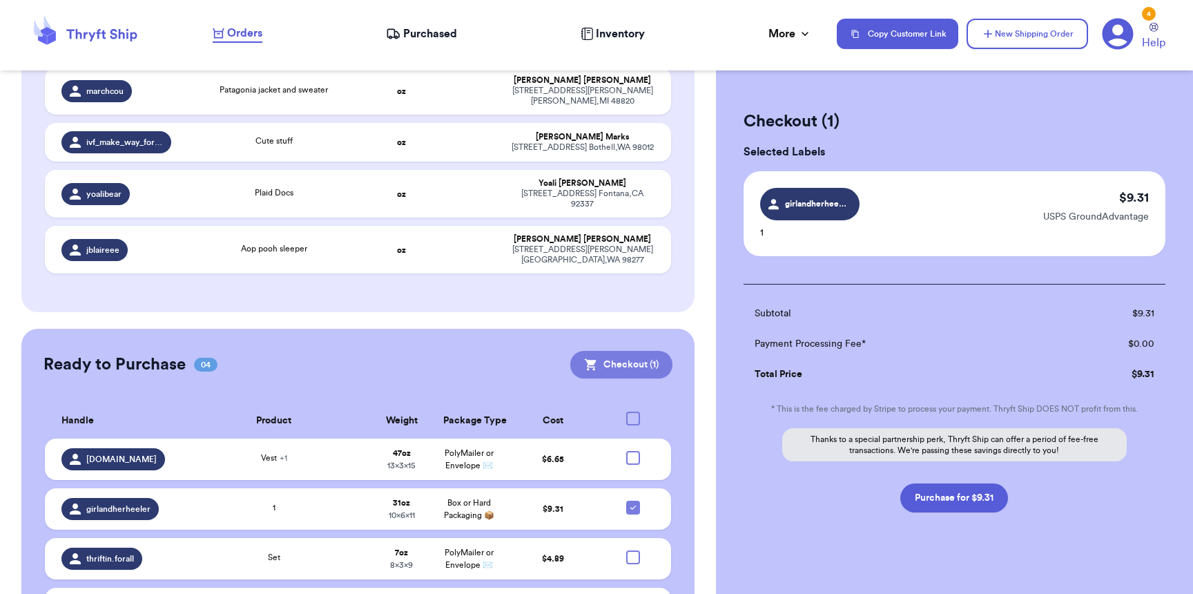
click at [627, 351] on button "Checkout ( 1 )" at bounding box center [621, 365] width 102 height 28
click at [953, 498] on button "Purchase for $9.31" at bounding box center [954, 497] width 108 height 29
checkbox input "false"
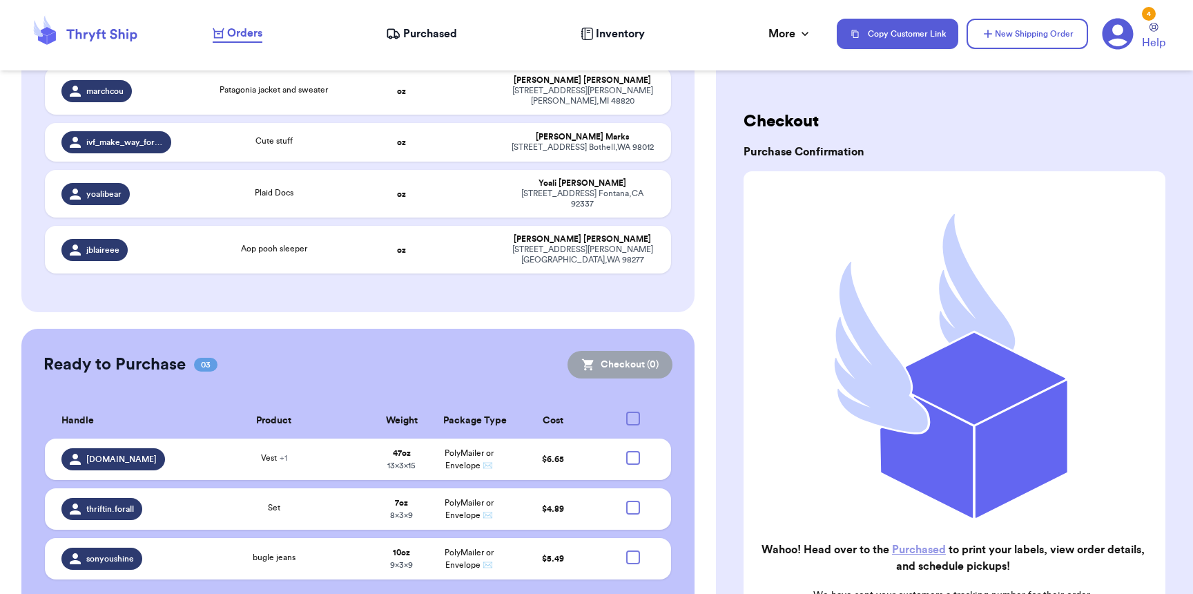
scroll to position [806, 0]
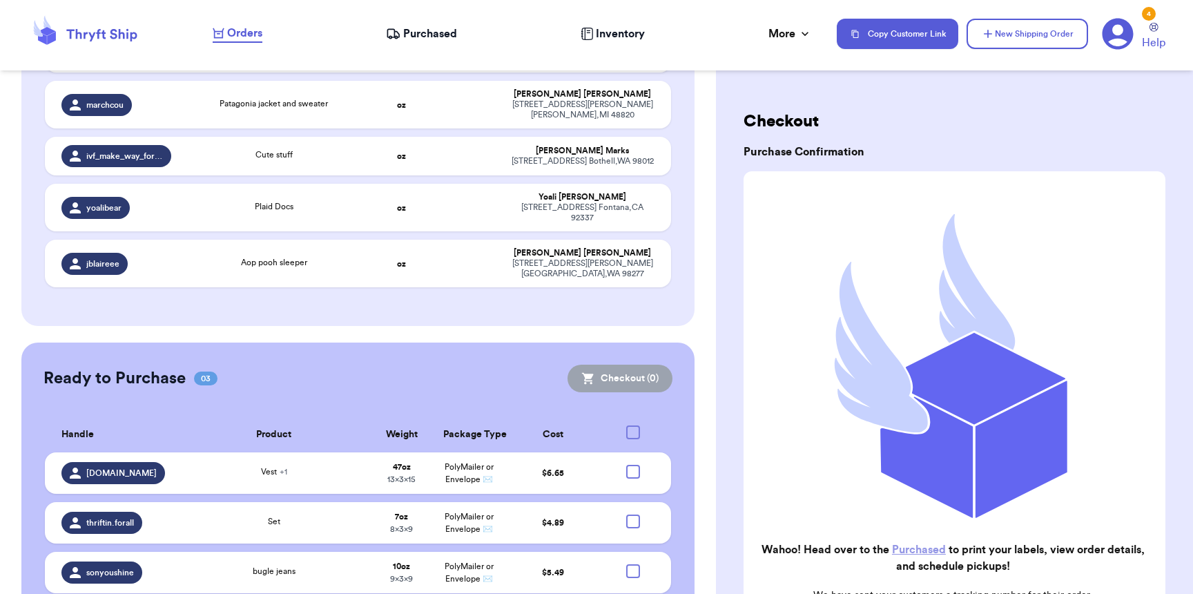
click at [409, 31] on span "Purchased" at bounding box center [430, 34] width 54 height 17
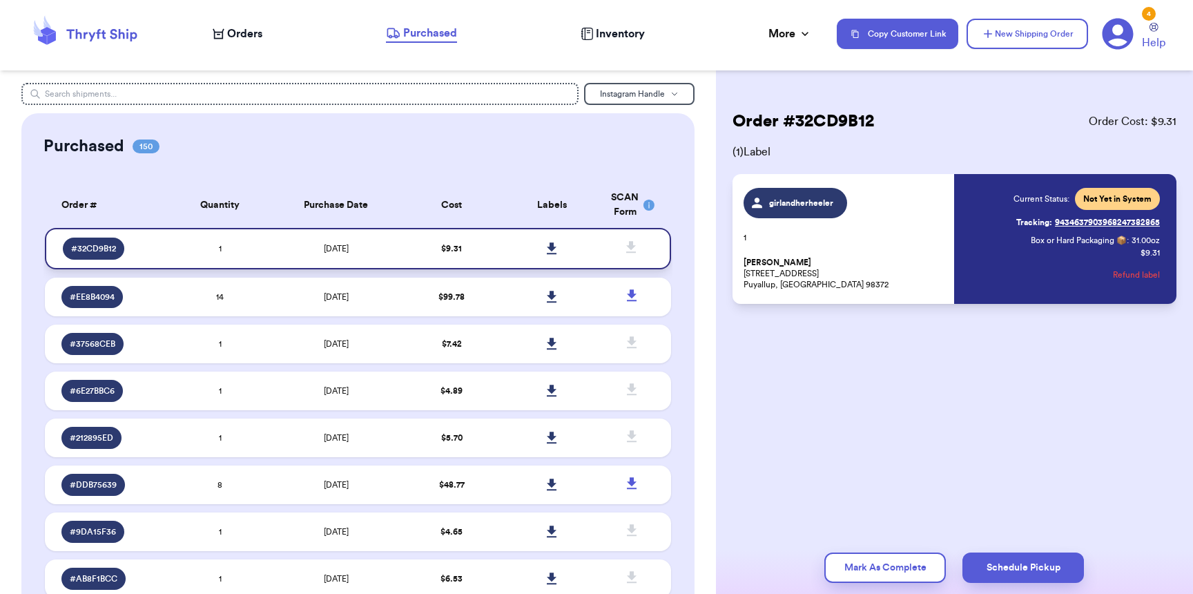
click at [547, 245] on icon at bounding box center [552, 248] width 10 height 12
click at [248, 41] on span "Orders" at bounding box center [244, 34] width 35 height 17
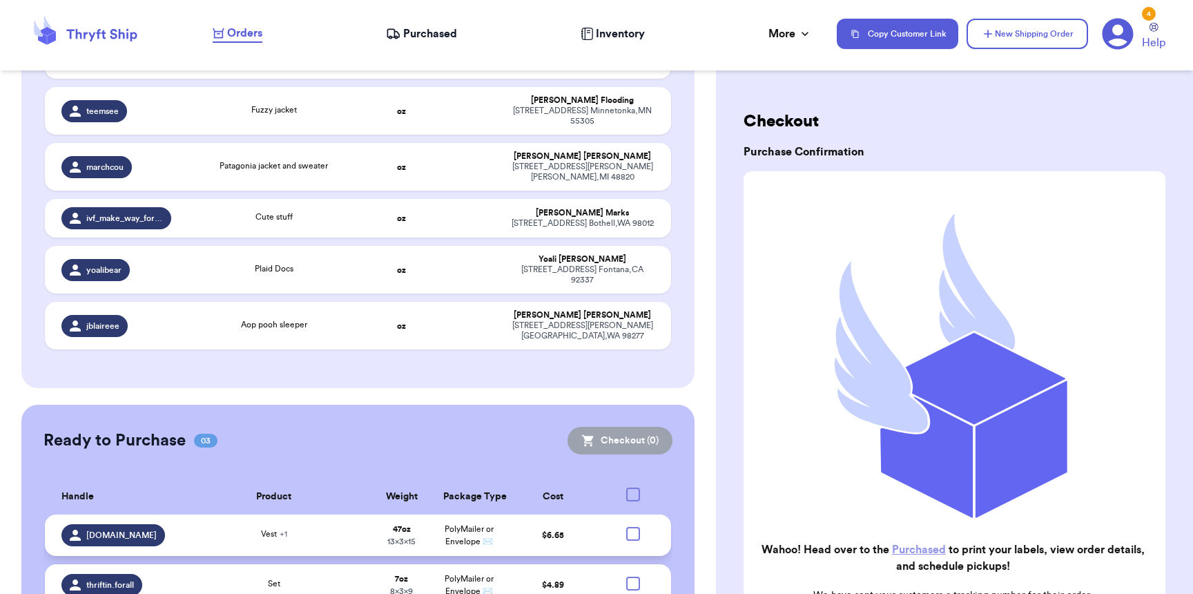
scroll to position [646, 0]
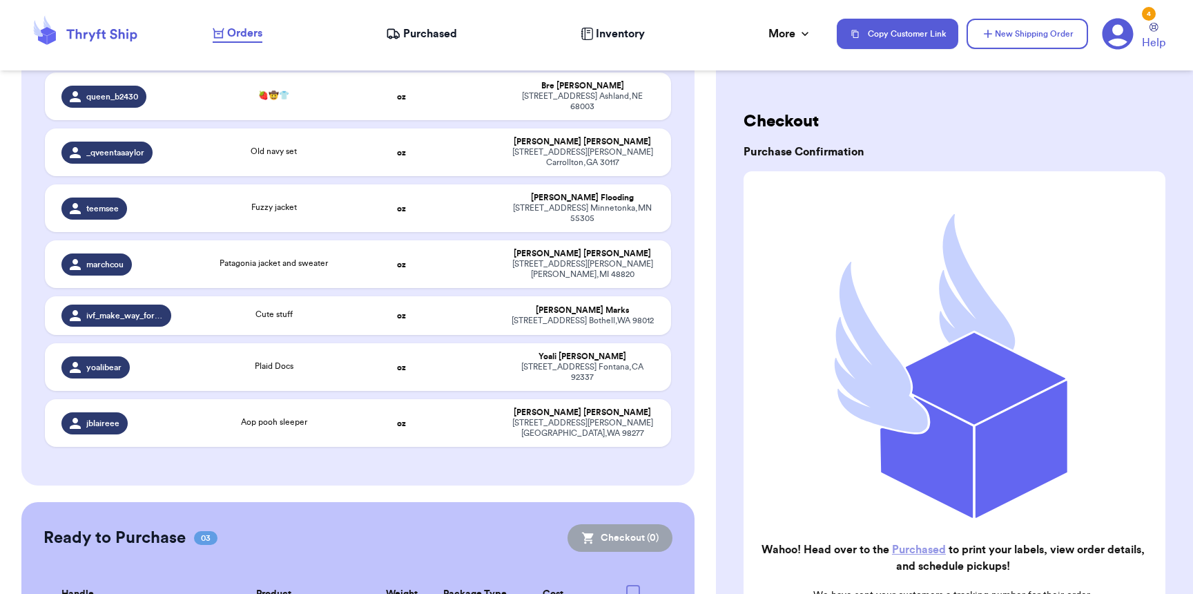
click at [409, 26] on span "Purchased" at bounding box center [430, 34] width 54 height 17
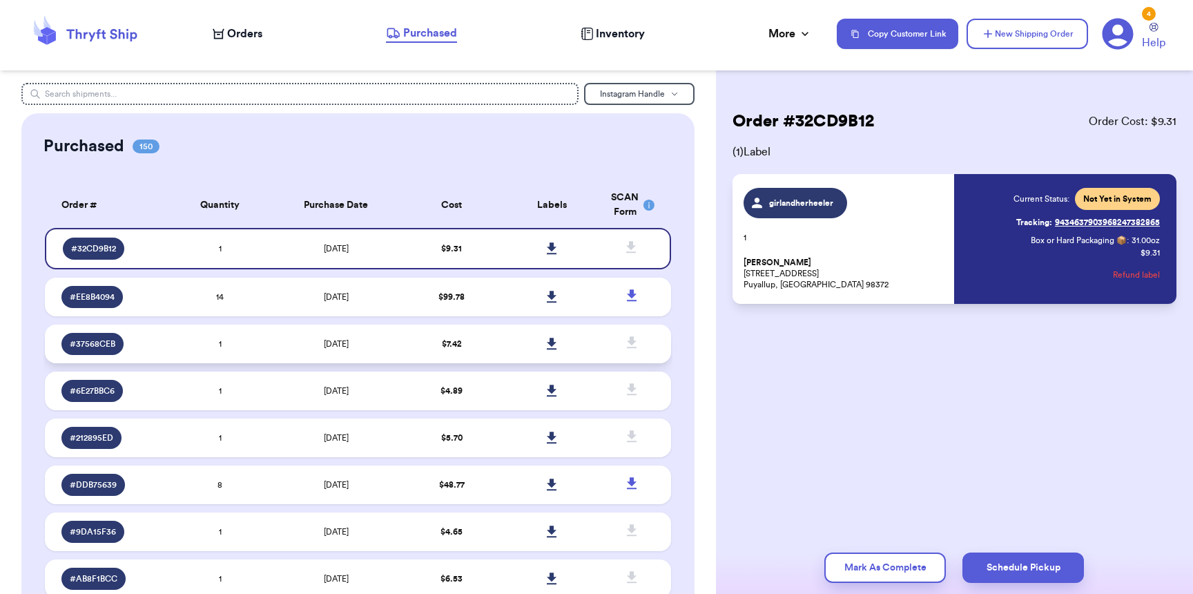
click at [274, 336] on td "[DATE]" at bounding box center [335, 343] width 131 height 39
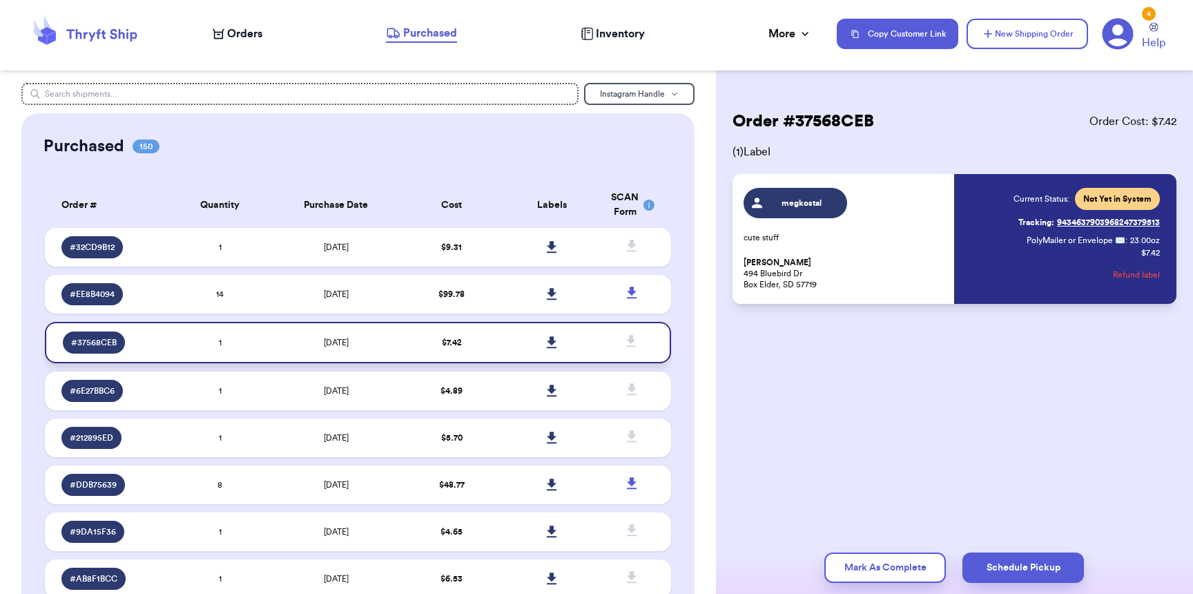
click at [547, 342] on icon at bounding box center [552, 342] width 10 height 12
click at [471, 446] on td "$ 5.70" at bounding box center [452, 437] width 100 height 39
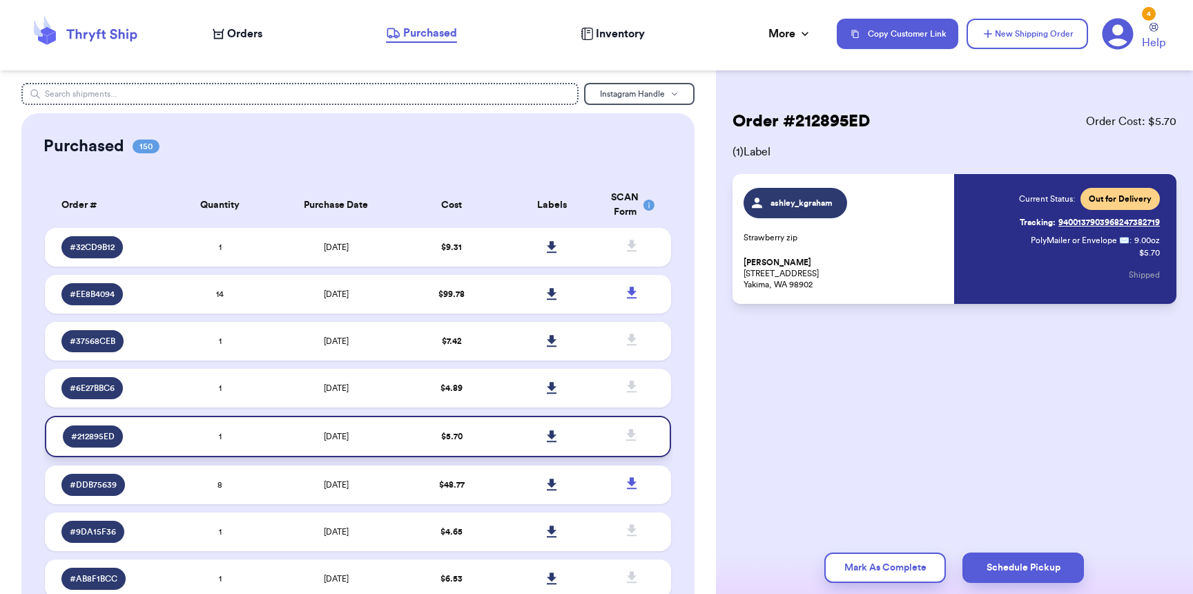
drag, startPoint x: 471, startPoint y: 446, endPoint x: 422, endPoint y: 436, distance: 50.6
click at [438, 449] on td "$ 5.70" at bounding box center [452, 436] width 100 height 41
click at [246, 29] on span "Orders" at bounding box center [244, 34] width 35 height 17
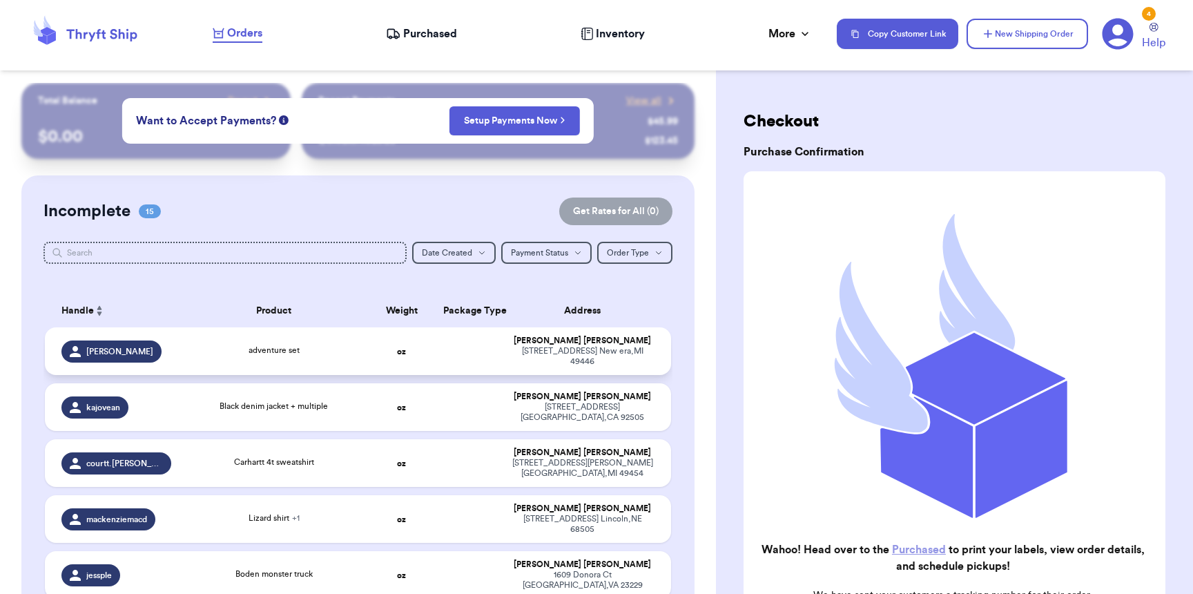
click at [242, 359] on td "adventure set" at bounding box center [273, 351] width 188 height 48
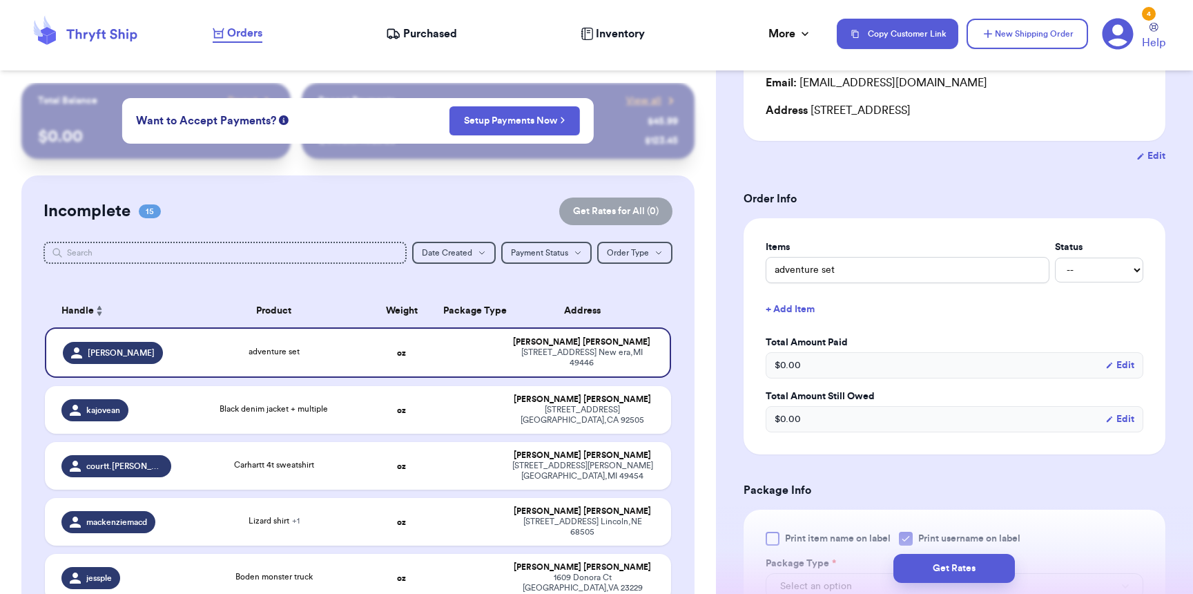
scroll to position [338, 0]
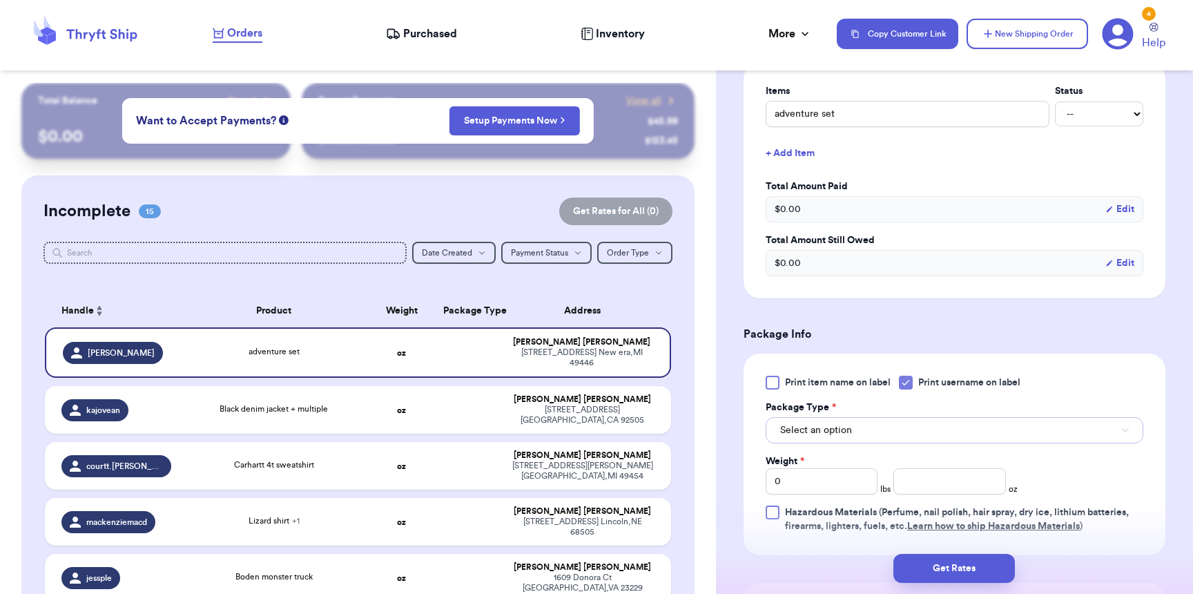
click at [834, 437] on span "Select an option" at bounding box center [816, 430] width 72 height 14
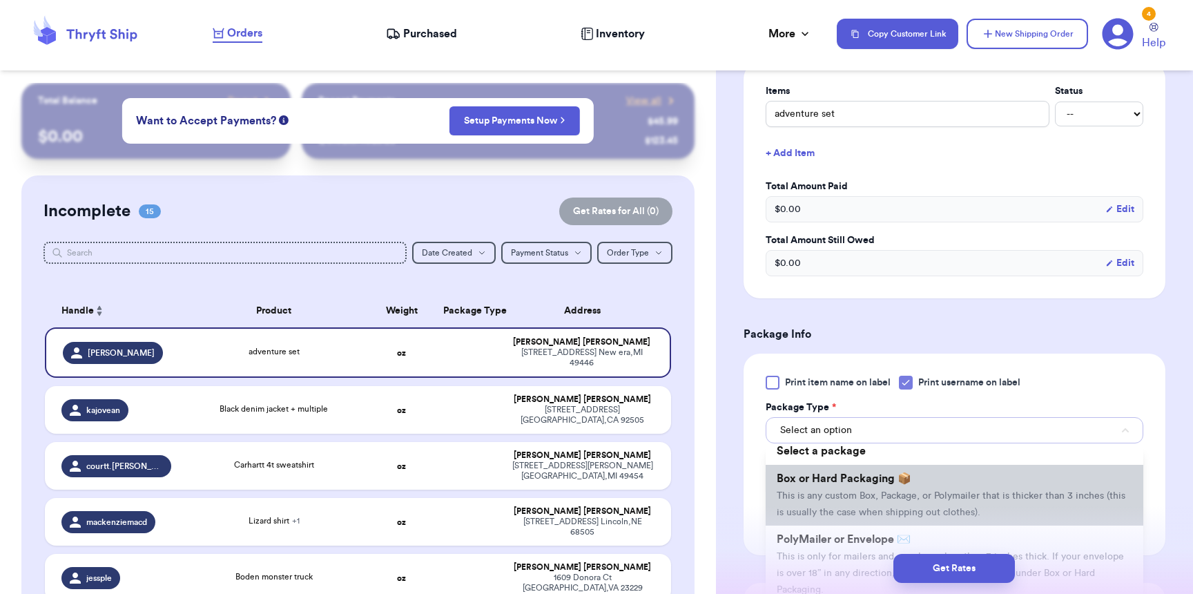
scroll to position [0, 0]
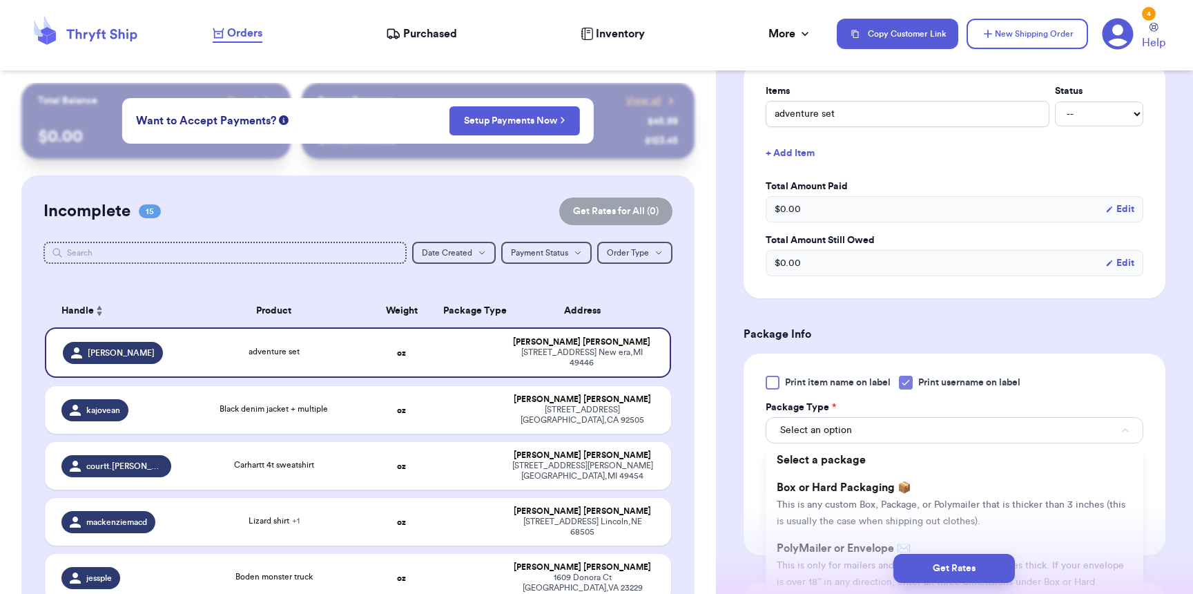
click at [827, 565] on div "Get Rates" at bounding box center [954, 568] width 455 height 29
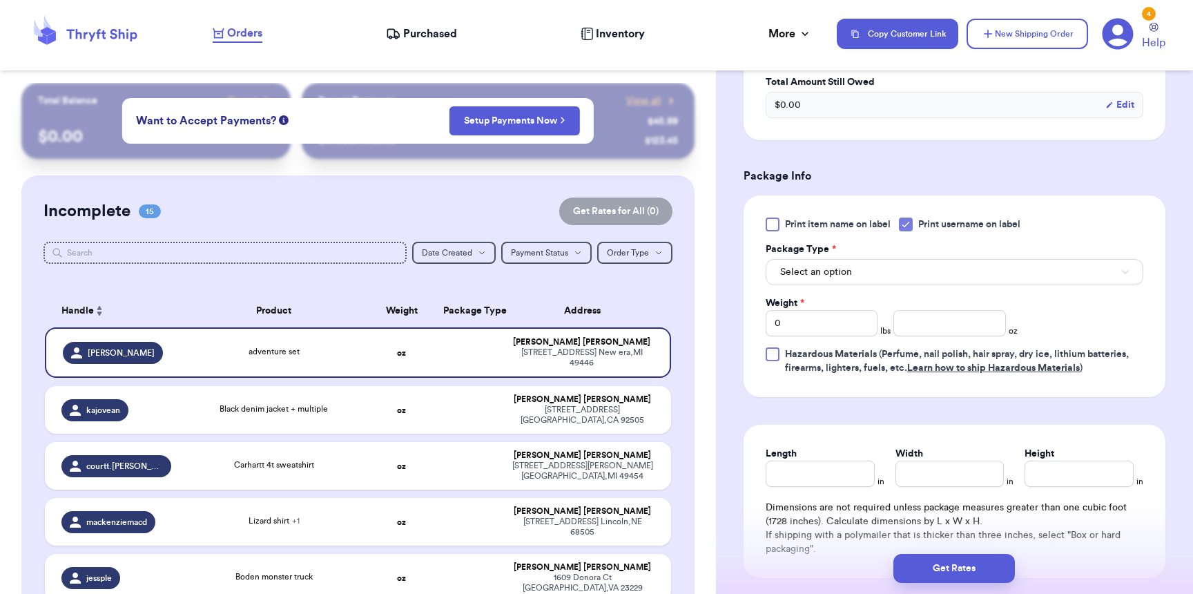
scroll to position [504, 0]
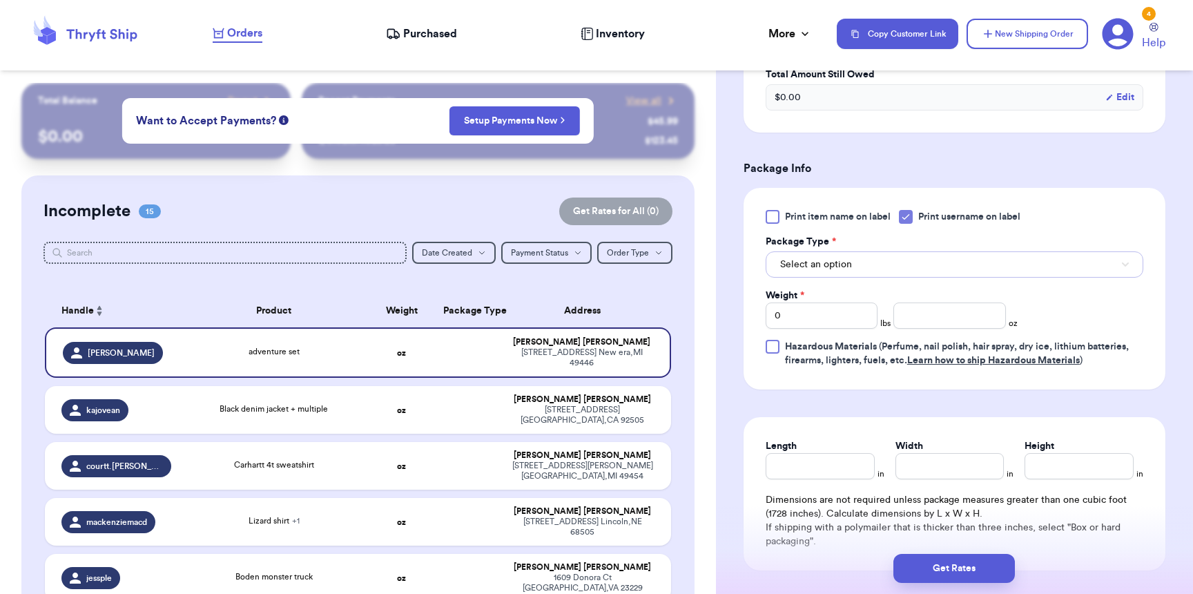
click at [850, 271] on span "Select an option" at bounding box center [816, 264] width 72 height 14
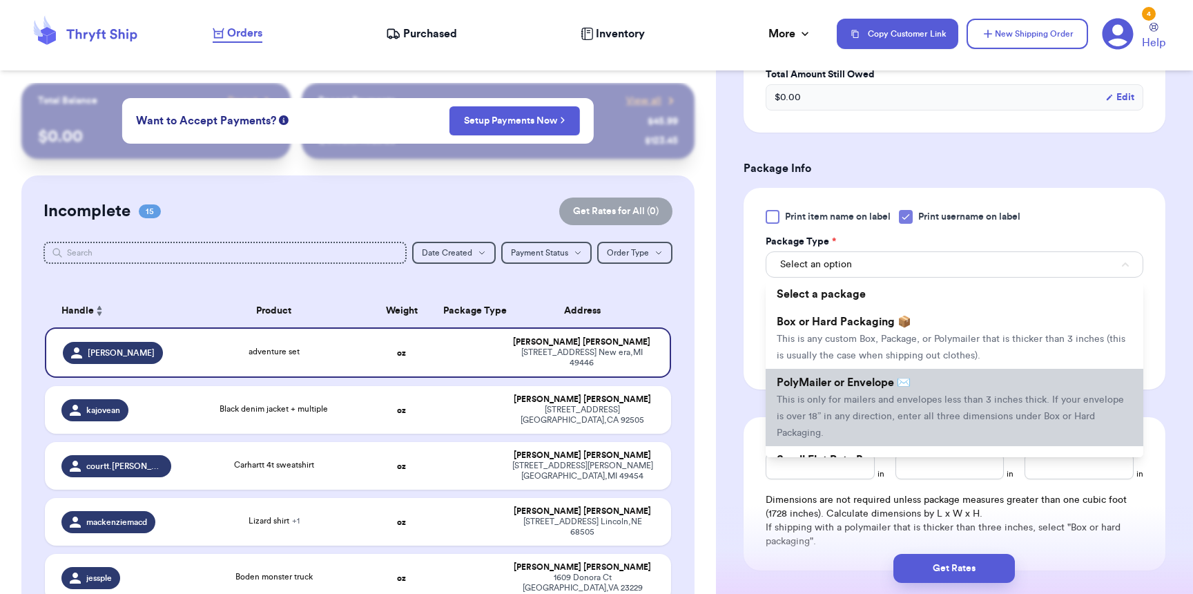
click at [834, 379] on li "PolyMailer or Envelope ✉️ This is only for mailers and envelopes less than 3 in…" at bounding box center [955, 407] width 378 height 77
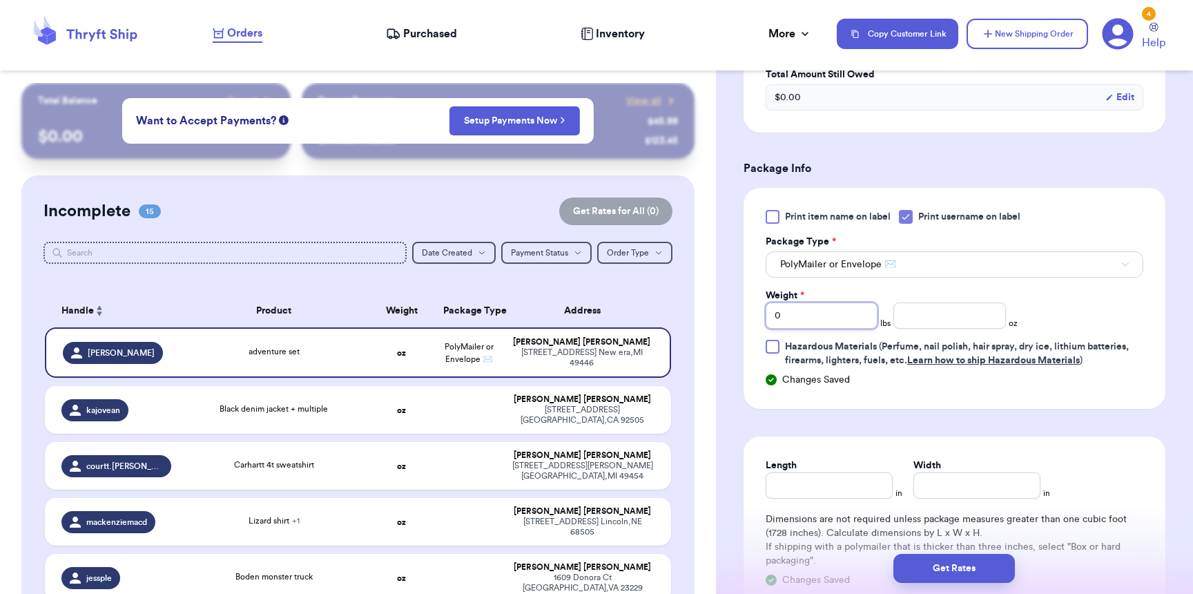
click at [810, 318] on input "0" at bounding box center [822, 315] width 112 height 26
click at [919, 315] on input "number" at bounding box center [949, 315] width 112 height 26
type input "11"
type input "9"
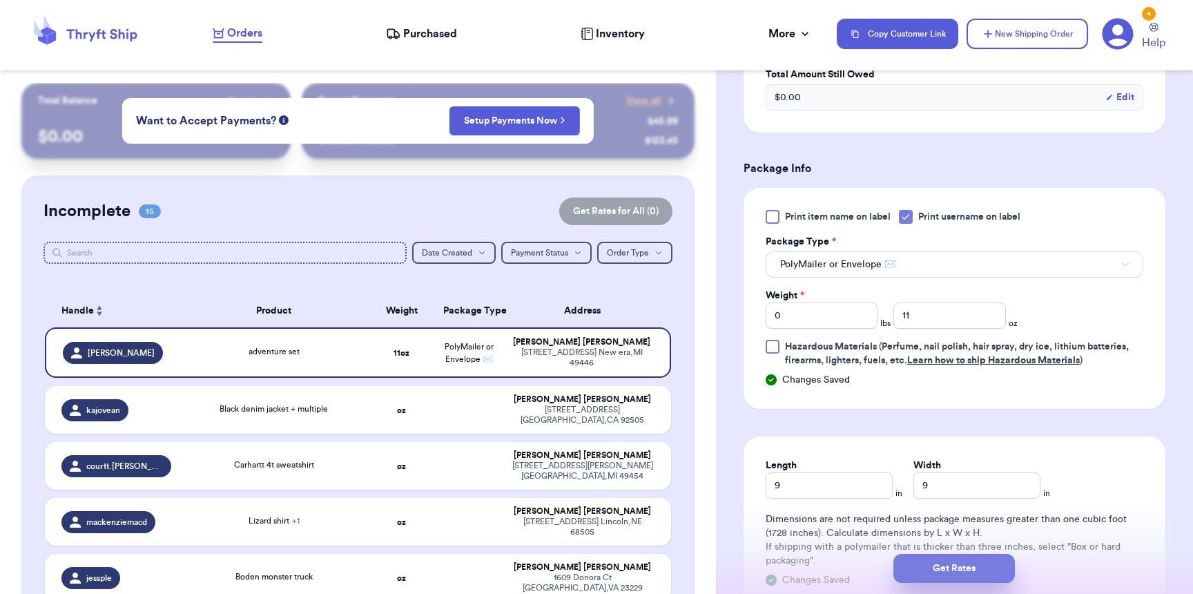
click at [975, 556] on button "Get Rates" at bounding box center [953, 568] width 121 height 29
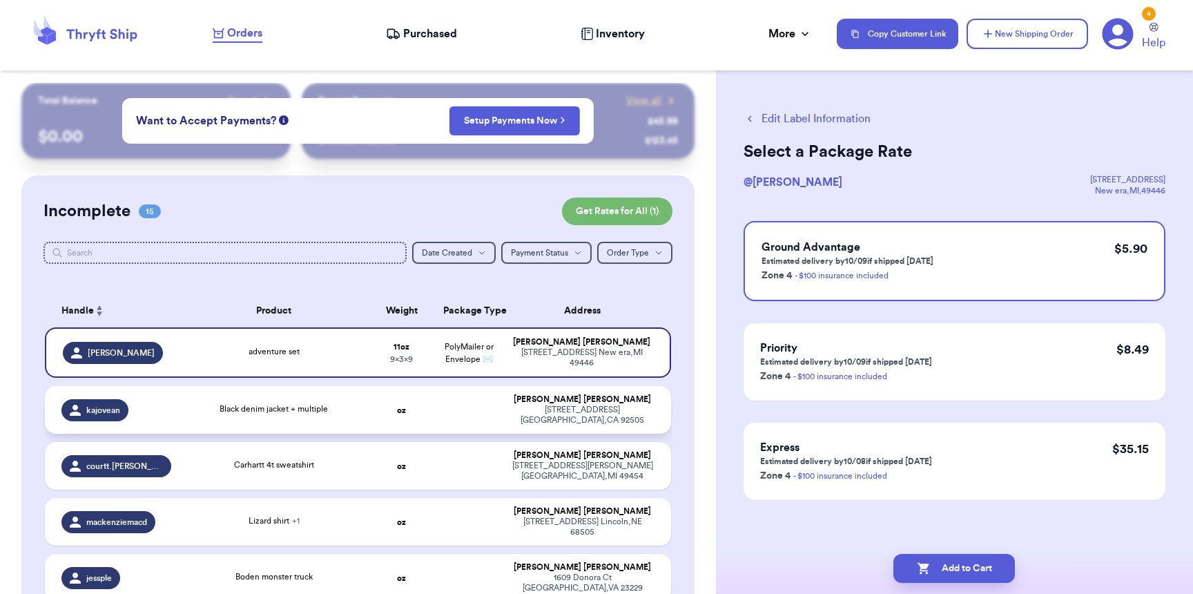
click at [105, 413] on span "kajovean" at bounding box center [103, 410] width 34 height 11
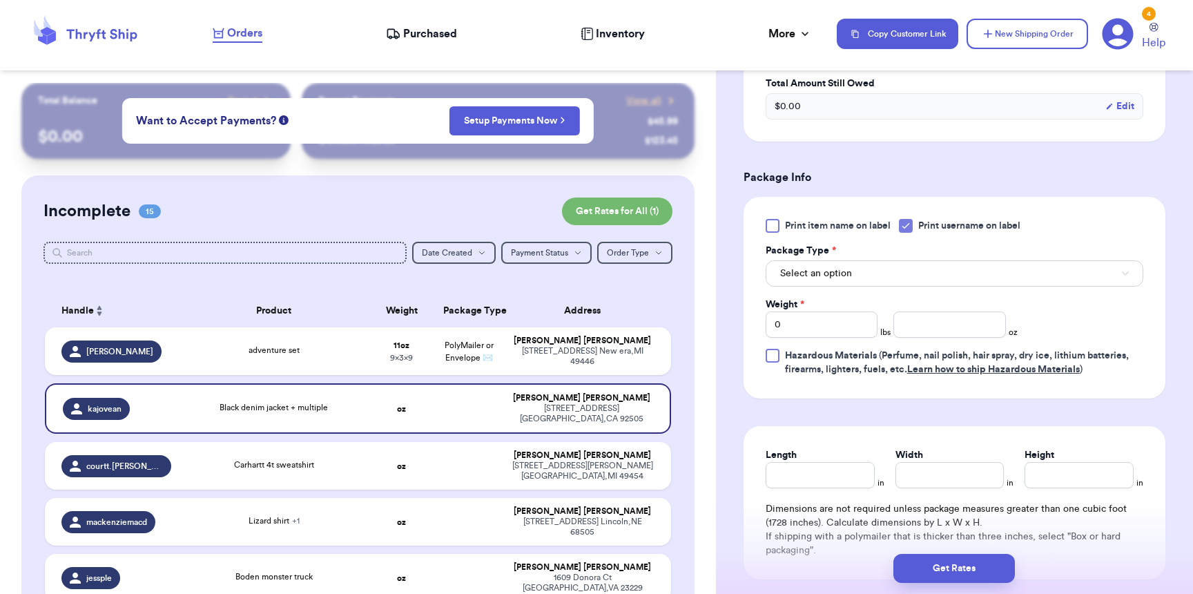
scroll to position [492, 0]
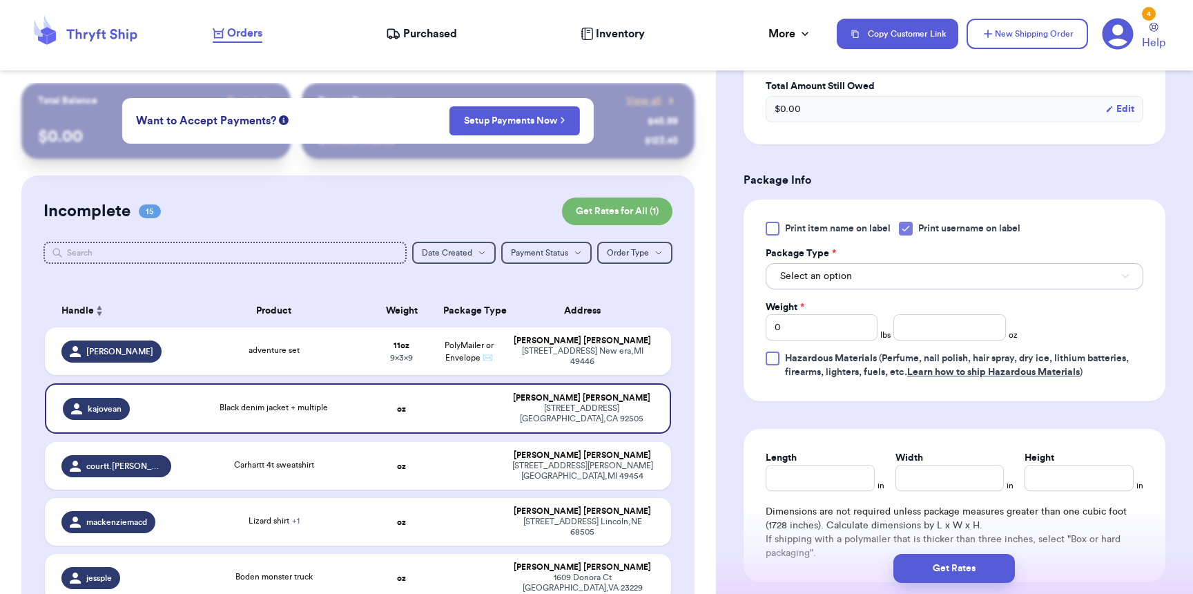
click at [861, 278] on button "Select an option" at bounding box center [955, 276] width 378 height 26
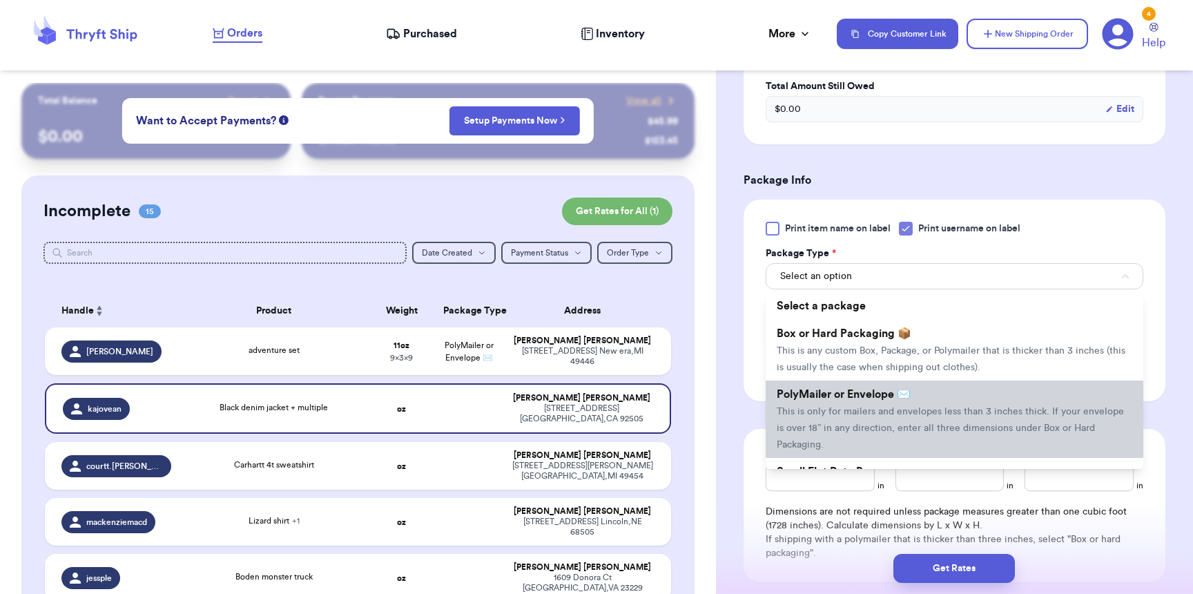
click at [854, 415] on span "This is only for mailers and envelopes less than 3 inches thick. If your envelo…" at bounding box center [950, 428] width 347 height 43
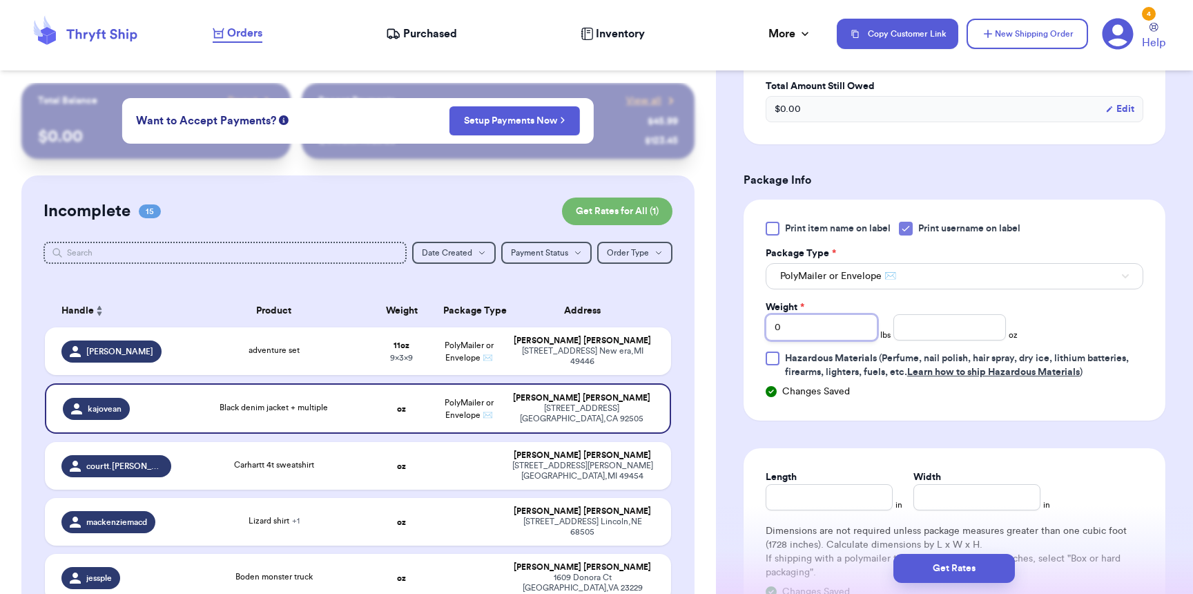
click at [804, 335] on input "0" at bounding box center [822, 327] width 112 height 26
type input "02"
type input "12"
type input "15"
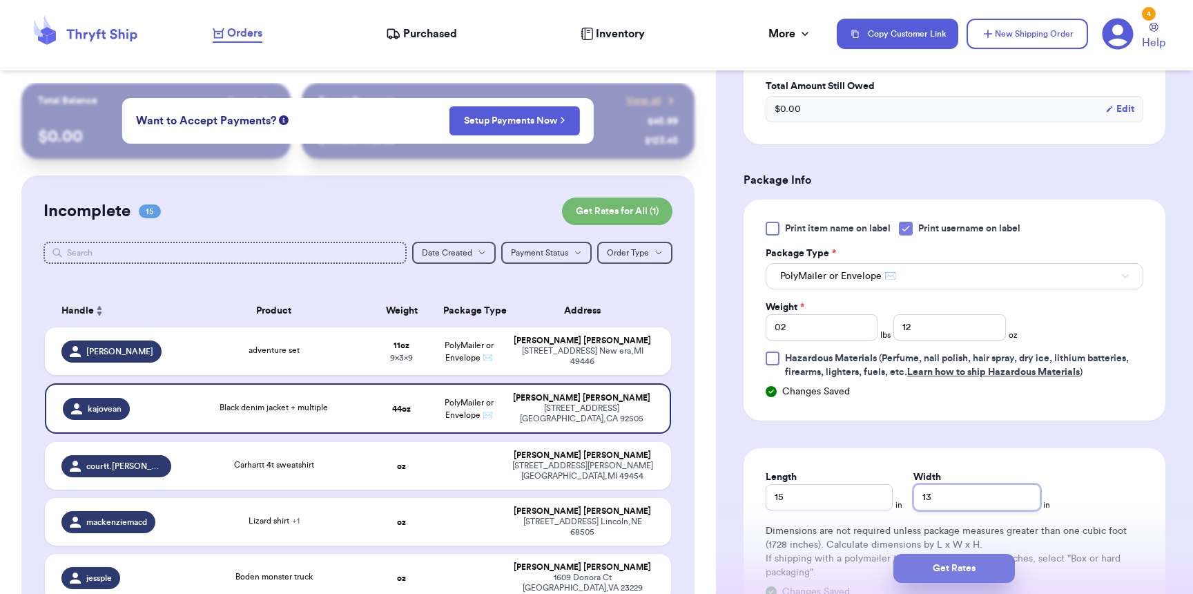
type input "13"
click at [956, 566] on button "Get Rates" at bounding box center [953, 568] width 121 height 29
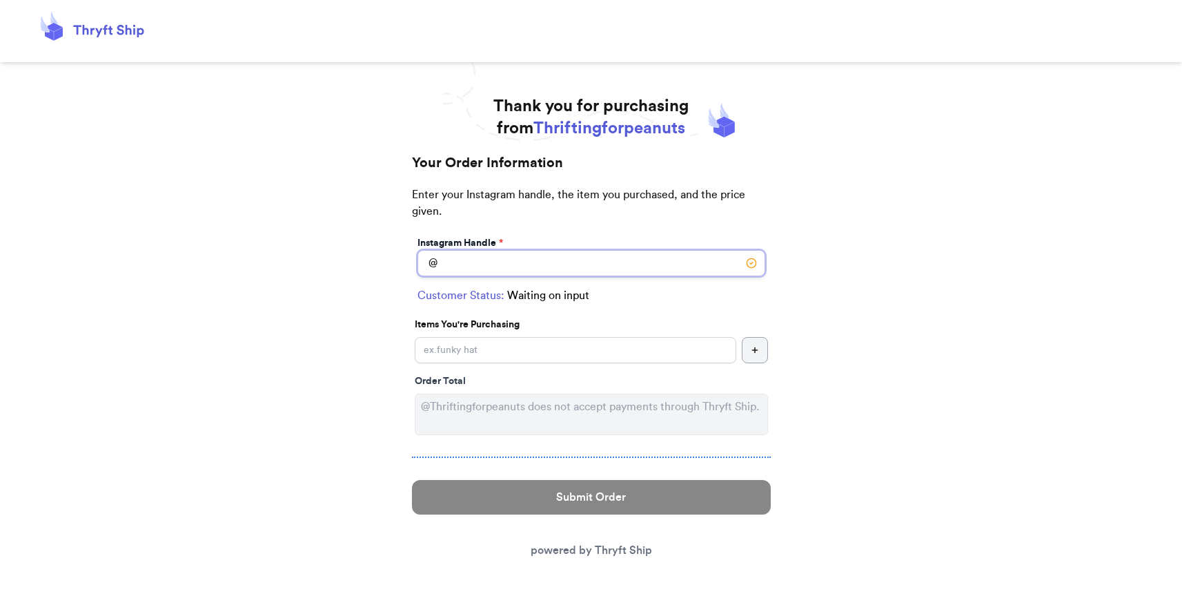
click at [503, 272] on input "Instagram Handle *" at bounding box center [592, 263] width 348 height 26
type input "[PERSON_NAME]"
select select "MI"
type input "New era"
type input "49446"
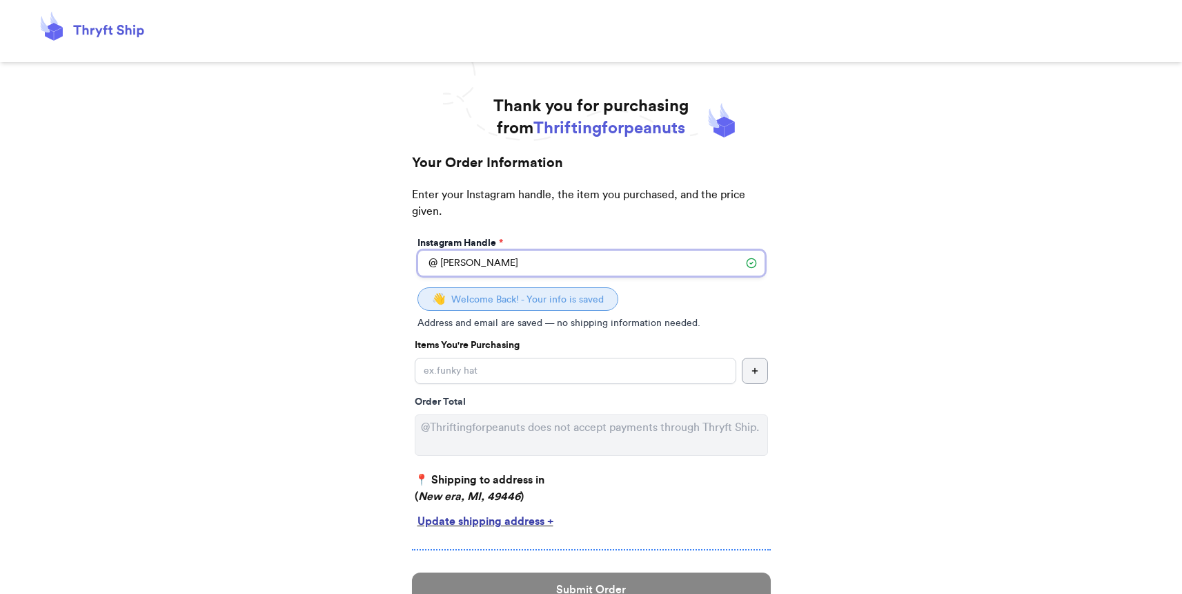
type input "[PERSON_NAME]"
click at [514, 373] on input "Instagram Handle *" at bounding box center [576, 371] width 322 height 26
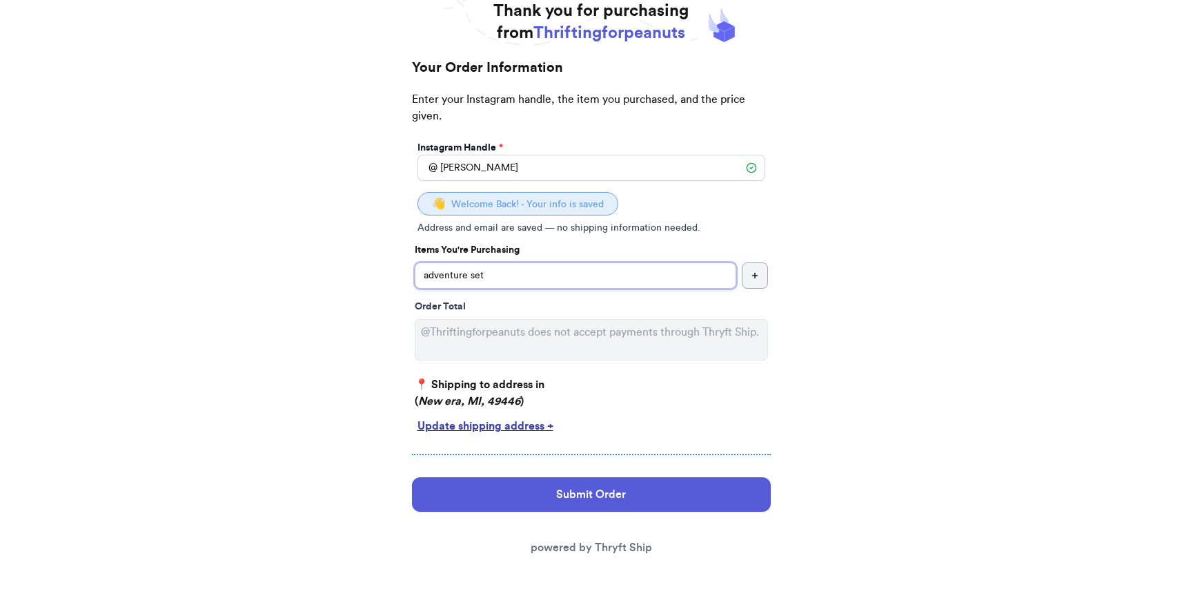
scroll to position [96, 0]
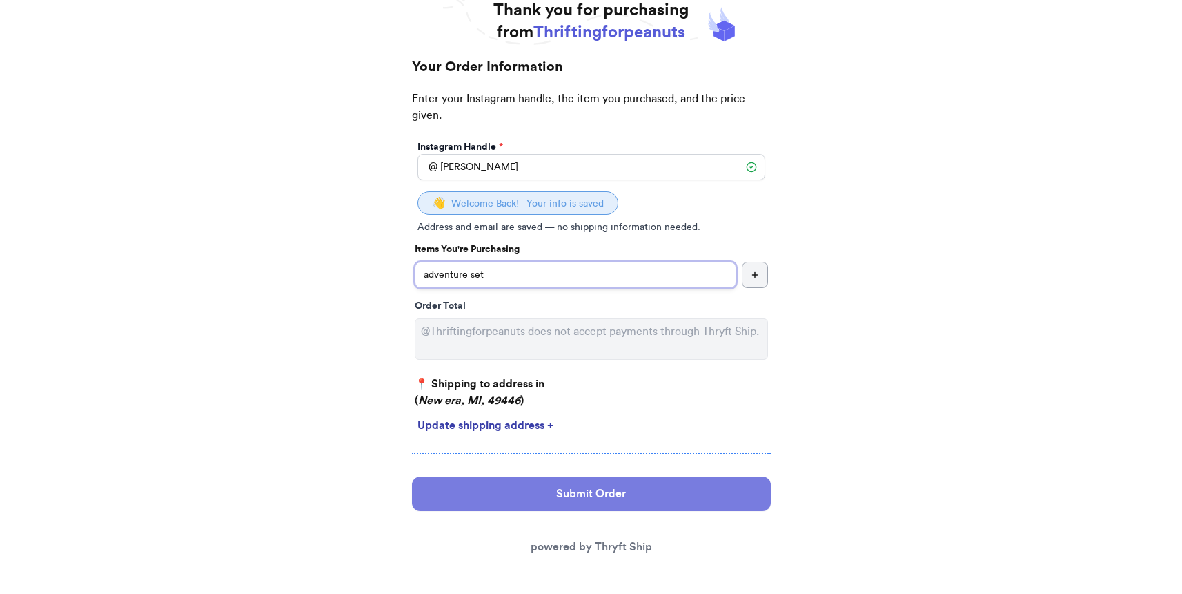
type input "adventure set"
click at [635, 503] on button "Submit Order" at bounding box center [591, 493] width 359 height 35
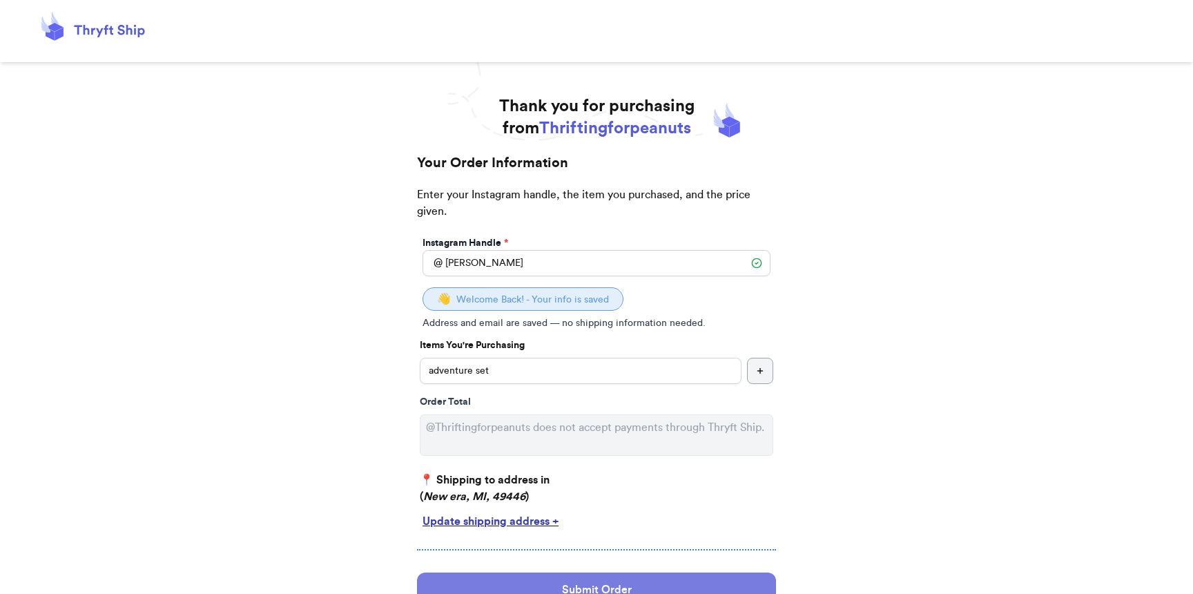
select select "MI"
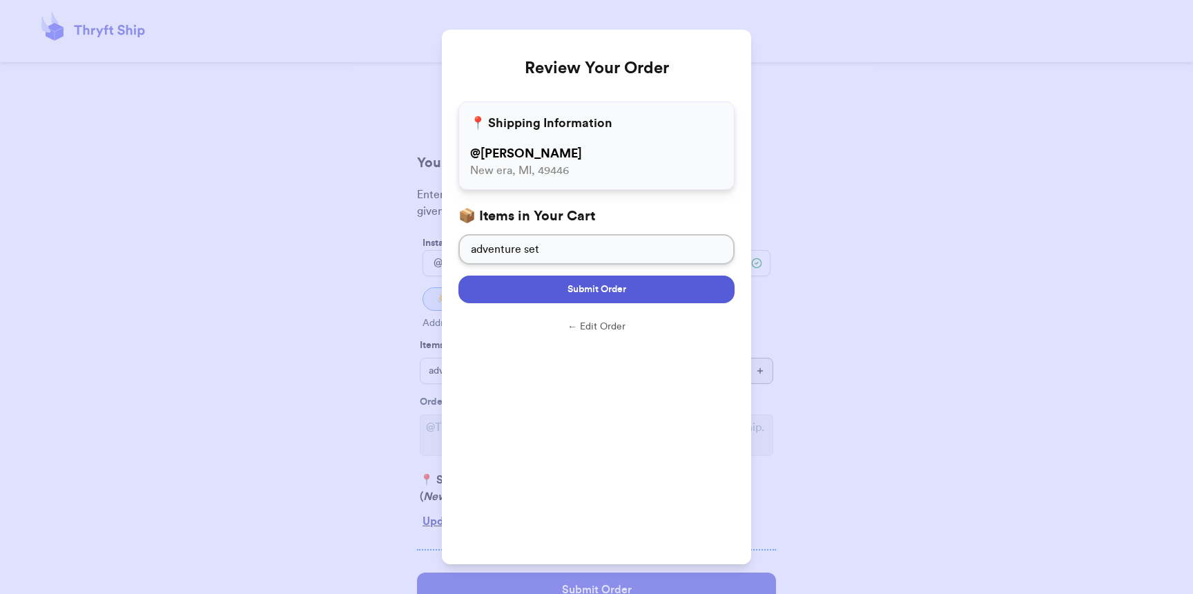
click at [632, 286] on button "Submit Order" at bounding box center [596, 289] width 276 height 28
